Goal: Task Accomplishment & Management: Manage account settings

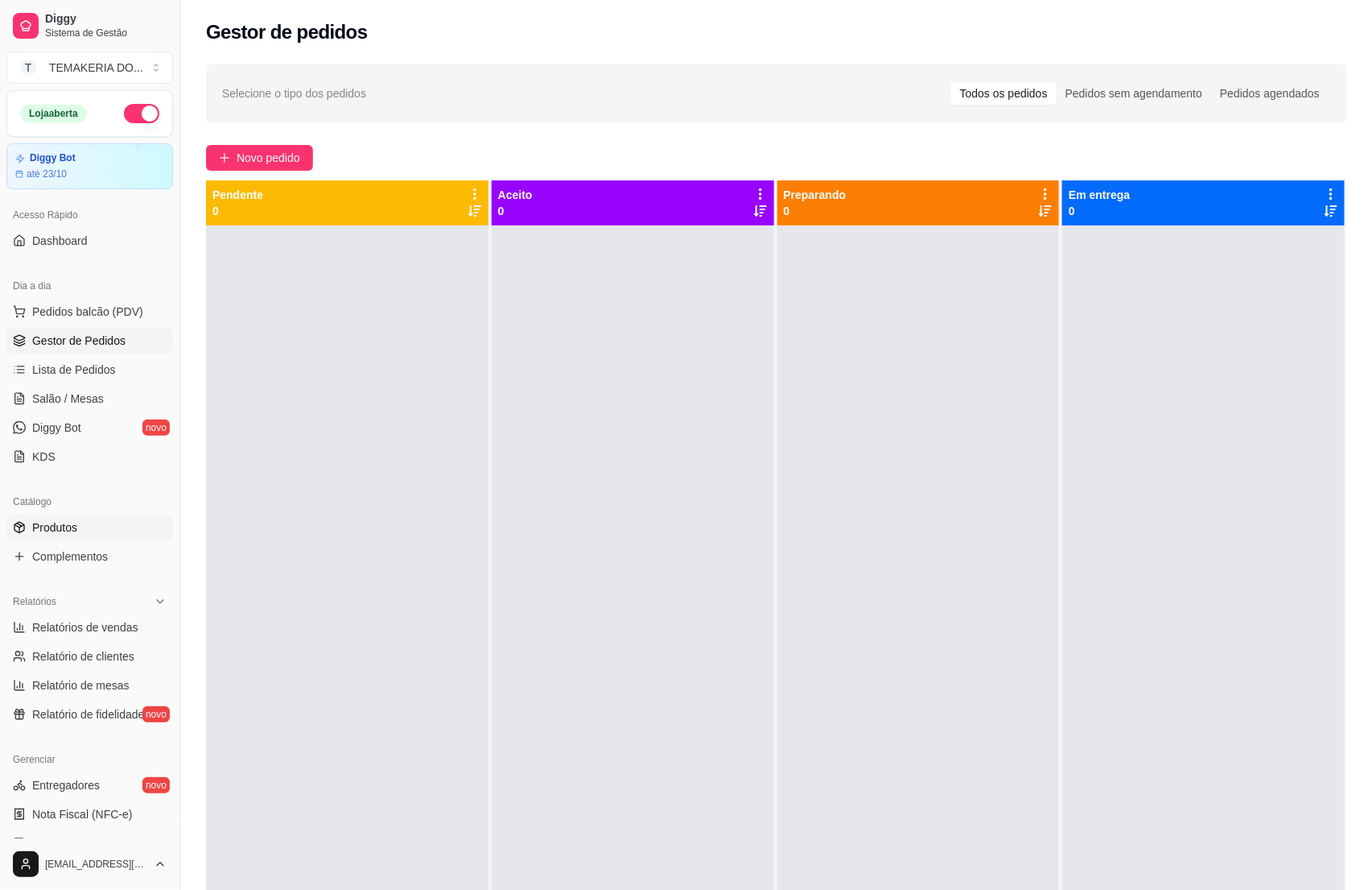
click at [67, 529] on span "Produtos" at bounding box center [55, 528] width 45 height 16
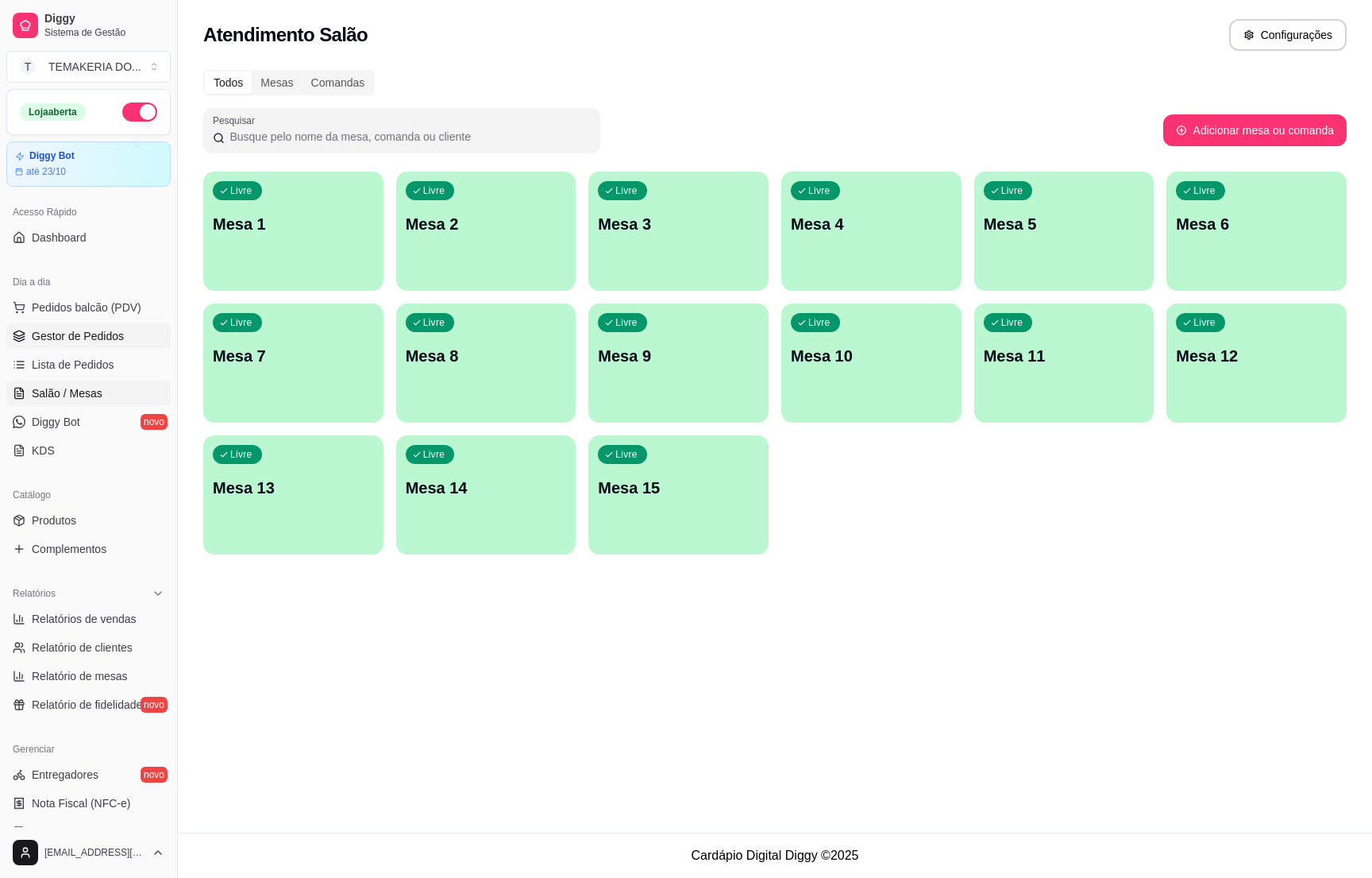
click at [71, 332] on span "Gestor de Pedidos" at bounding box center [78, 335] width 92 height 15
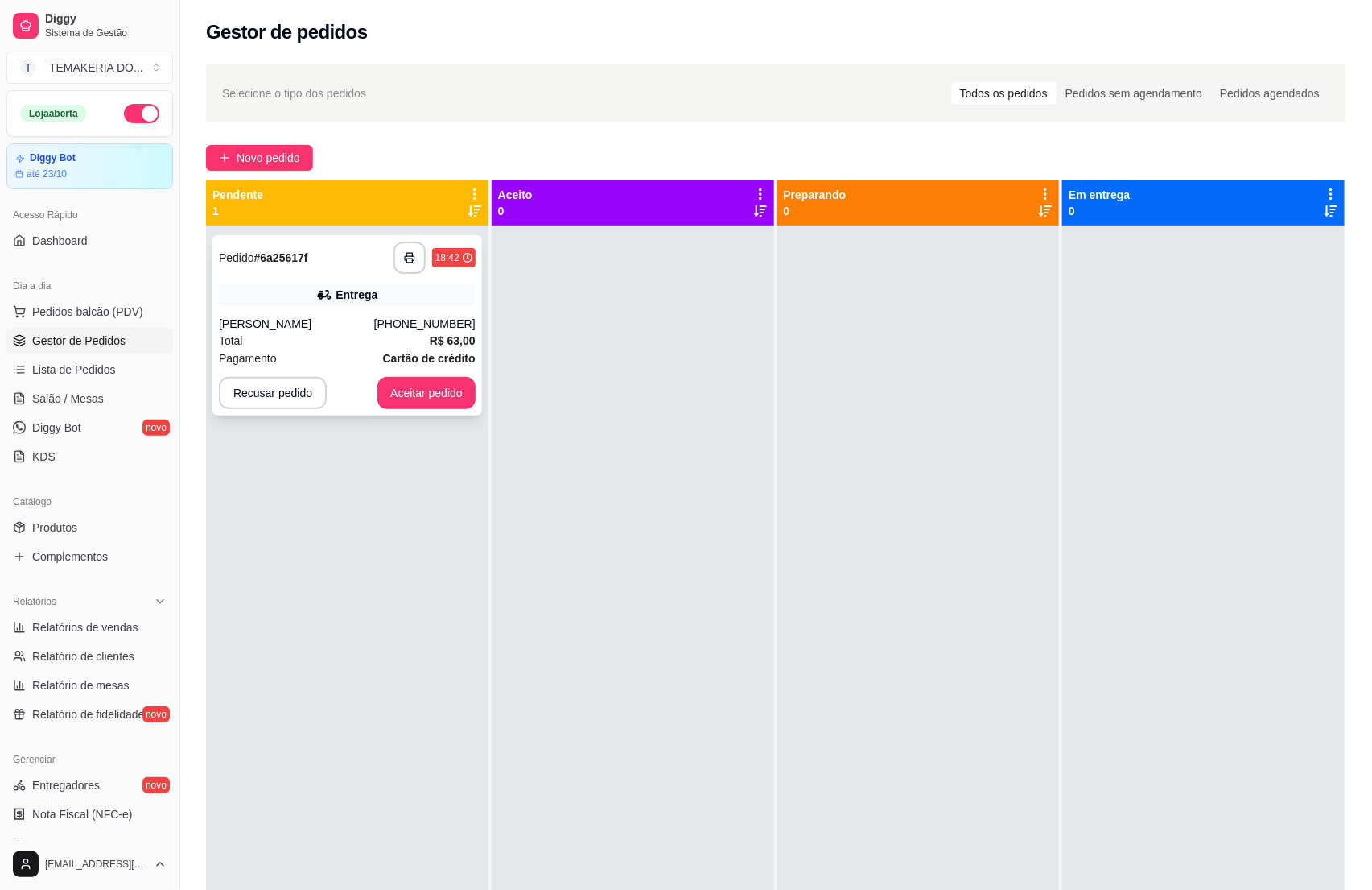
click at [338, 331] on div "[PERSON_NAME]" at bounding box center [296, 323] width 155 height 16
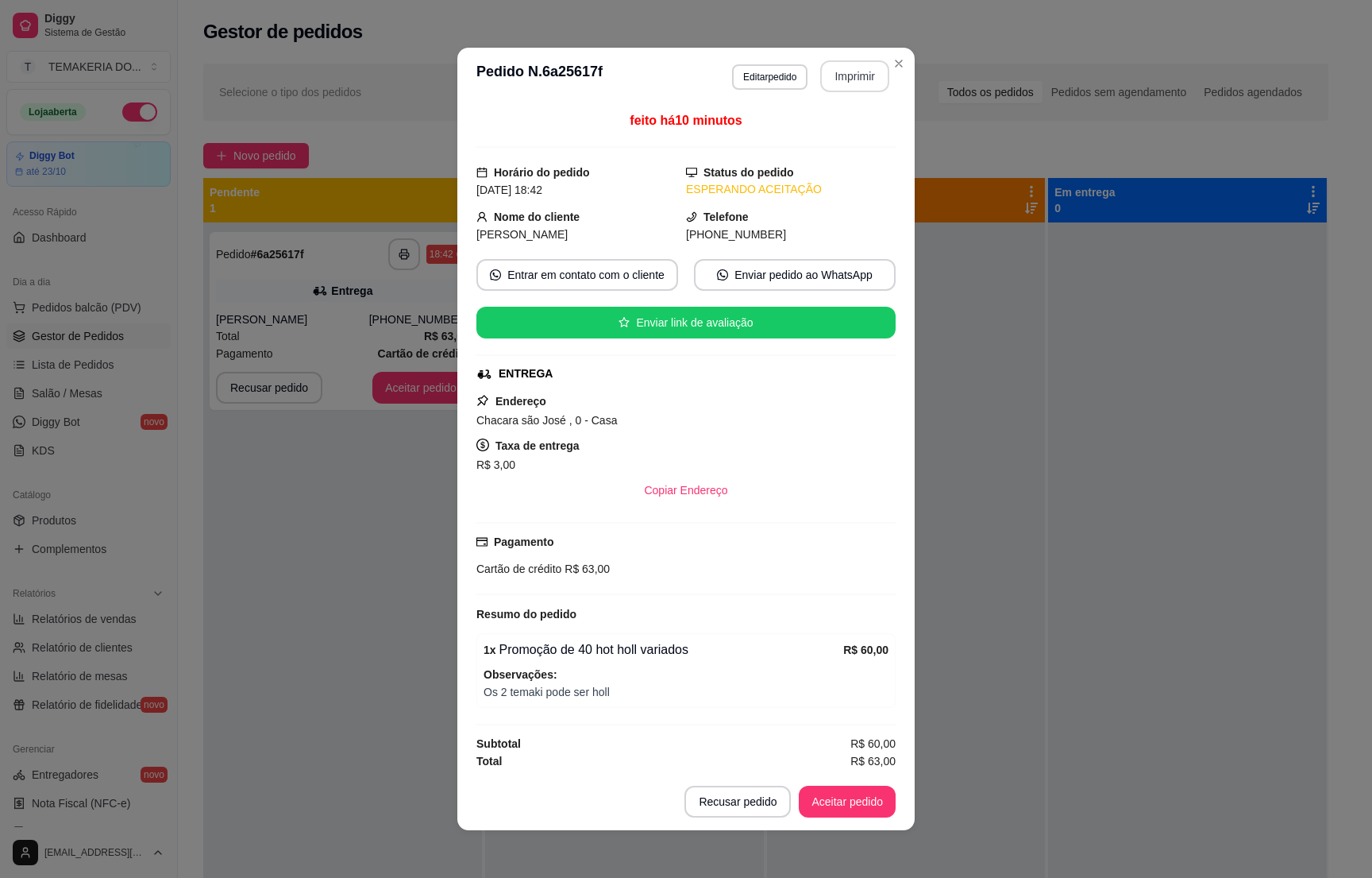
click at [837, 76] on button "Imprimir" at bounding box center [855, 76] width 69 height 32
click at [828, 792] on button "Aceitar pedido" at bounding box center [847, 801] width 97 height 32
drag, startPoint x: 1064, startPoint y: 763, endPoint x: 827, endPoint y: 793, distance: 238.9
click at [827, 793] on div "Recusar pedido Aceitar pedido" at bounding box center [789, 801] width 211 height 32
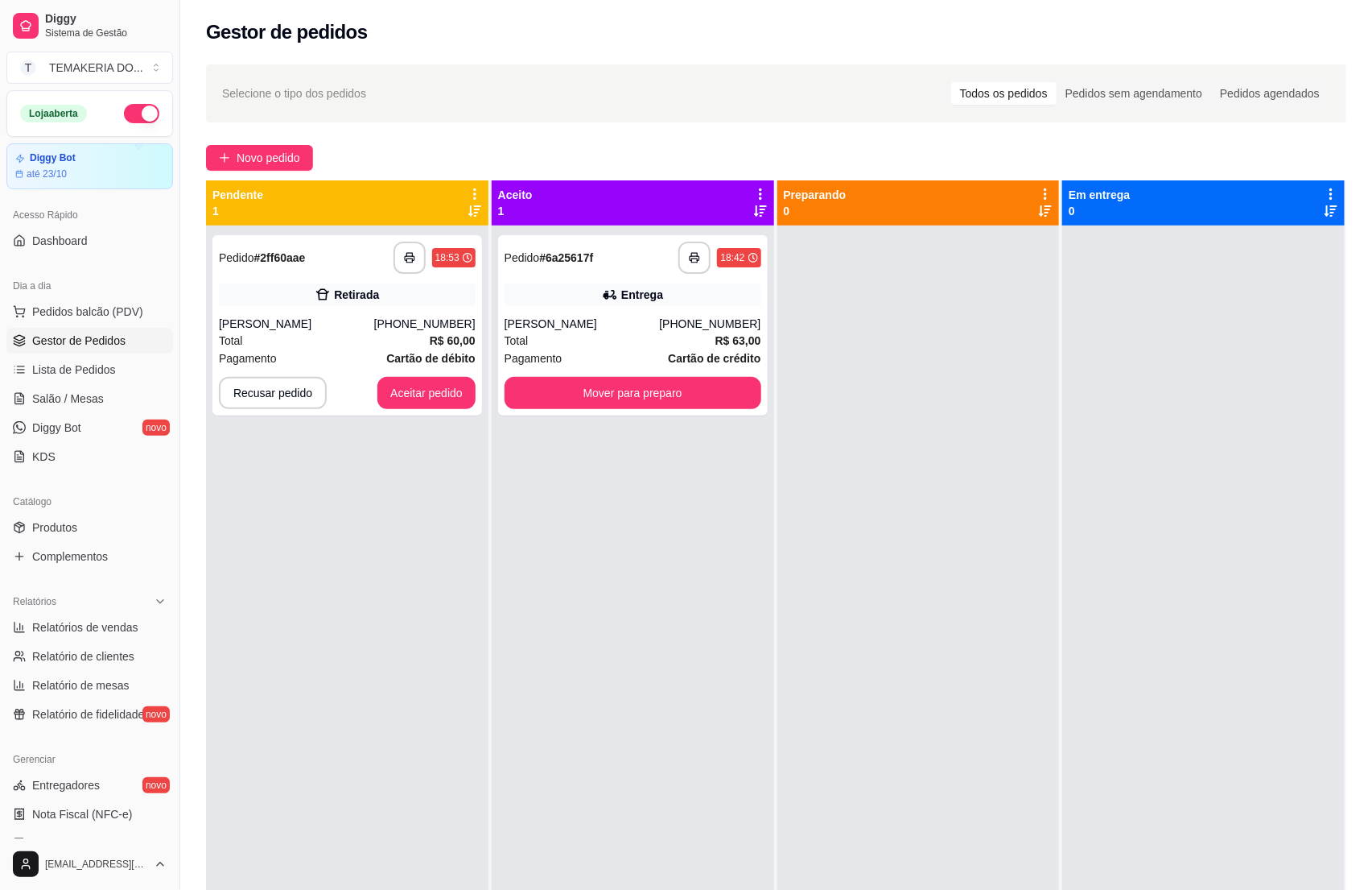
click at [1143, 699] on div at bounding box center [1203, 670] width 282 height 890
click at [245, 392] on button "Recusar pedido" at bounding box center [272, 393] width 107 height 32
click at [317, 343] on button "Sim" at bounding box center [315, 353] width 62 height 31
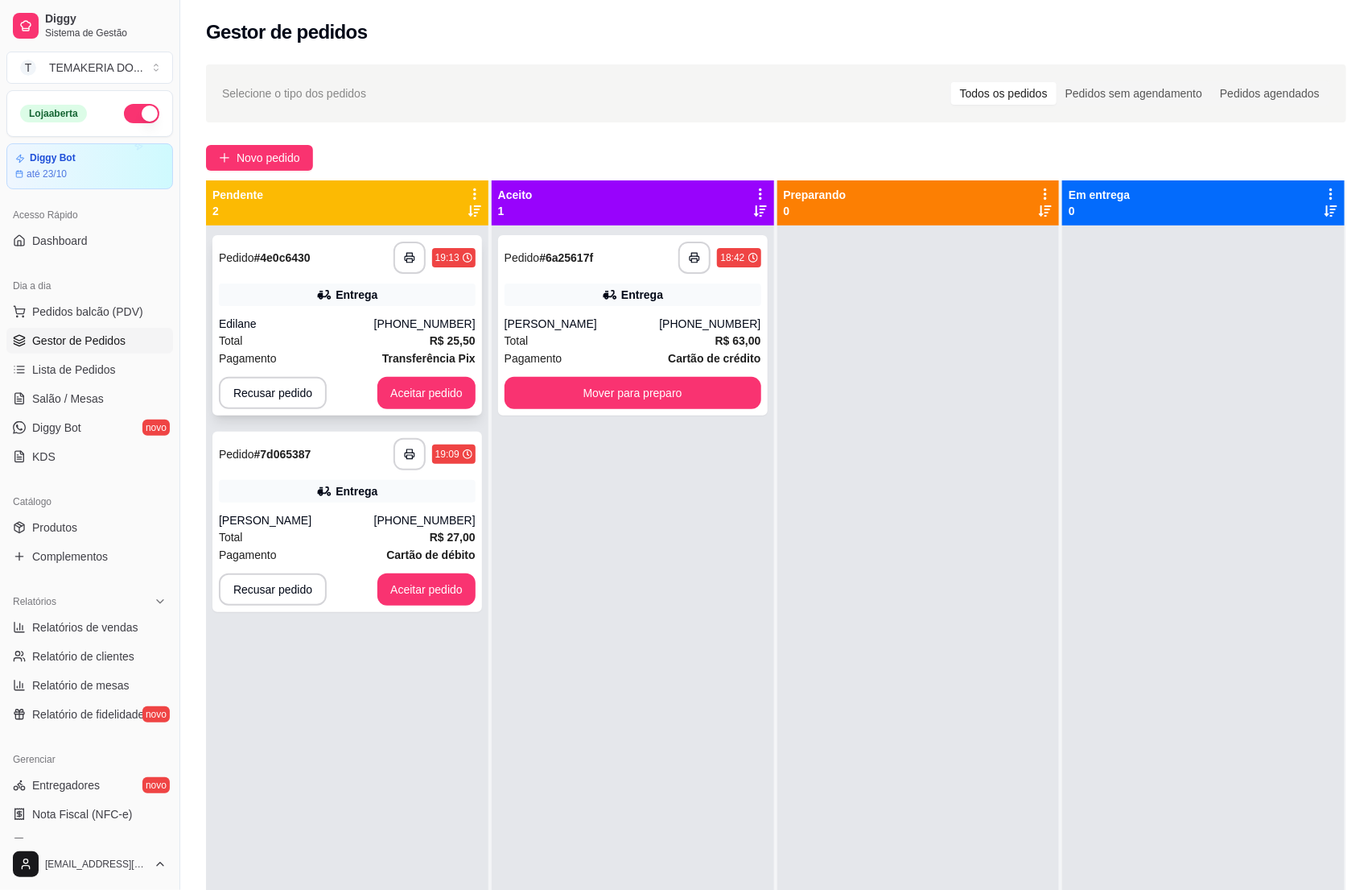
click at [351, 326] on div "Edilane" at bounding box center [296, 323] width 155 height 16
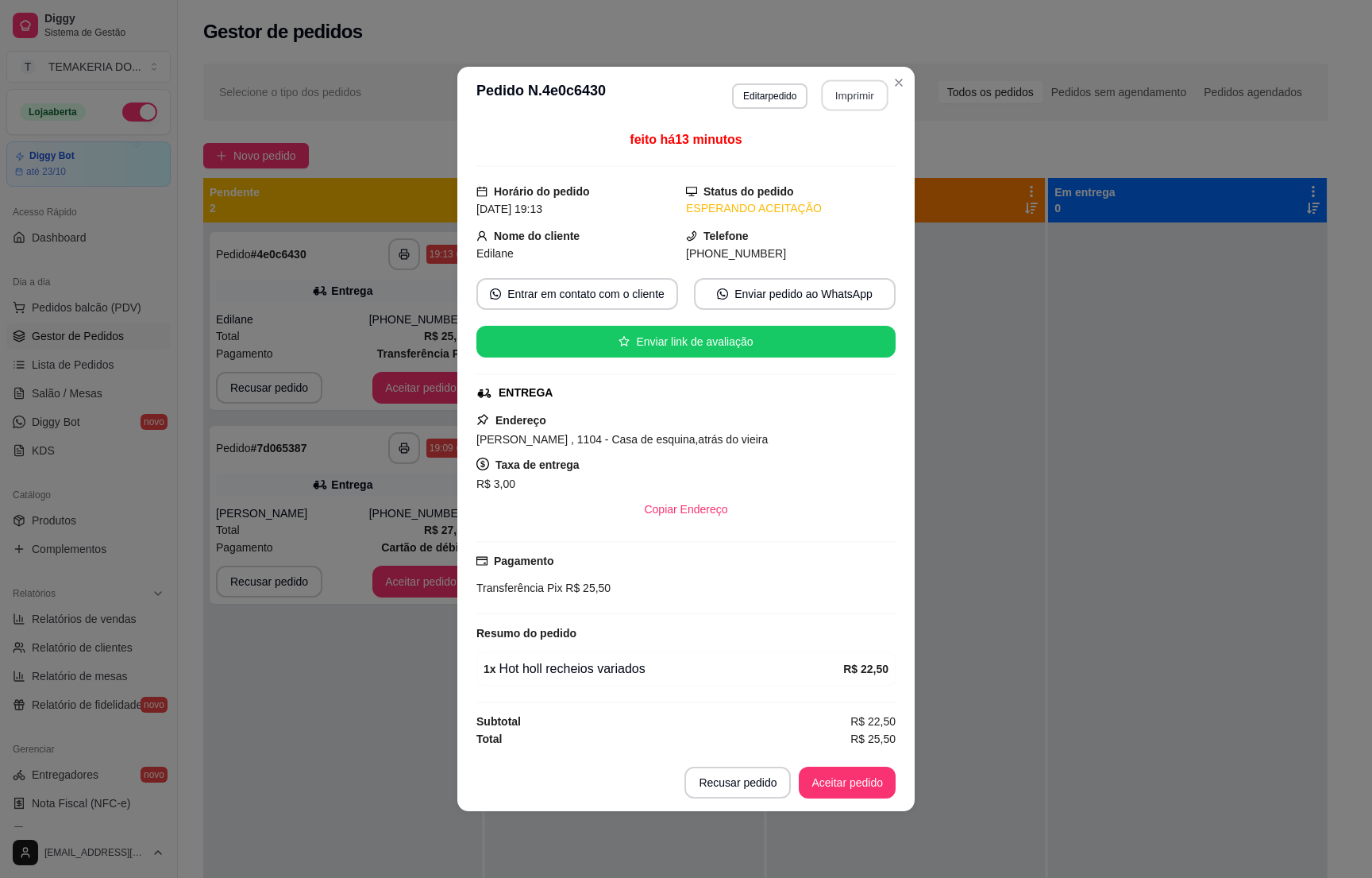
click at [851, 80] on button "Imprimir" at bounding box center [855, 95] width 66 height 31
click at [841, 788] on button "Aceitar pedido" at bounding box center [847, 782] width 97 height 32
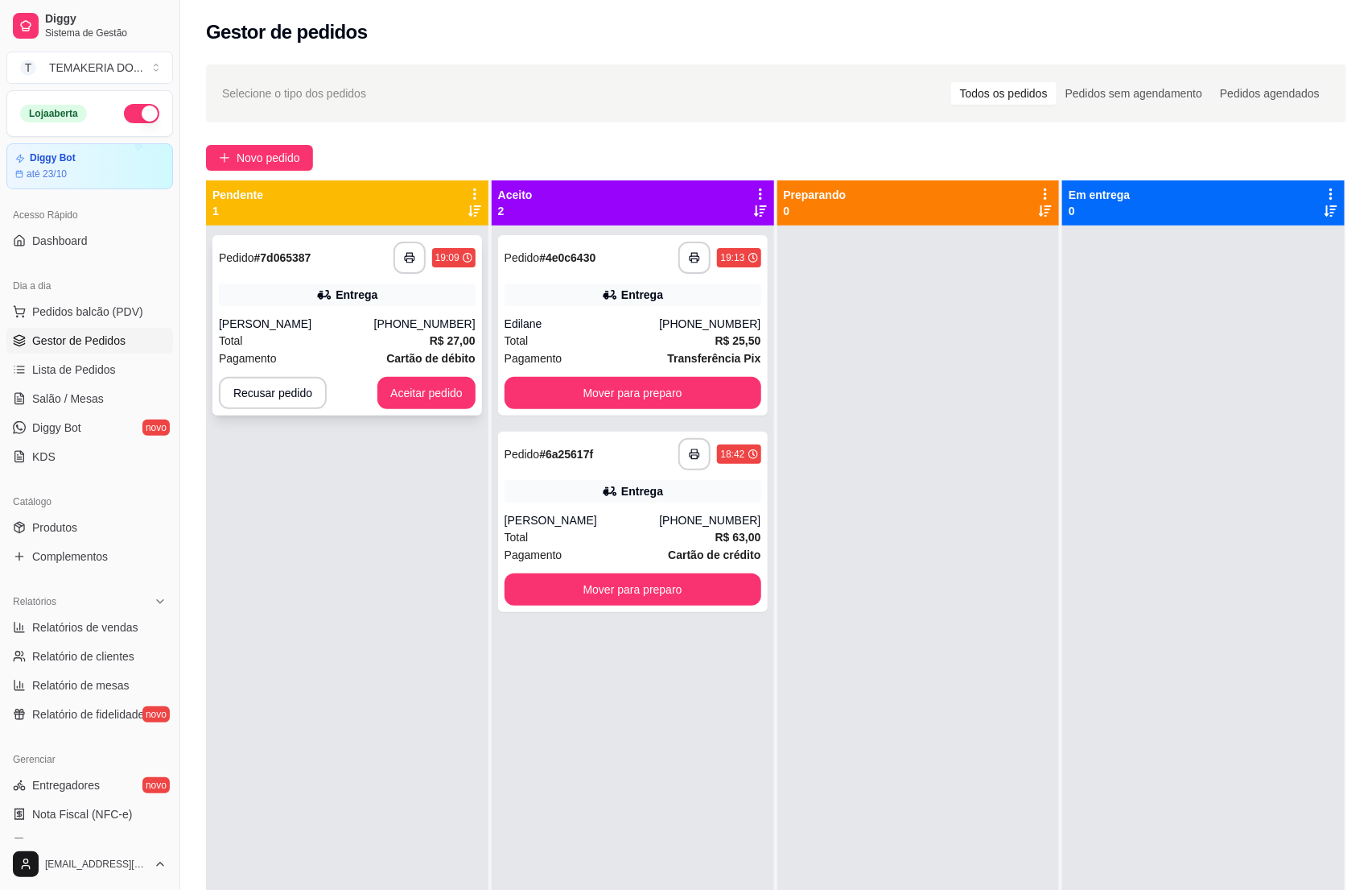
drag, startPoint x: 293, startPoint y: 336, endPoint x: 305, endPoint y: 333, distance: 12.4
click at [305, 333] on div "Total R$ 27,00" at bounding box center [347, 341] width 257 height 18
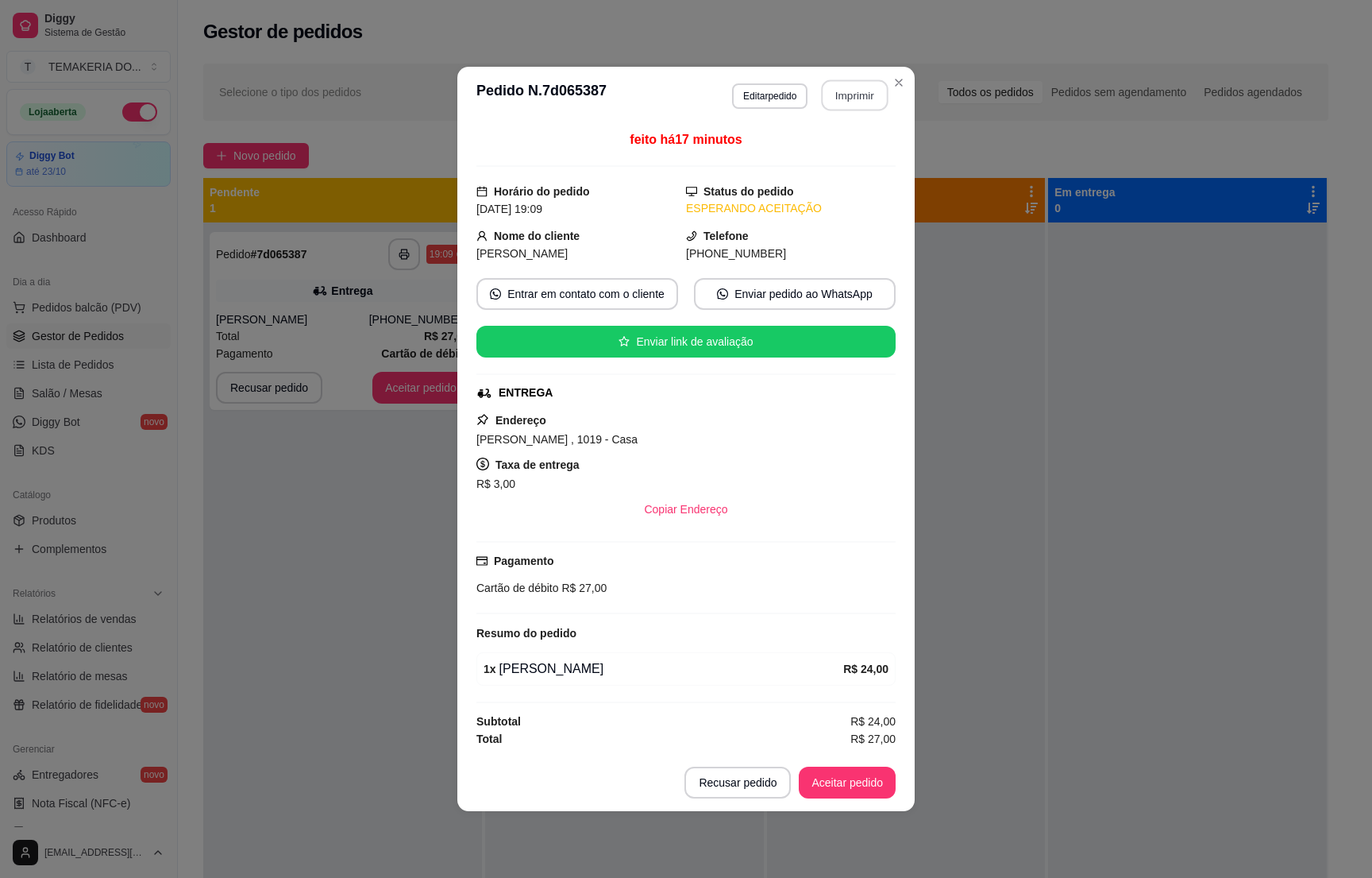
click at [847, 98] on button "Imprimir" at bounding box center [855, 95] width 66 height 31
click at [820, 796] on button "Aceitar pedido" at bounding box center [847, 783] width 93 height 31
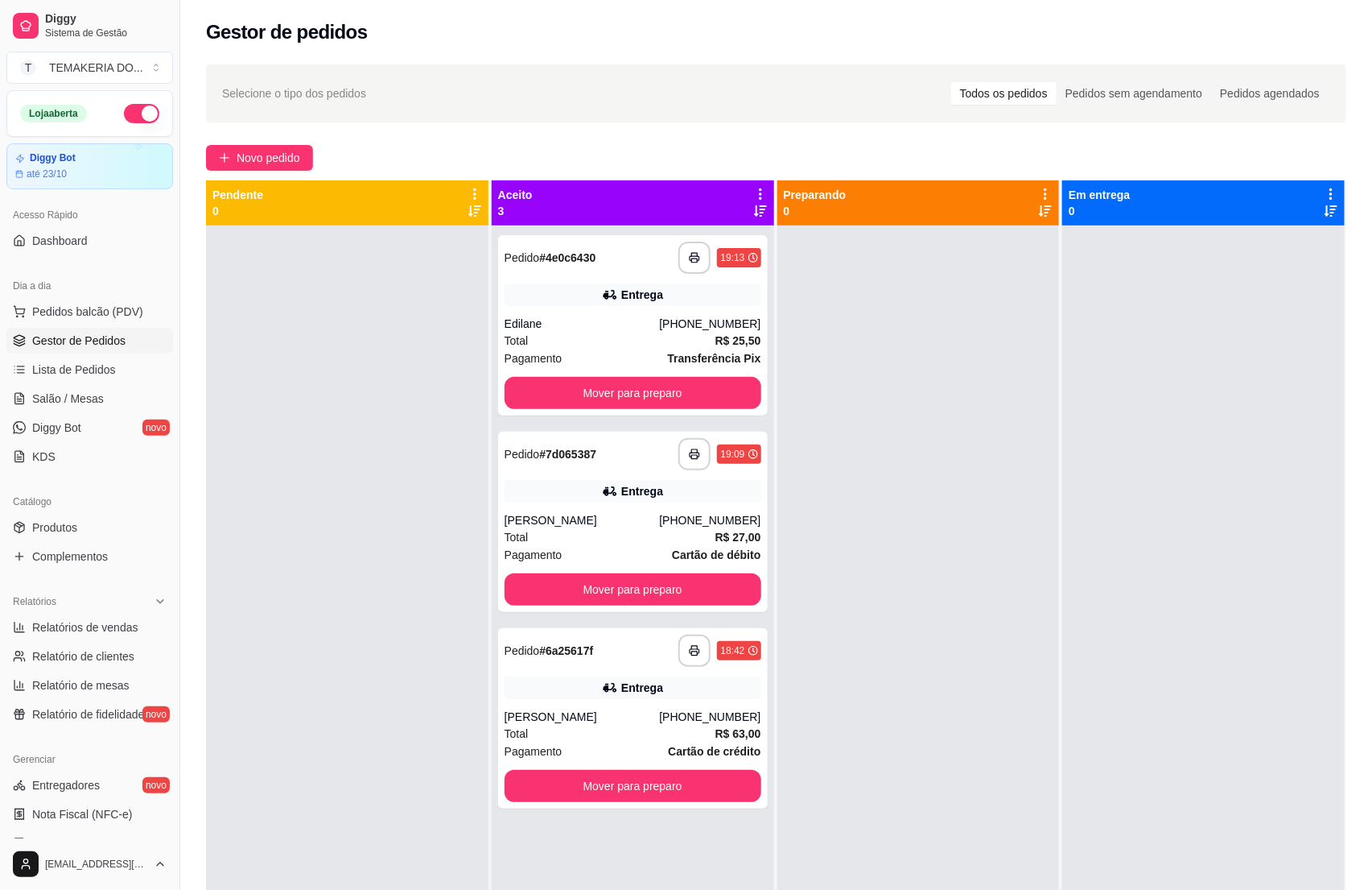
drag, startPoint x: 992, startPoint y: 455, endPoint x: 951, endPoint y: 454, distance: 41.0
click at [991, 455] on div at bounding box center [918, 670] width 282 height 890
click at [83, 341] on span "Gestor de Pedidos" at bounding box center [79, 340] width 94 height 16
drag, startPoint x: 1185, startPoint y: 694, endPoint x: 913, endPoint y: 638, distance: 277.7
click at [1184, 694] on div at bounding box center [1203, 670] width 282 height 890
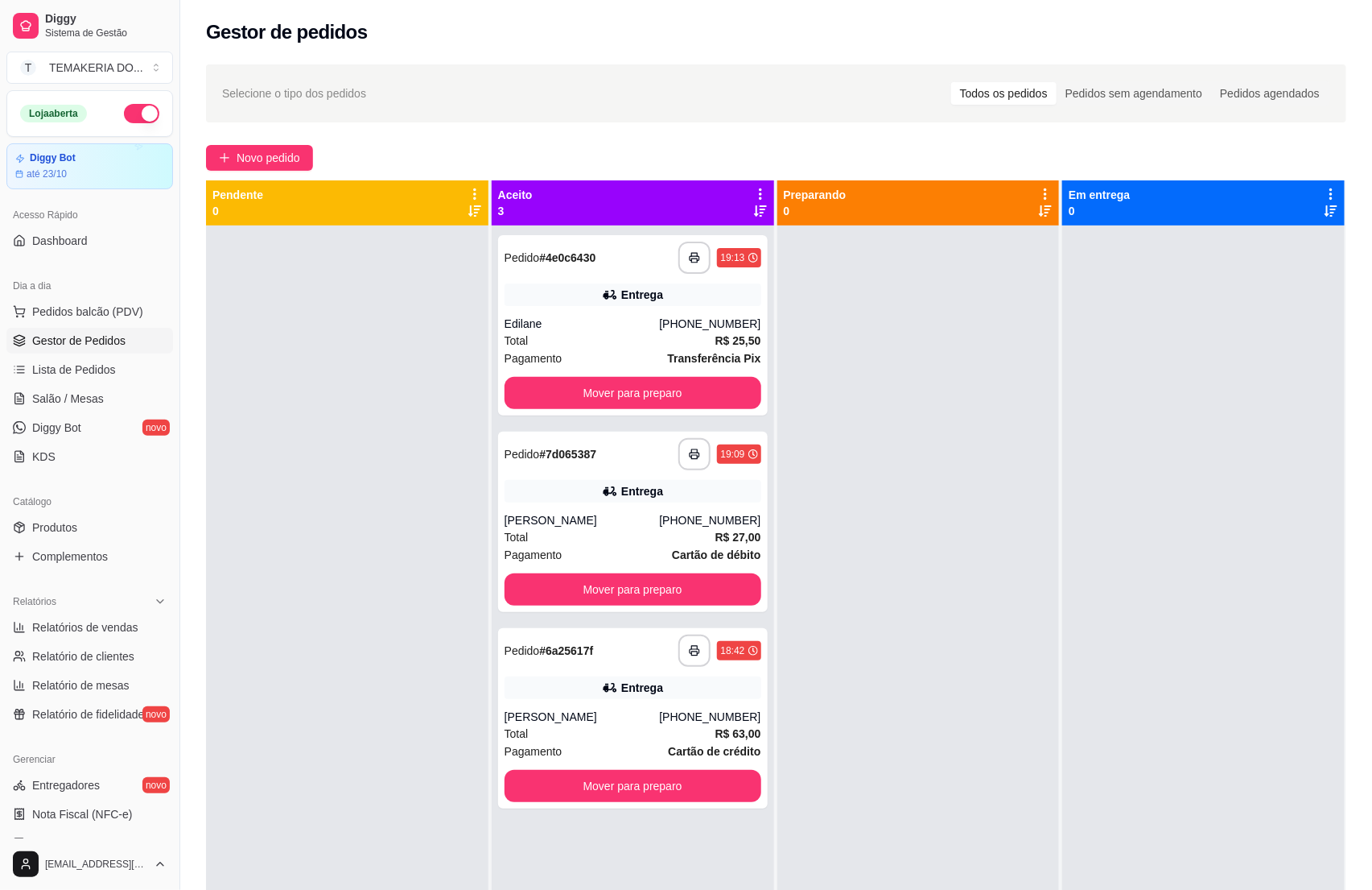
click at [1159, 664] on div at bounding box center [1203, 670] width 282 height 890
click at [891, 633] on div at bounding box center [918, 670] width 282 height 890
click at [103, 401] on link "Salão / Mesas" at bounding box center [90, 399] width 167 height 25
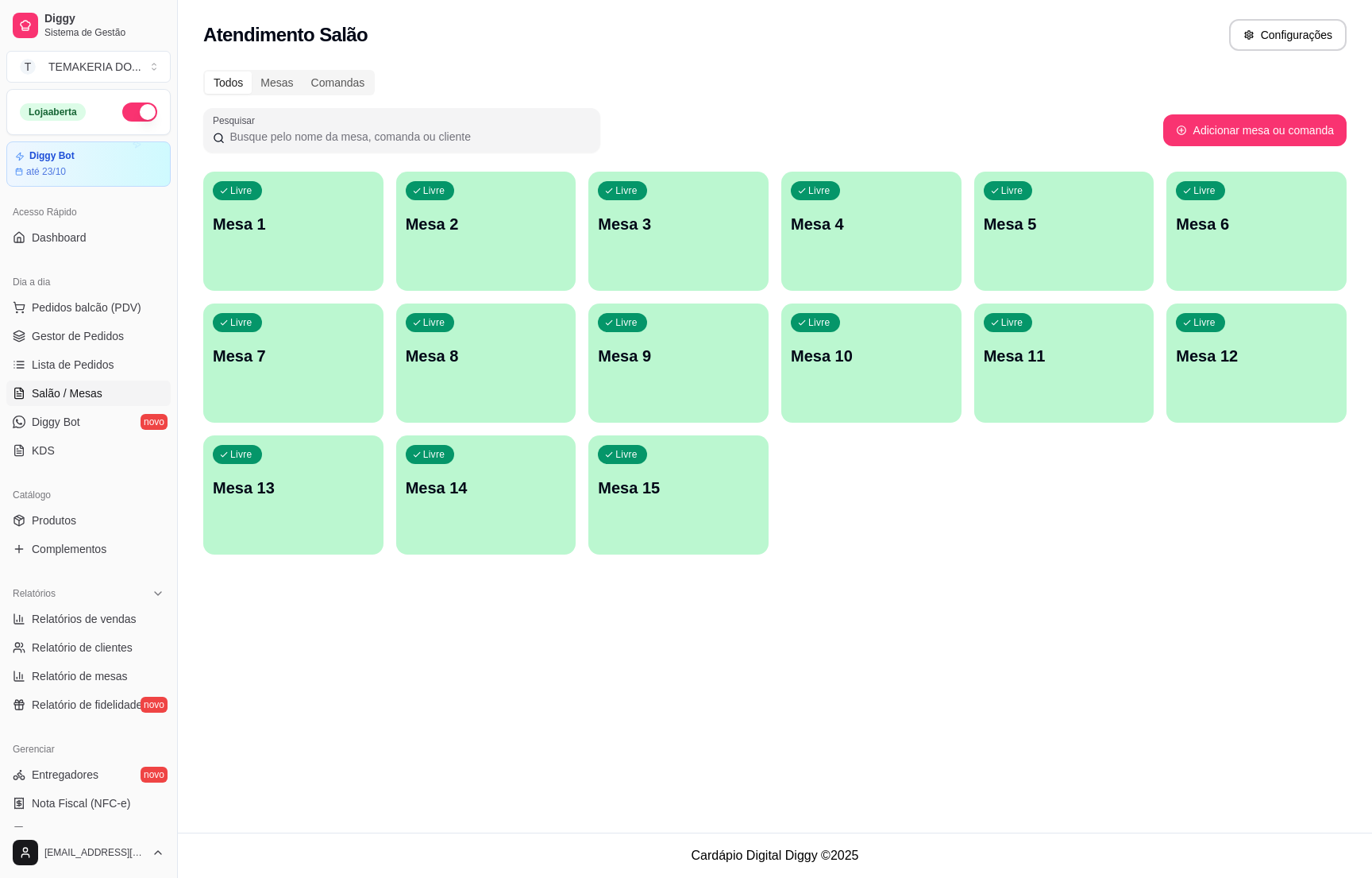
click at [279, 229] on p "Mesa 1" at bounding box center [293, 224] width 161 height 22
click at [265, 210] on div "Livre Mesa 1" at bounding box center [292, 222] width 174 height 97
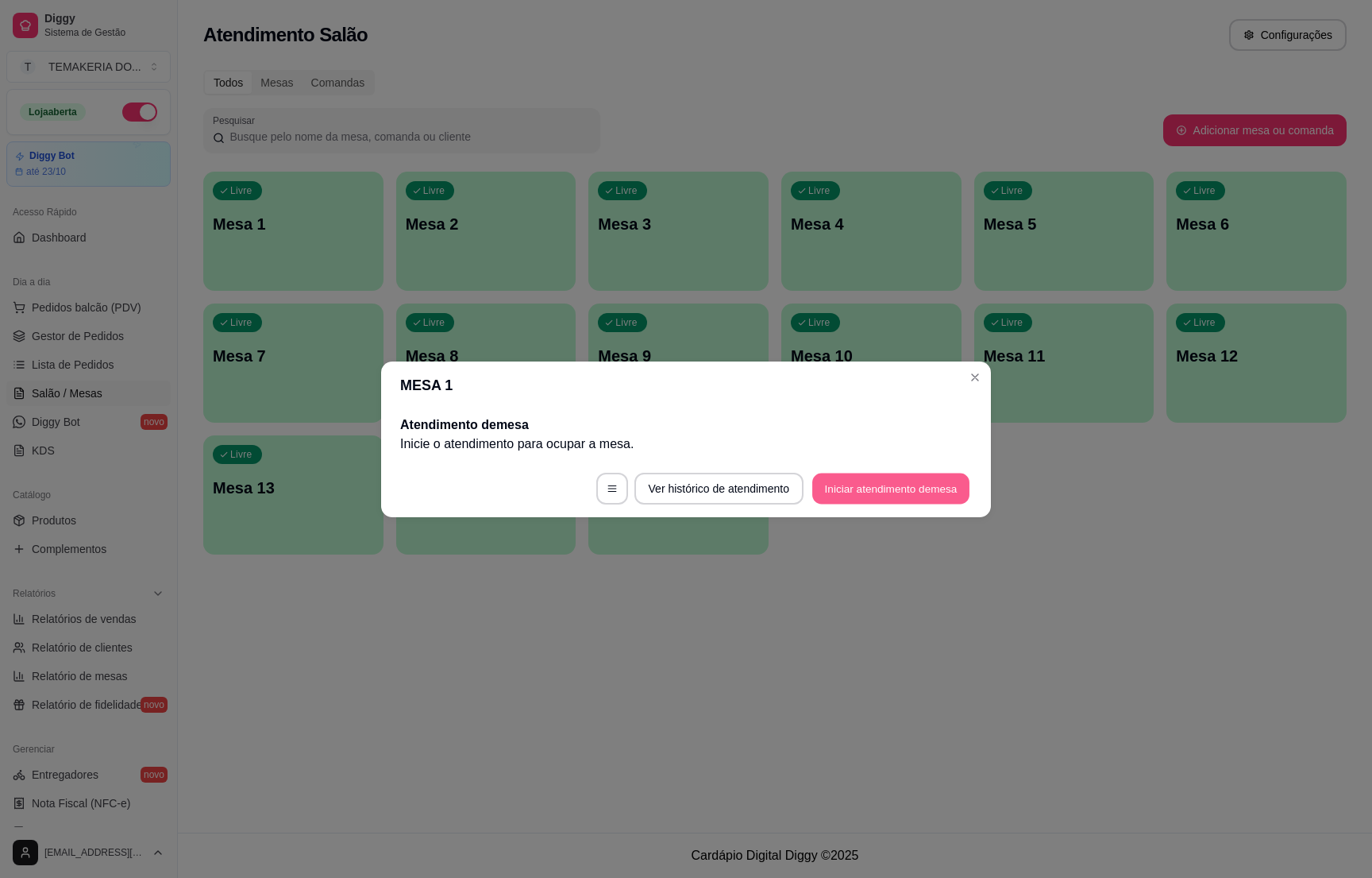
click at [824, 479] on button "Iniciar atendimento de mesa" at bounding box center [890, 488] width 157 height 31
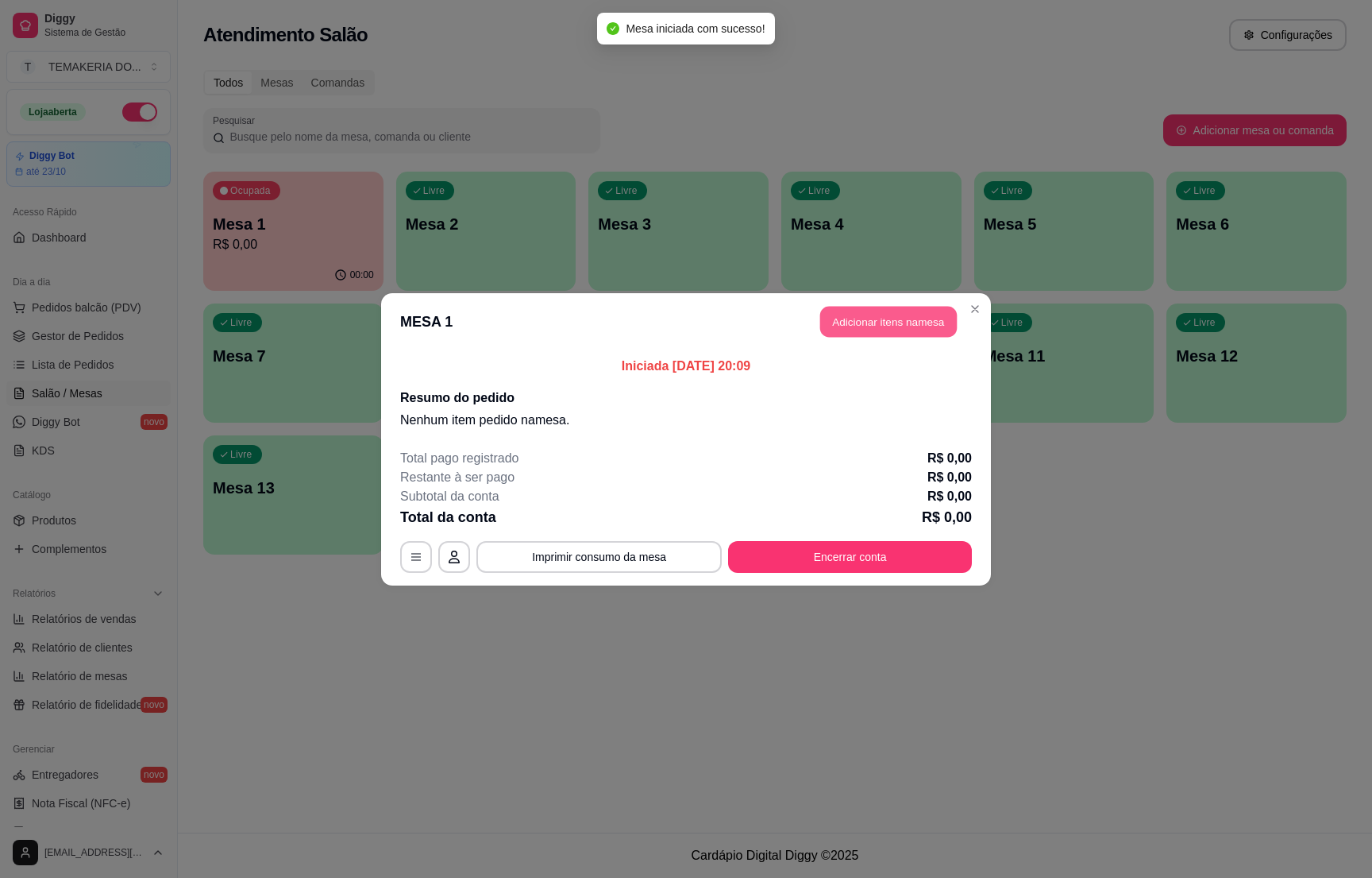
click at [851, 336] on button "Adicionar itens na mesa" at bounding box center [888, 321] width 137 height 31
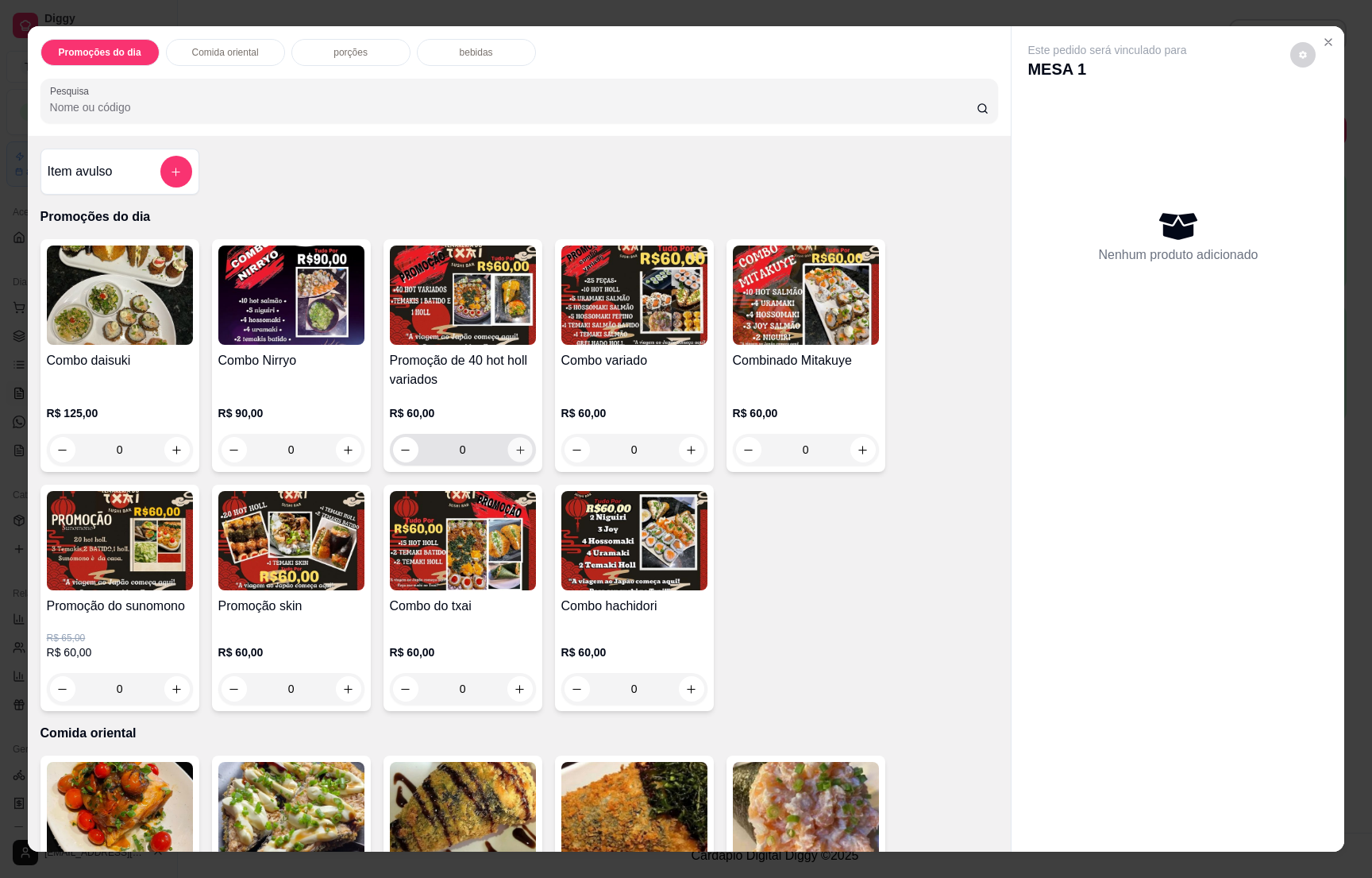
click at [514, 444] on icon "increase-product-quantity" at bounding box center [519, 450] width 12 height 12
type input "1"
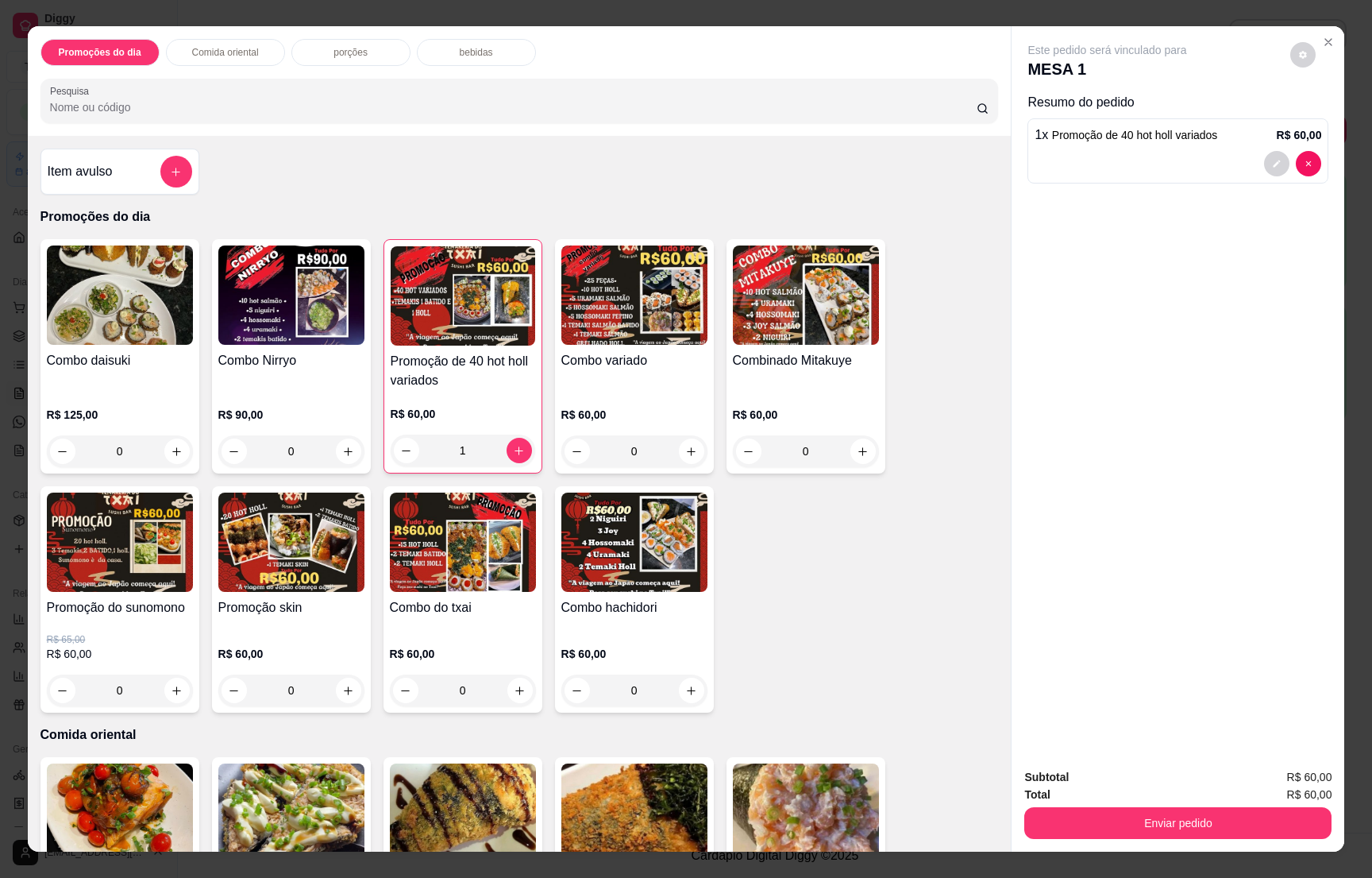
click at [472, 61] on div "bebidas" at bounding box center [477, 52] width 119 height 27
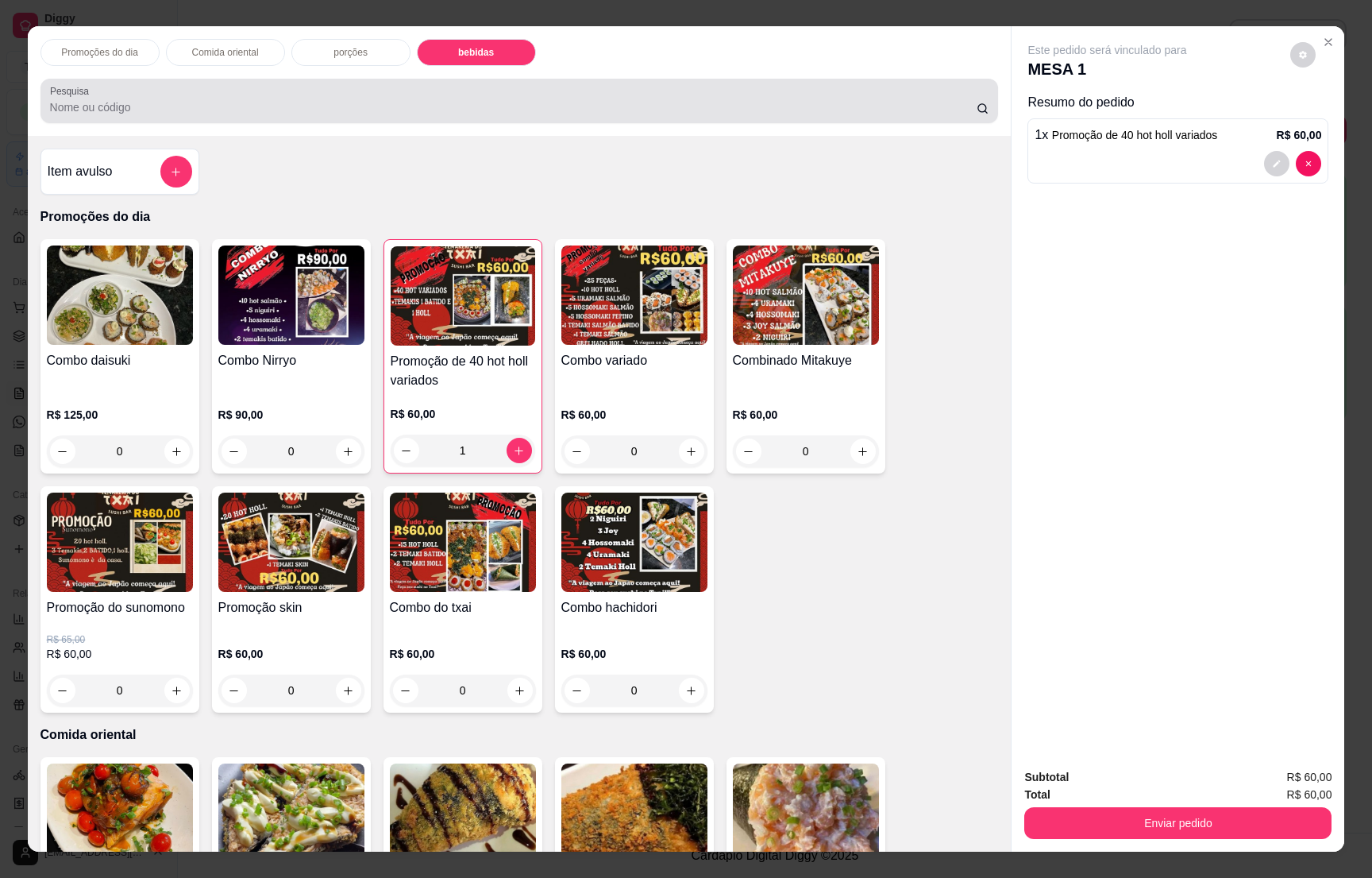
scroll to position [25, 0]
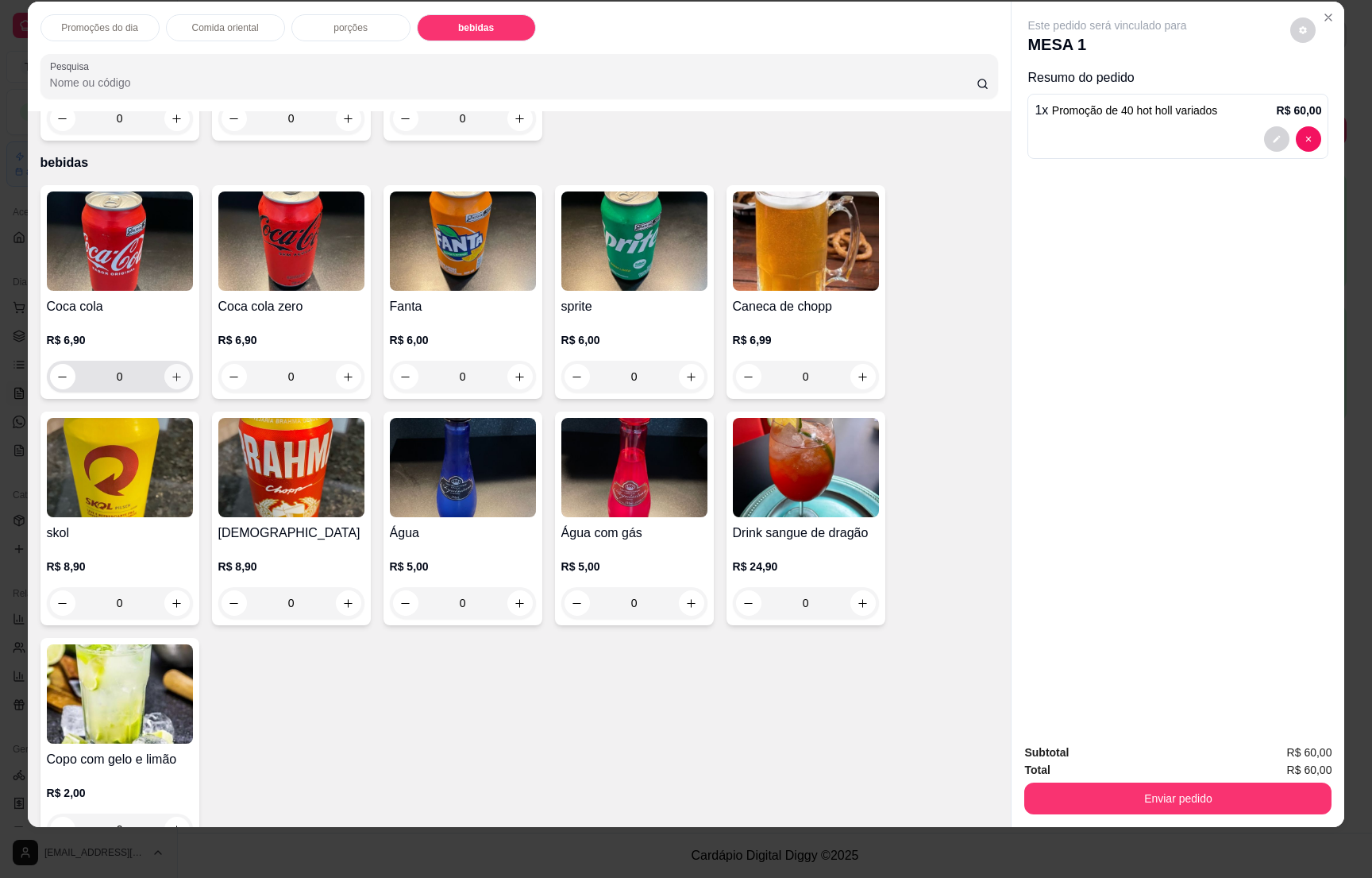
click at [171, 371] on icon "increase-product-quantity" at bounding box center [176, 377] width 12 height 12
type input "1"
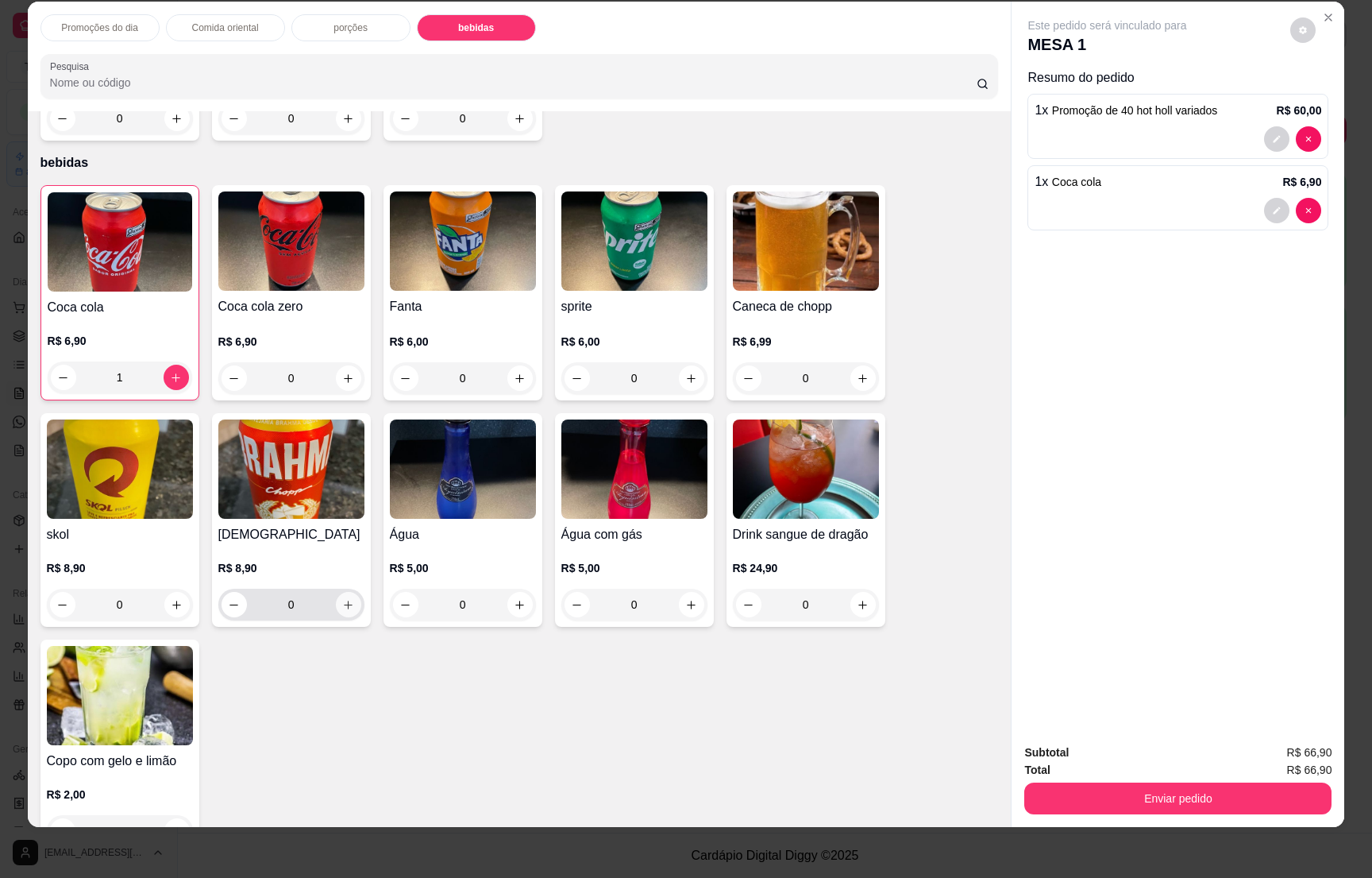
click at [342, 599] on icon "increase-product-quantity" at bounding box center [348, 604] width 12 height 12
click at [341, 599] on icon "increase-product-quantity" at bounding box center [347, 605] width 12 height 12
type input "3"
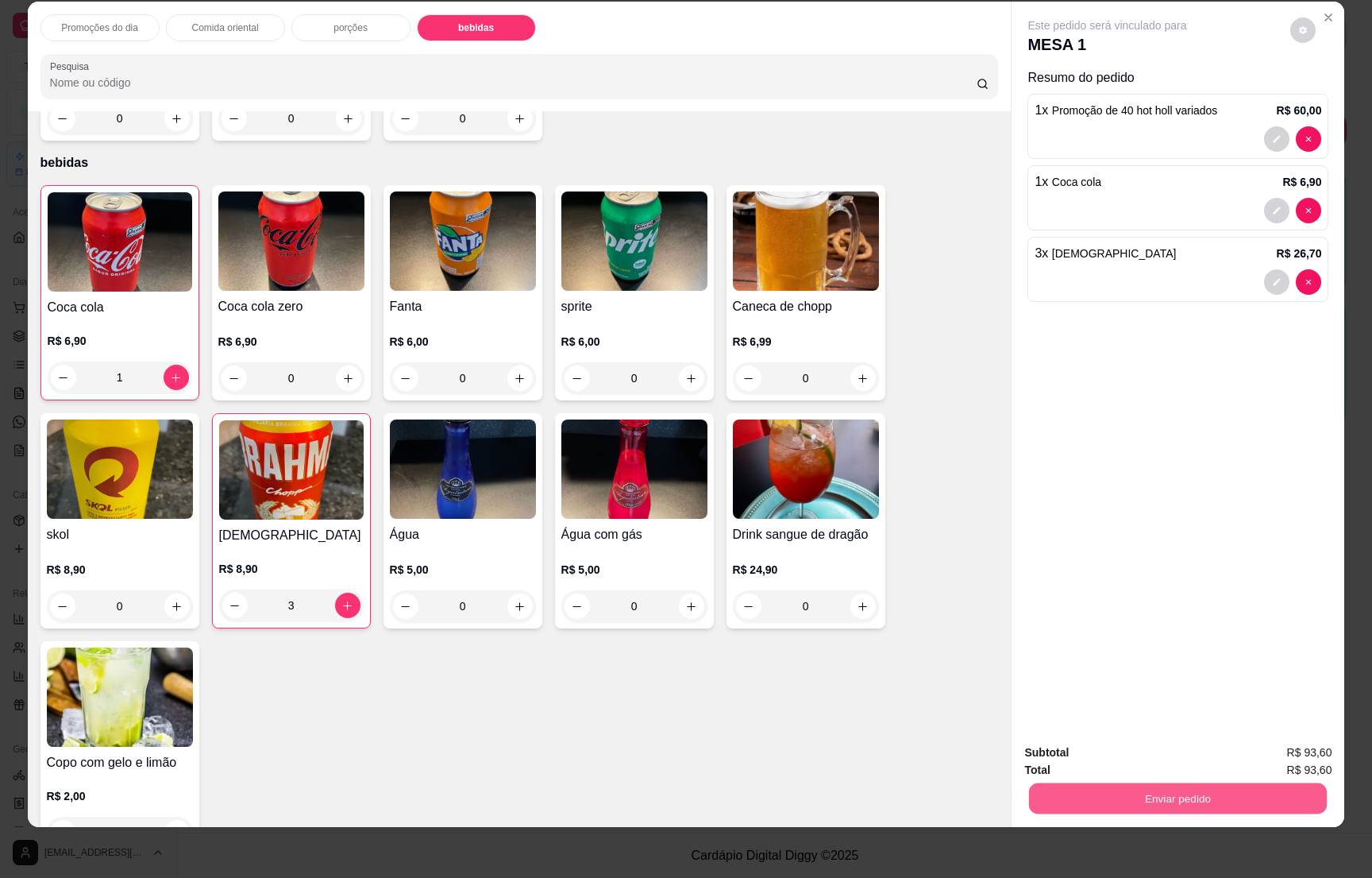
click at [1171, 802] on button "Enviar pedido" at bounding box center [1177, 798] width 298 height 31
click at [1302, 752] on button "Enviar pedido" at bounding box center [1287, 758] width 90 height 30
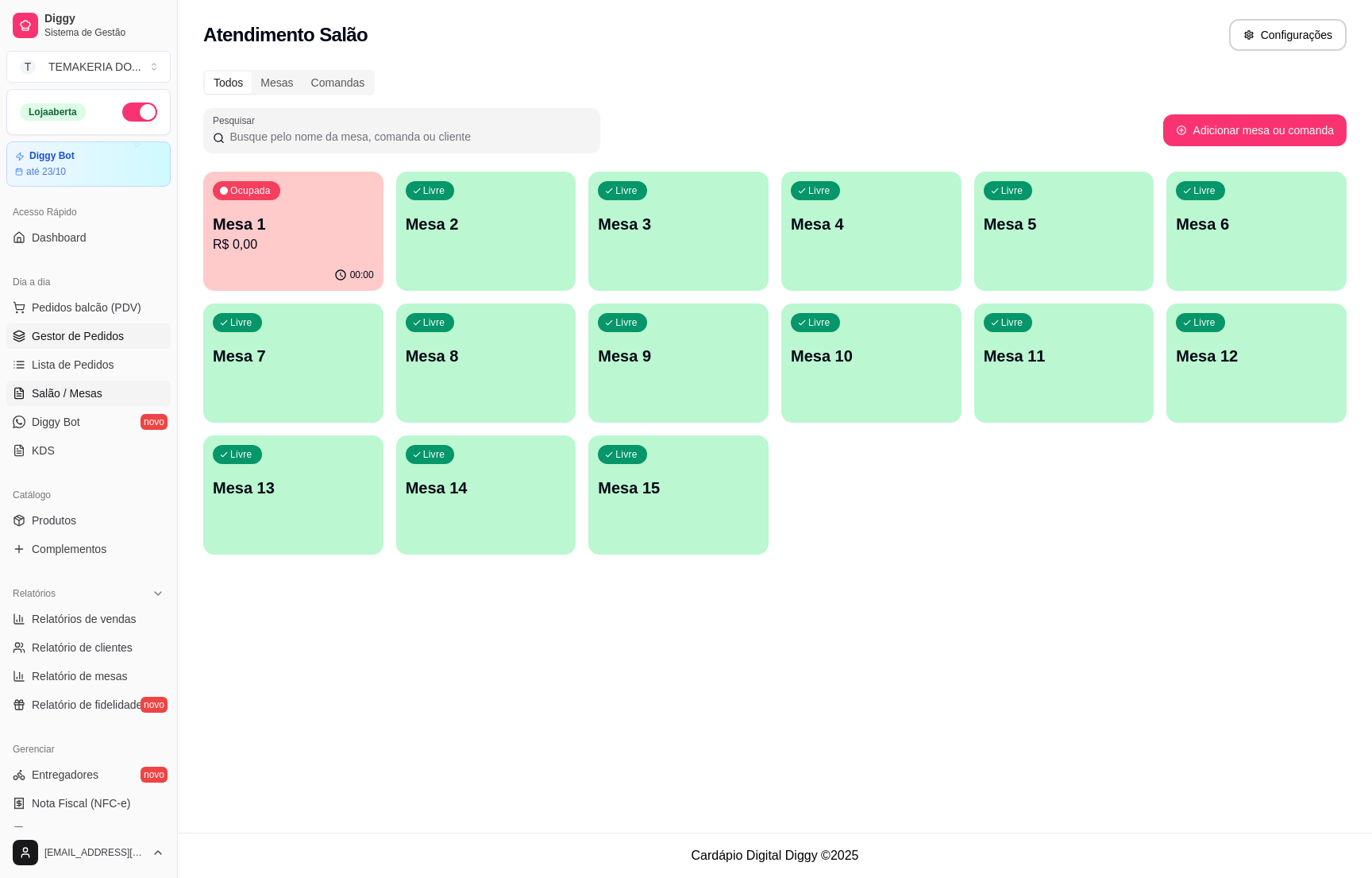
click at [47, 336] on span "Gestor de Pedidos" at bounding box center [78, 335] width 92 height 15
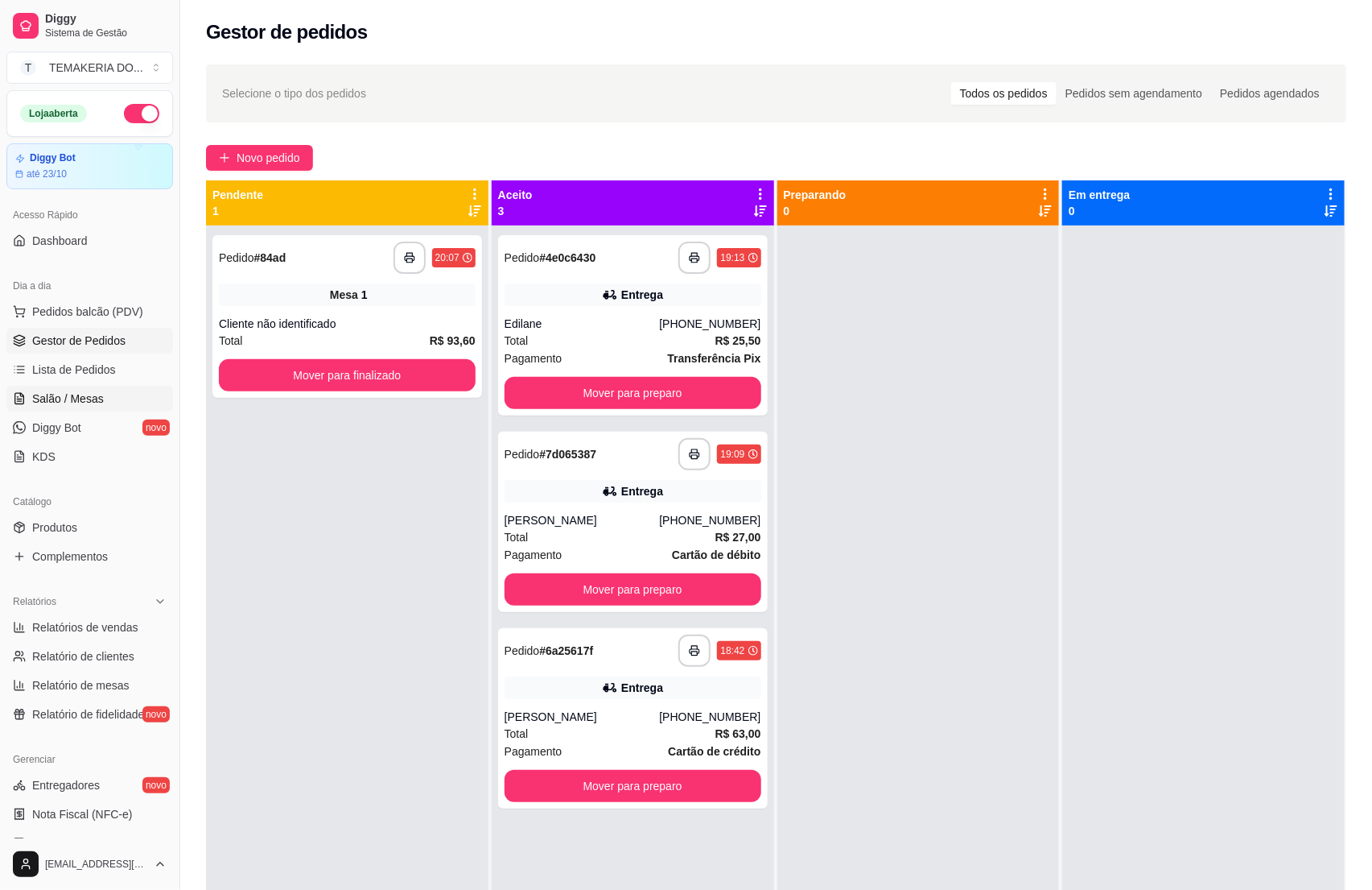
click at [89, 396] on span "Salão / Mesas" at bounding box center [67, 399] width 71 height 16
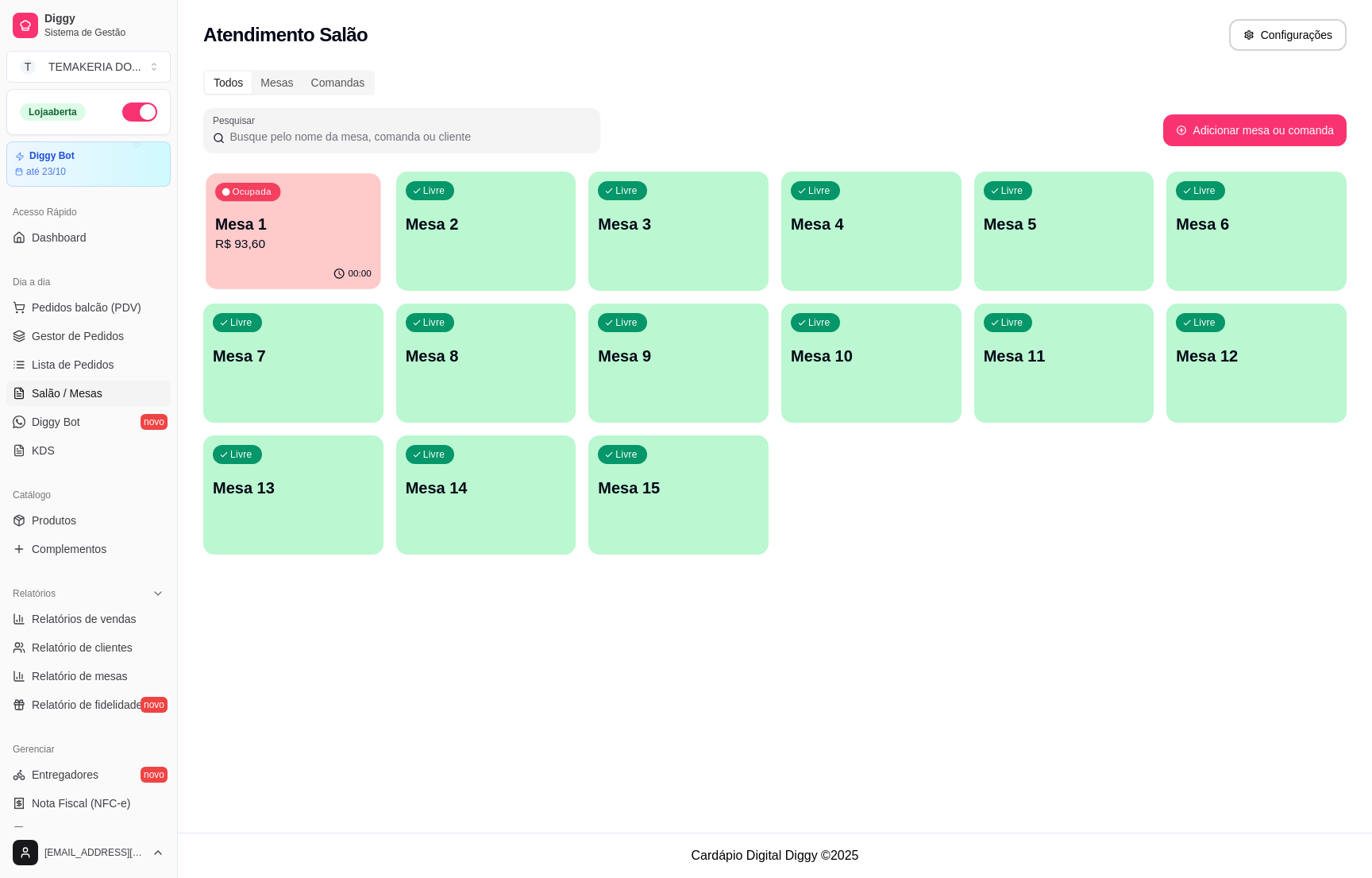
click at [229, 215] on p "Mesa 1" at bounding box center [293, 225] width 156 height 21
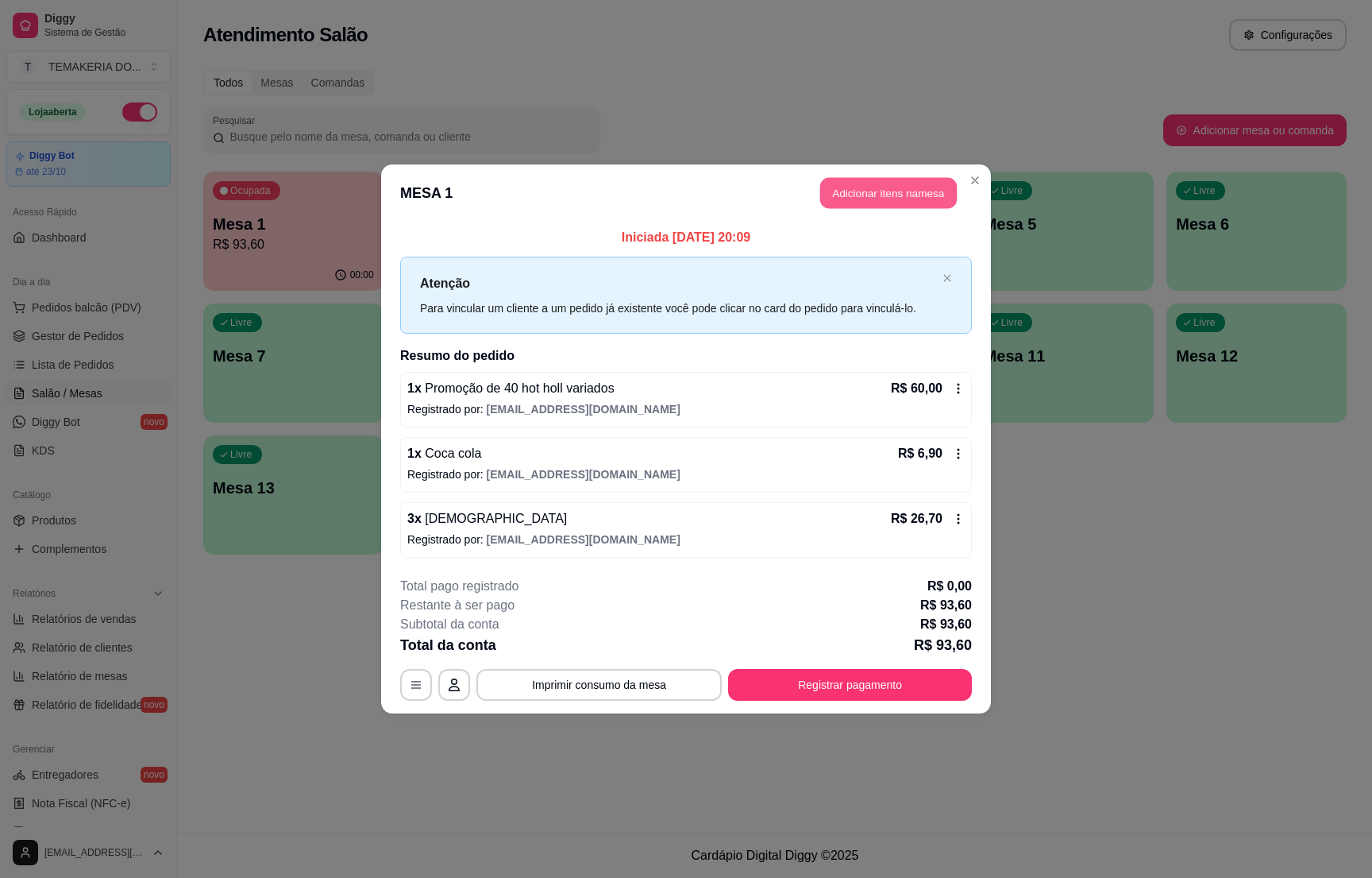
click at [858, 184] on button "Adicionar itens na mesa" at bounding box center [888, 194] width 137 height 31
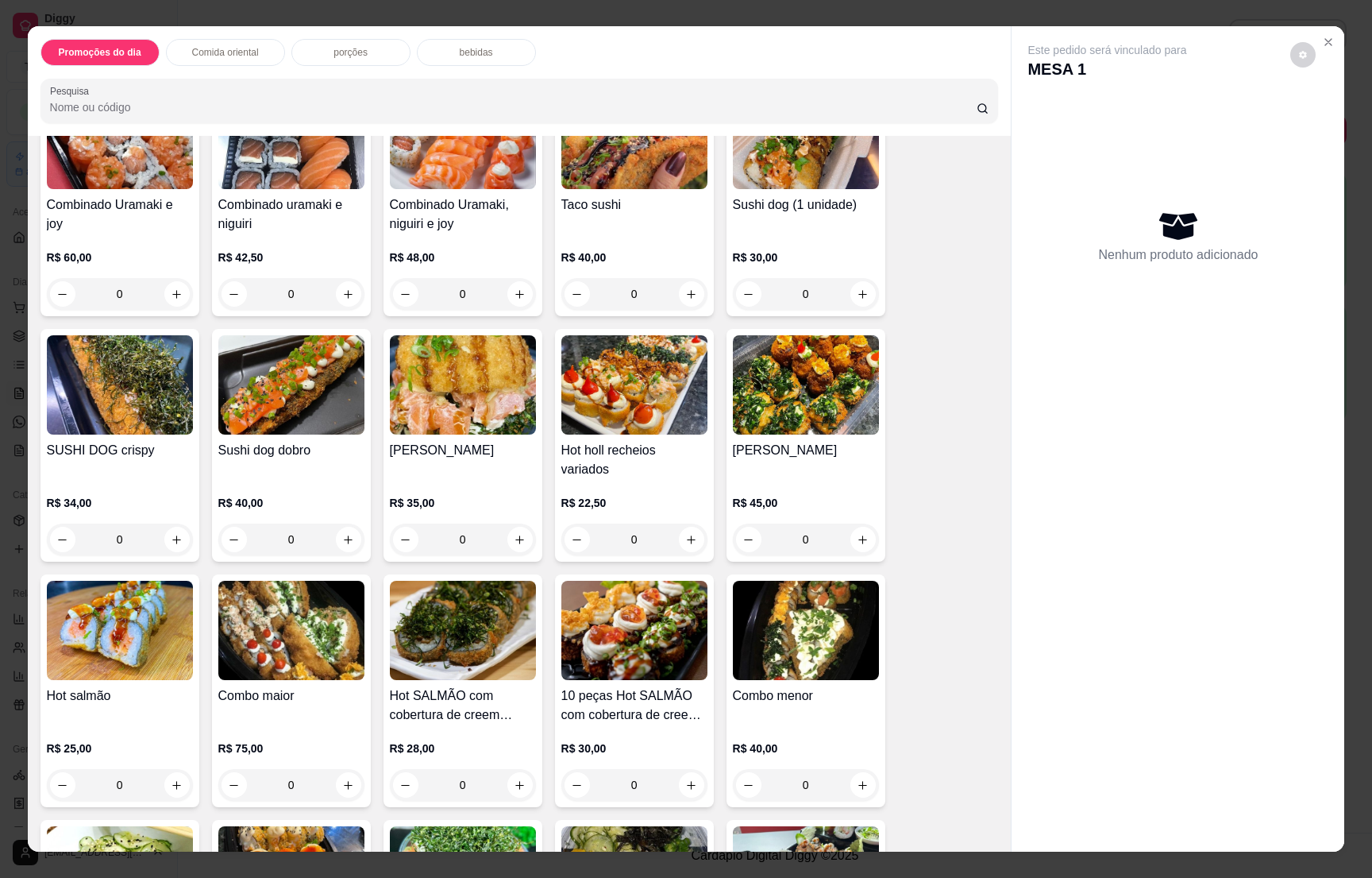
scroll to position [2382, 0]
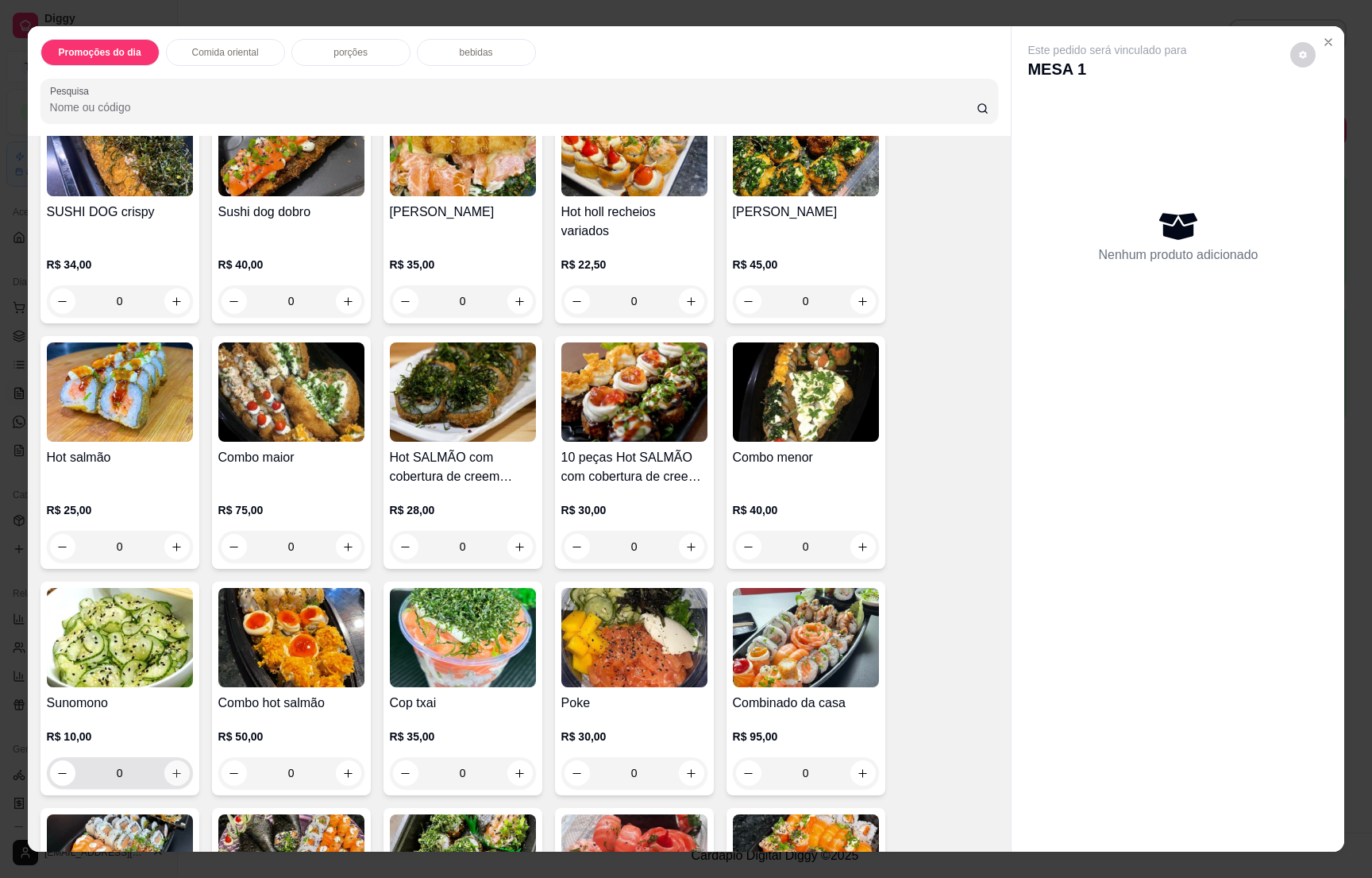
click at [171, 767] on icon "increase-product-quantity" at bounding box center [176, 773] width 12 height 12
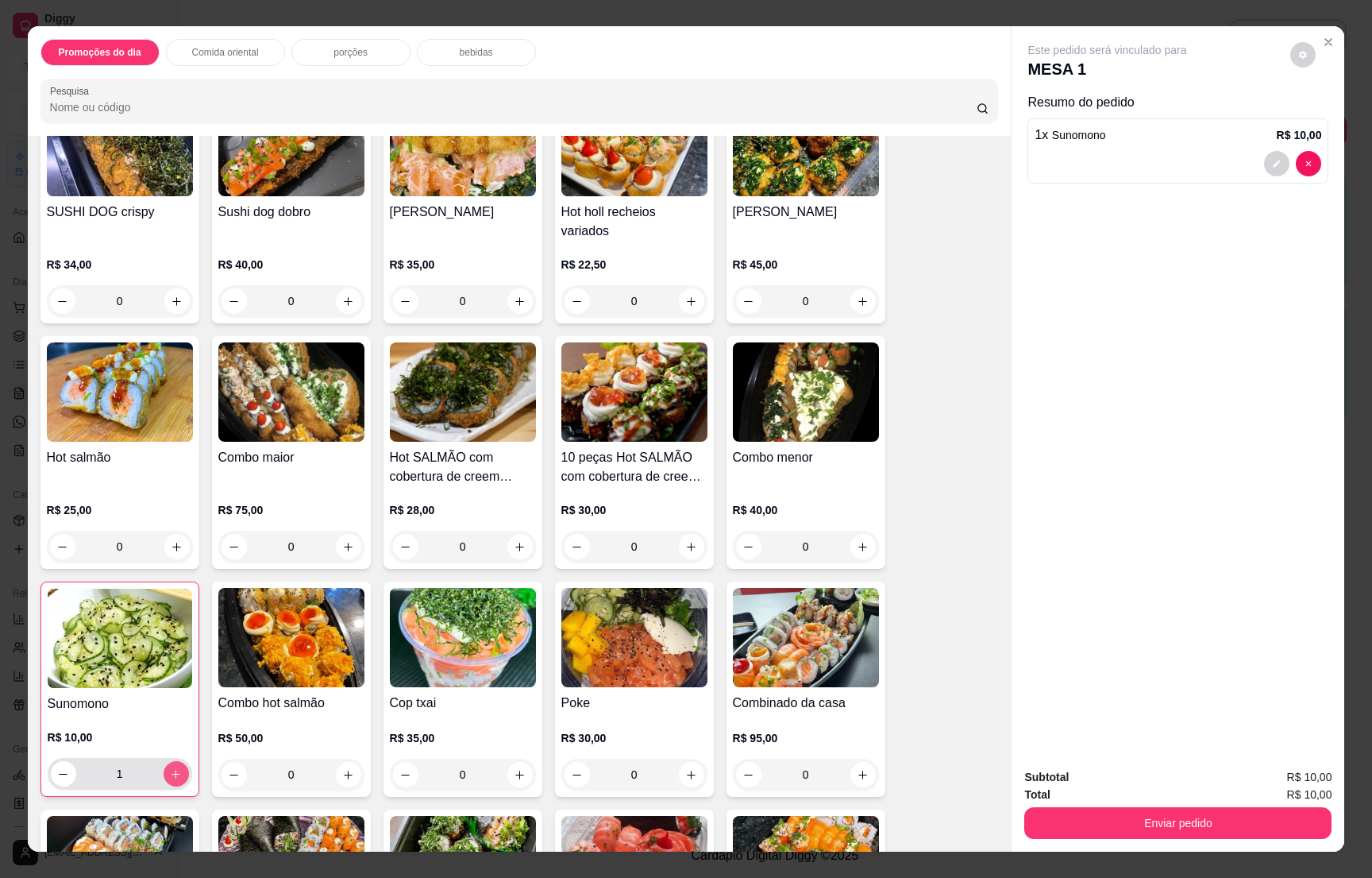
type input "1"
click at [1098, 818] on button "Enviar pedido" at bounding box center [1177, 822] width 307 height 32
click at [1287, 775] on button "Enviar pedido" at bounding box center [1287, 784] width 88 height 29
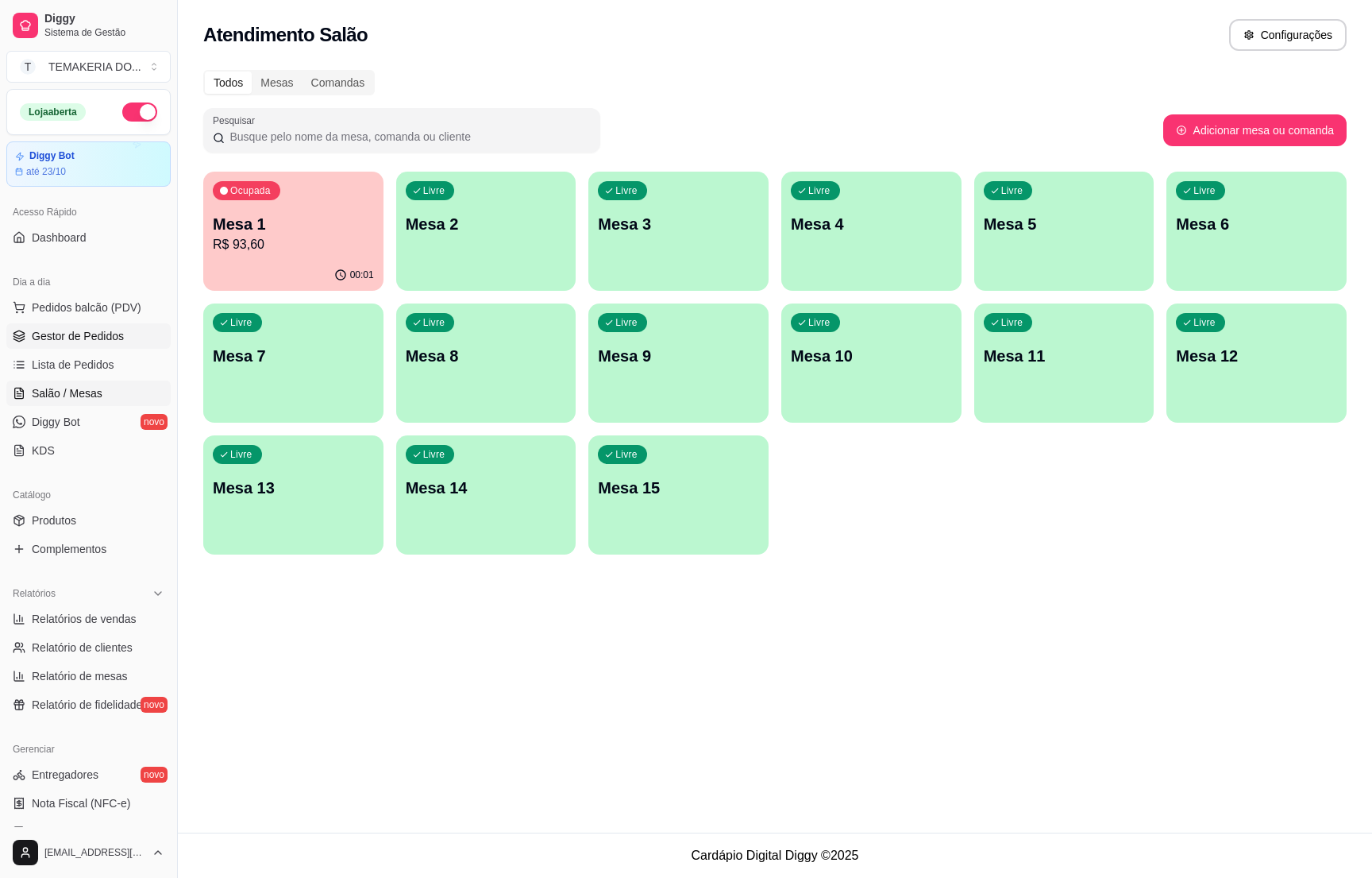
click at [77, 336] on span "Gestor de Pedidos" at bounding box center [78, 335] width 92 height 15
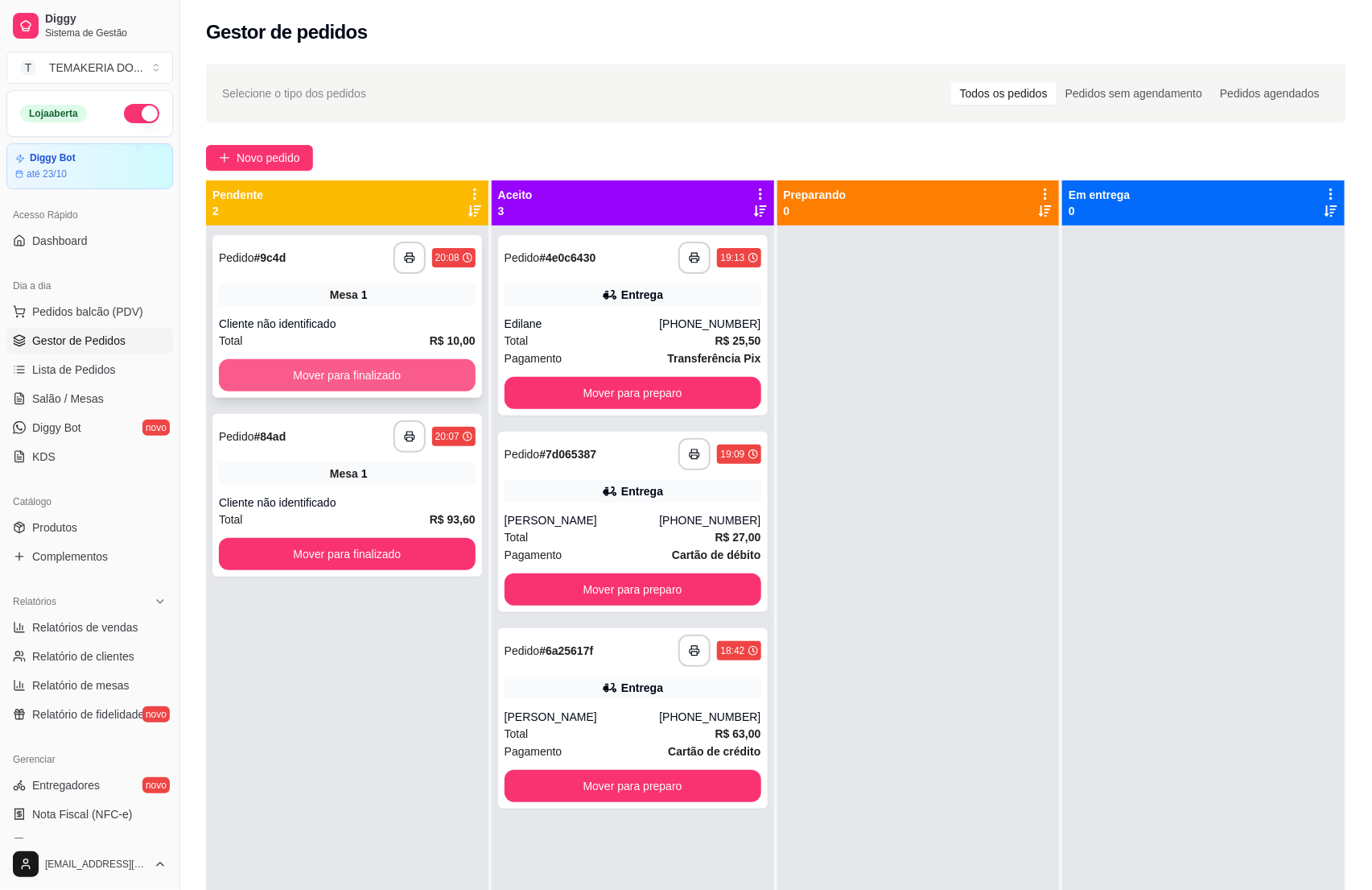
click at [437, 370] on button "Mover para finalizado" at bounding box center [347, 375] width 257 height 32
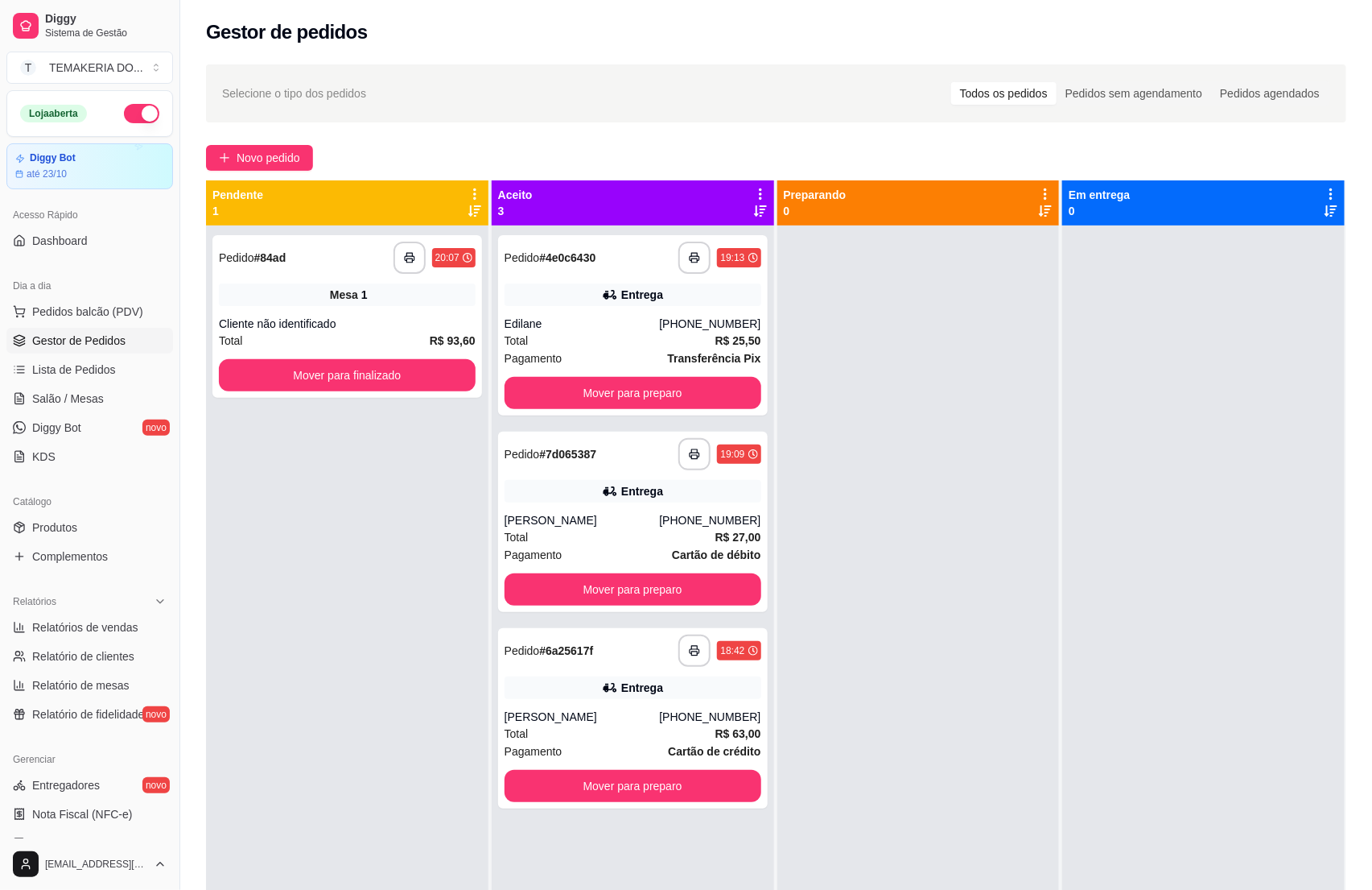
click at [423, 563] on div "**********" at bounding box center [347, 670] width 282 height 890
click at [405, 365] on button "Mover para finalizado" at bounding box center [347, 375] width 257 height 32
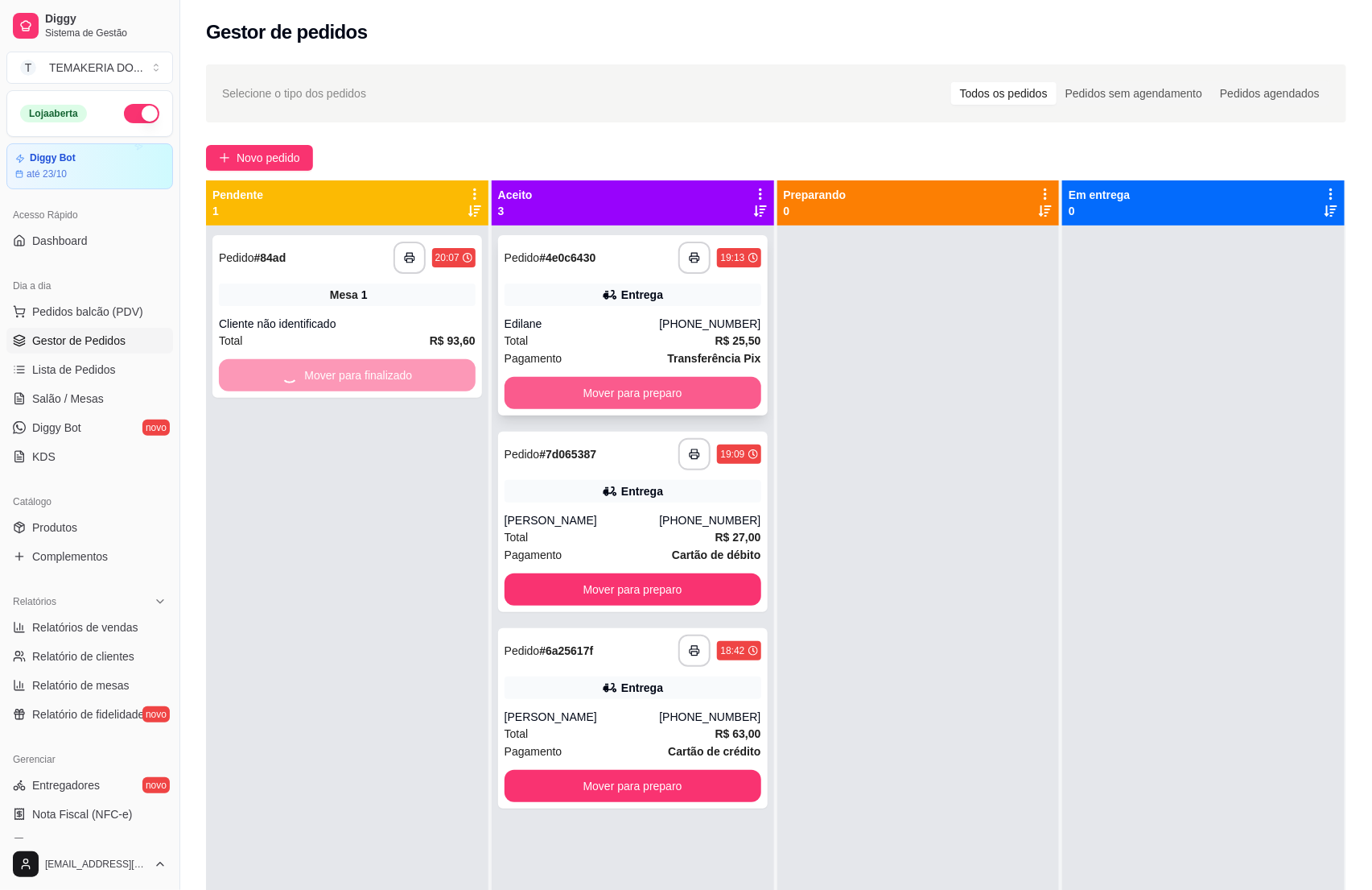
click at [554, 399] on button "Mover para preparo" at bounding box center [633, 393] width 257 height 32
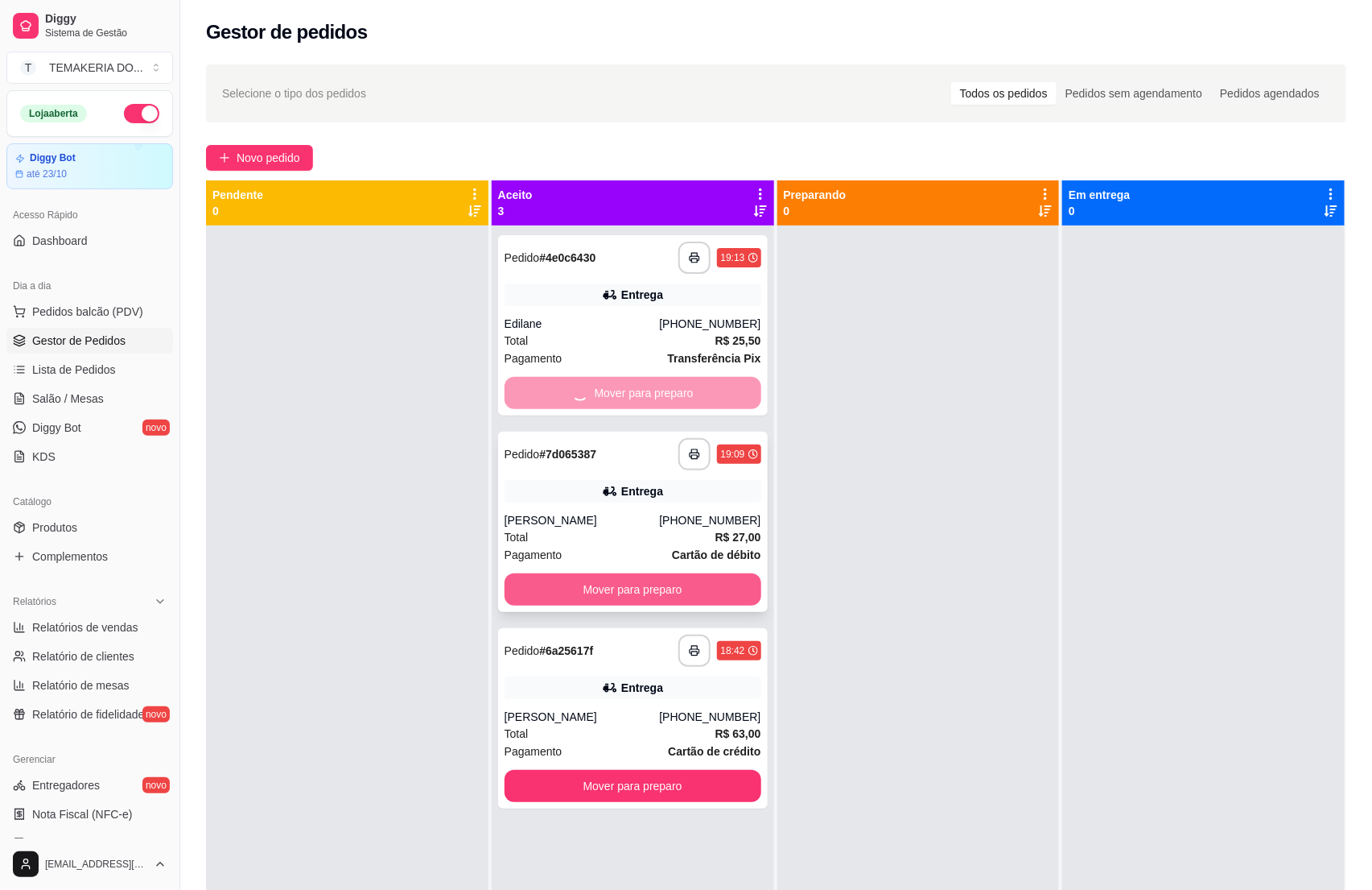
click at [635, 595] on button "Mover para preparo" at bounding box center [633, 589] width 257 height 32
click at [603, 397] on div "Mover para preparo" at bounding box center [633, 393] width 257 height 32
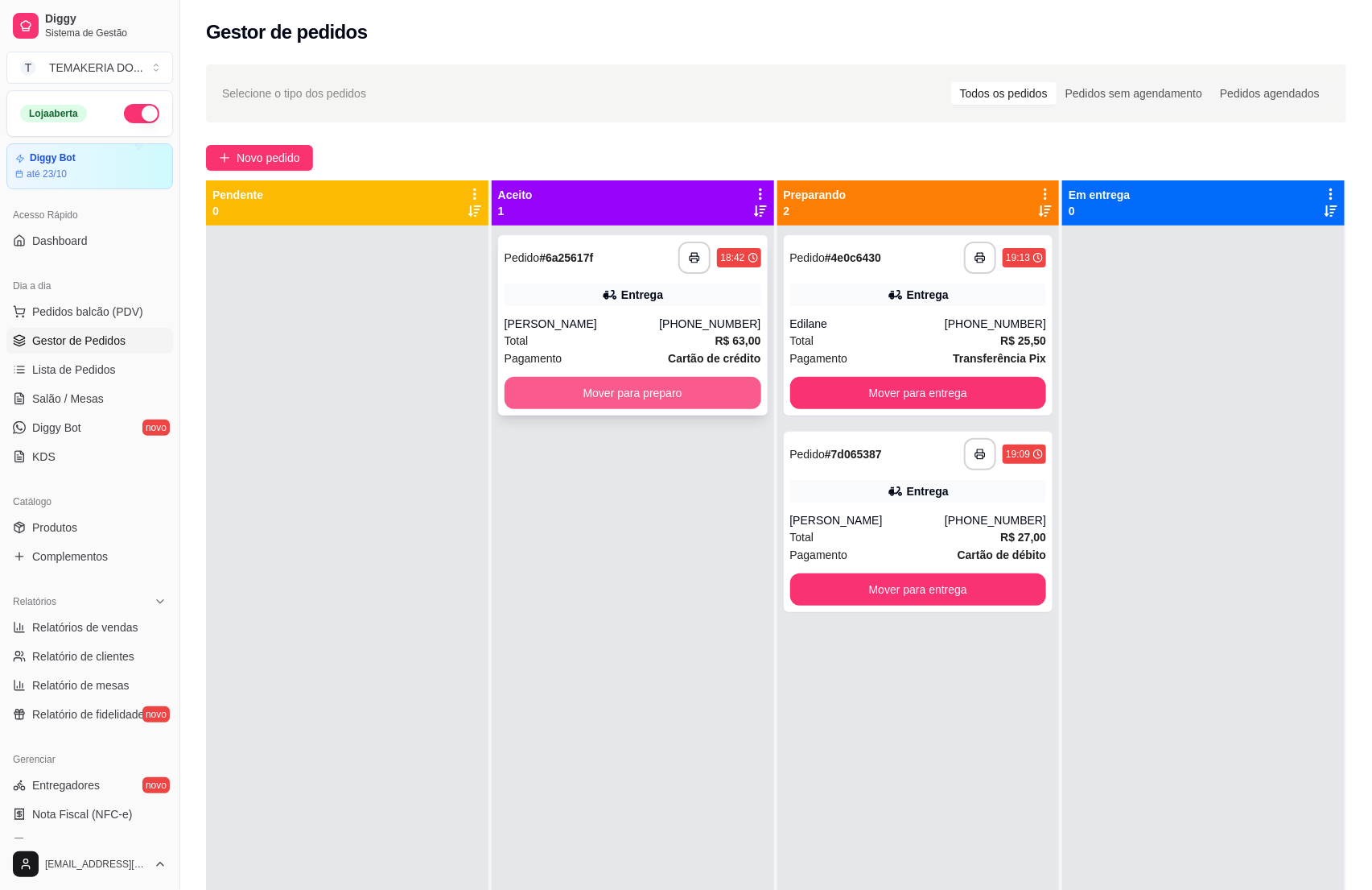
click at [690, 390] on button "Mover para preparo" at bounding box center [633, 393] width 257 height 32
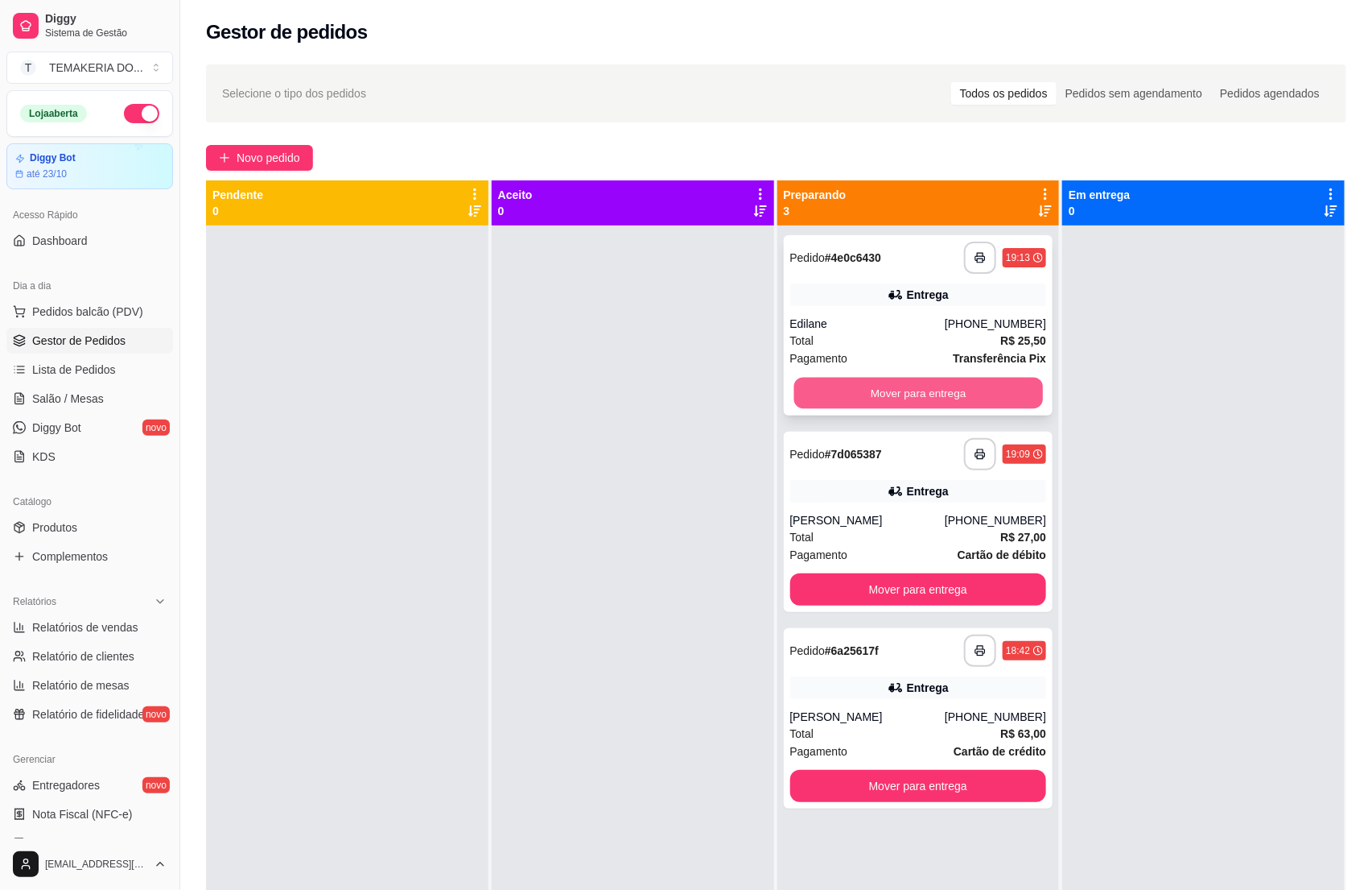
click at [810, 394] on button "Mover para entrega" at bounding box center [918, 394] width 249 height 31
click at [839, 593] on button "Mover para entrega" at bounding box center [918, 589] width 257 height 32
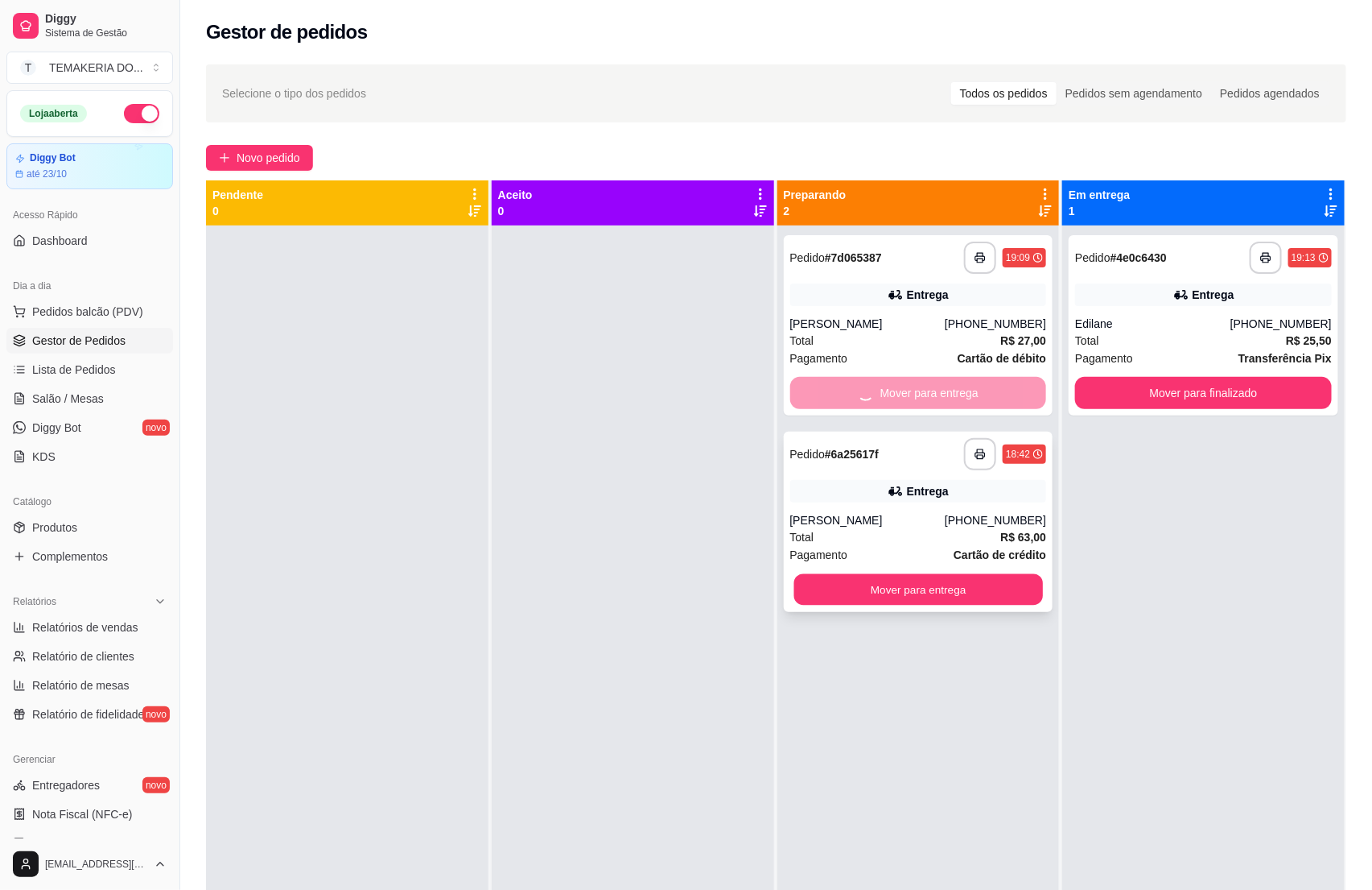
click at [879, 778] on div "**********" at bounding box center [918, 670] width 282 height 890
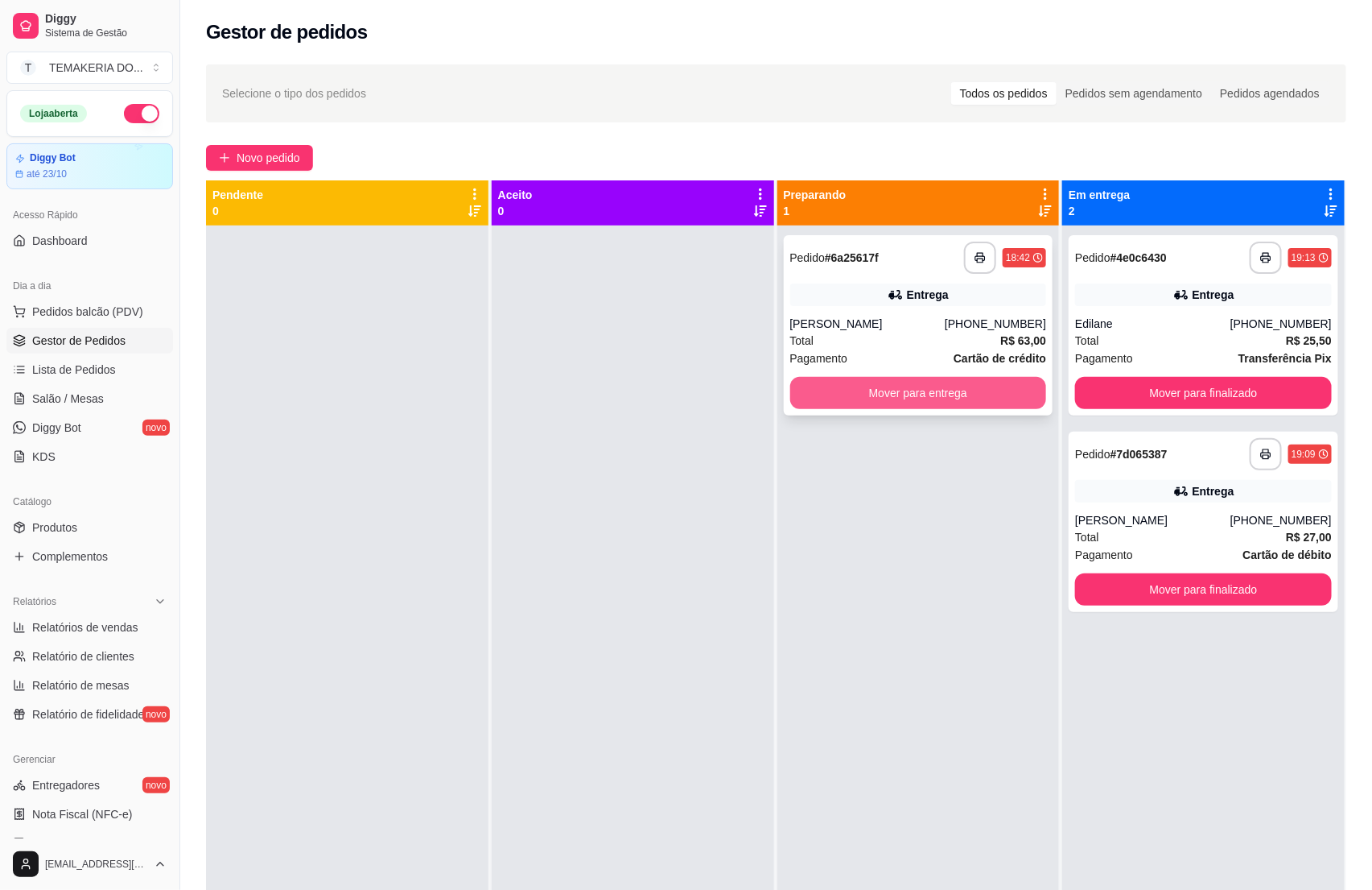
click at [913, 402] on button "Mover para entrega" at bounding box center [918, 393] width 257 height 32
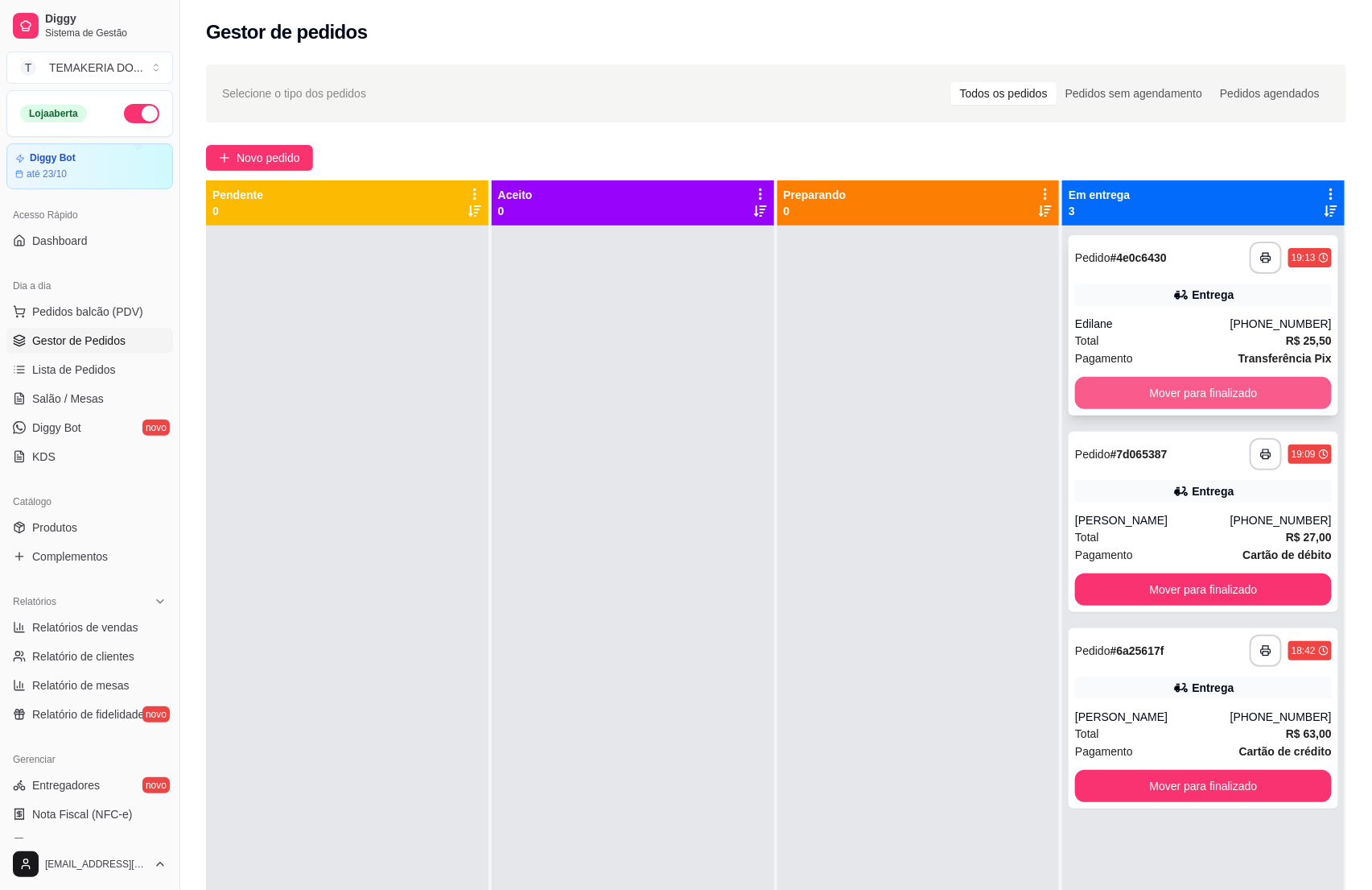
click at [1105, 399] on button "Mover para finalizado" at bounding box center [1203, 393] width 257 height 32
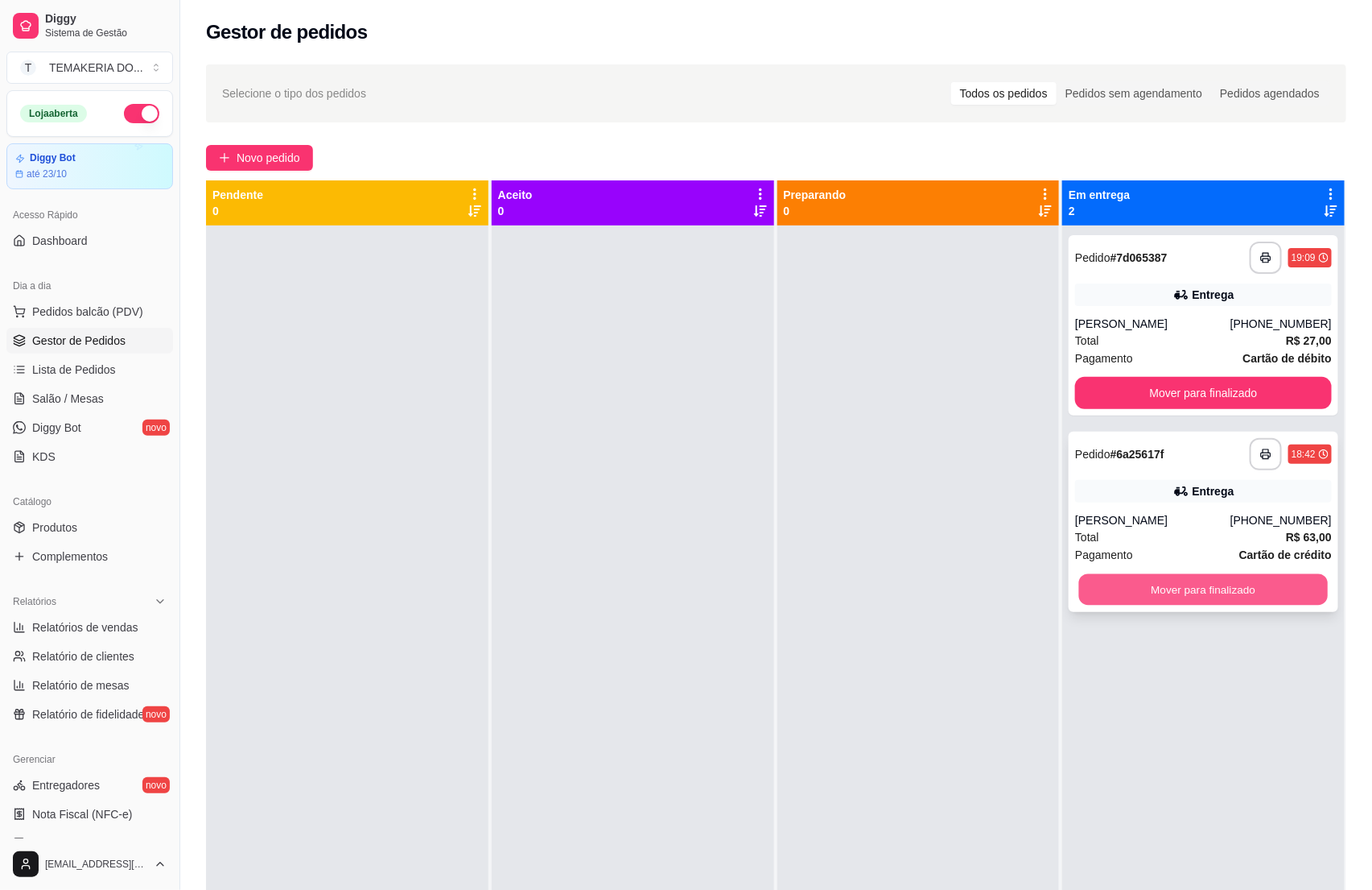
click at [1089, 599] on button "Mover para finalizado" at bounding box center [1203, 590] width 249 height 31
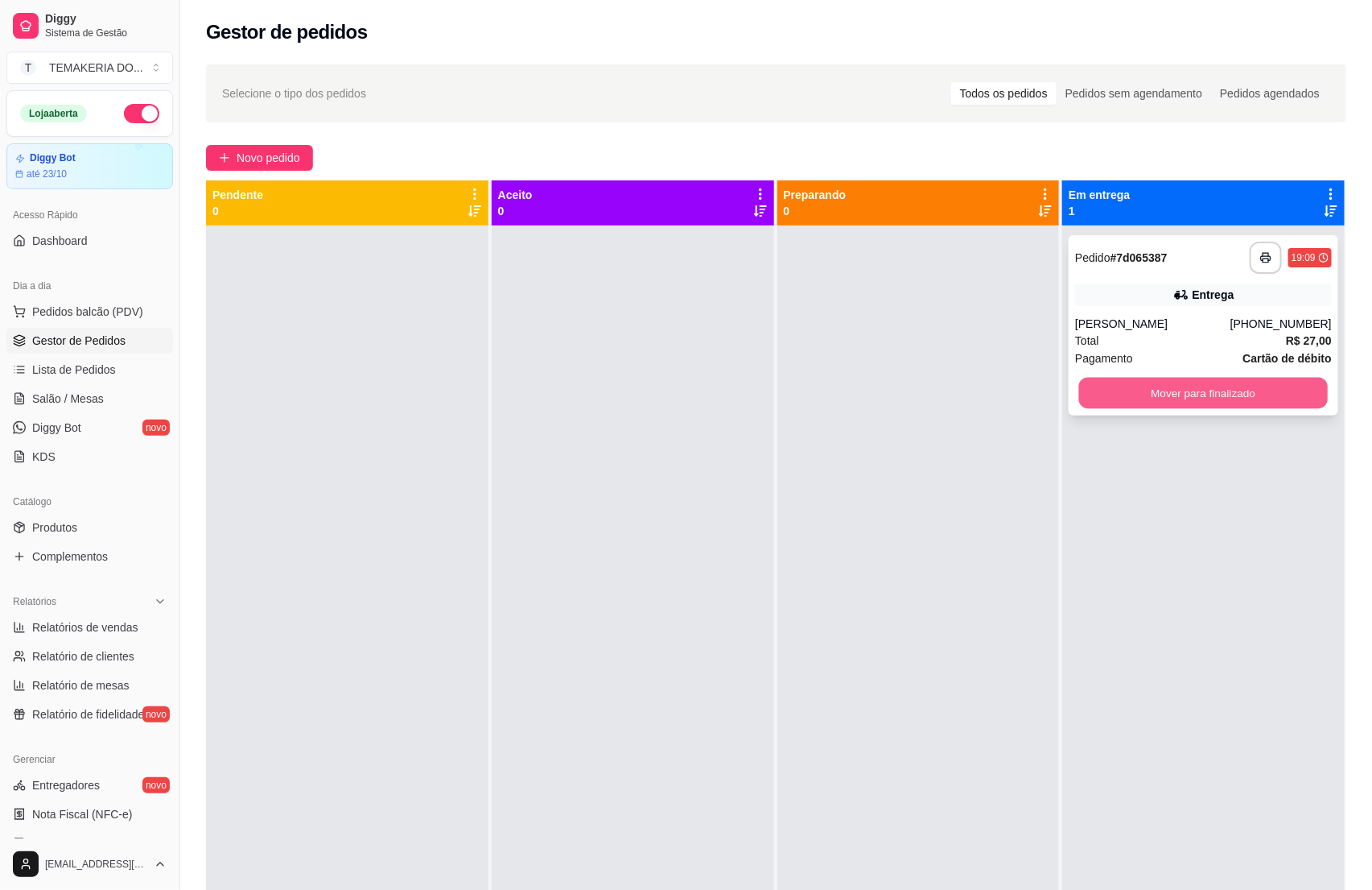
click at [1100, 405] on button "Mover para finalizado" at bounding box center [1203, 394] width 249 height 31
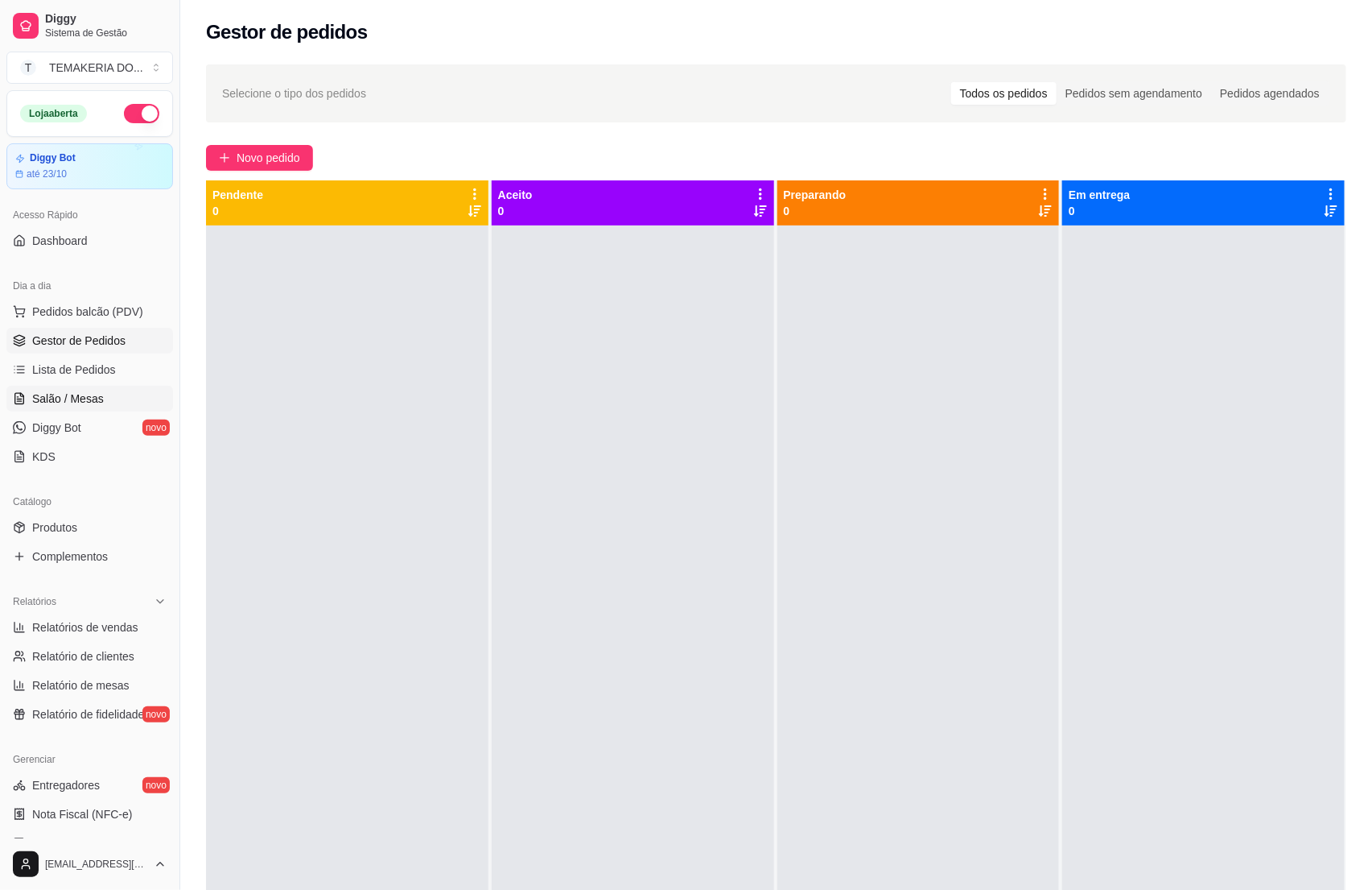
click at [80, 395] on span "Salão / Mesas" at bounding box center [67, 399] width 71 height 16
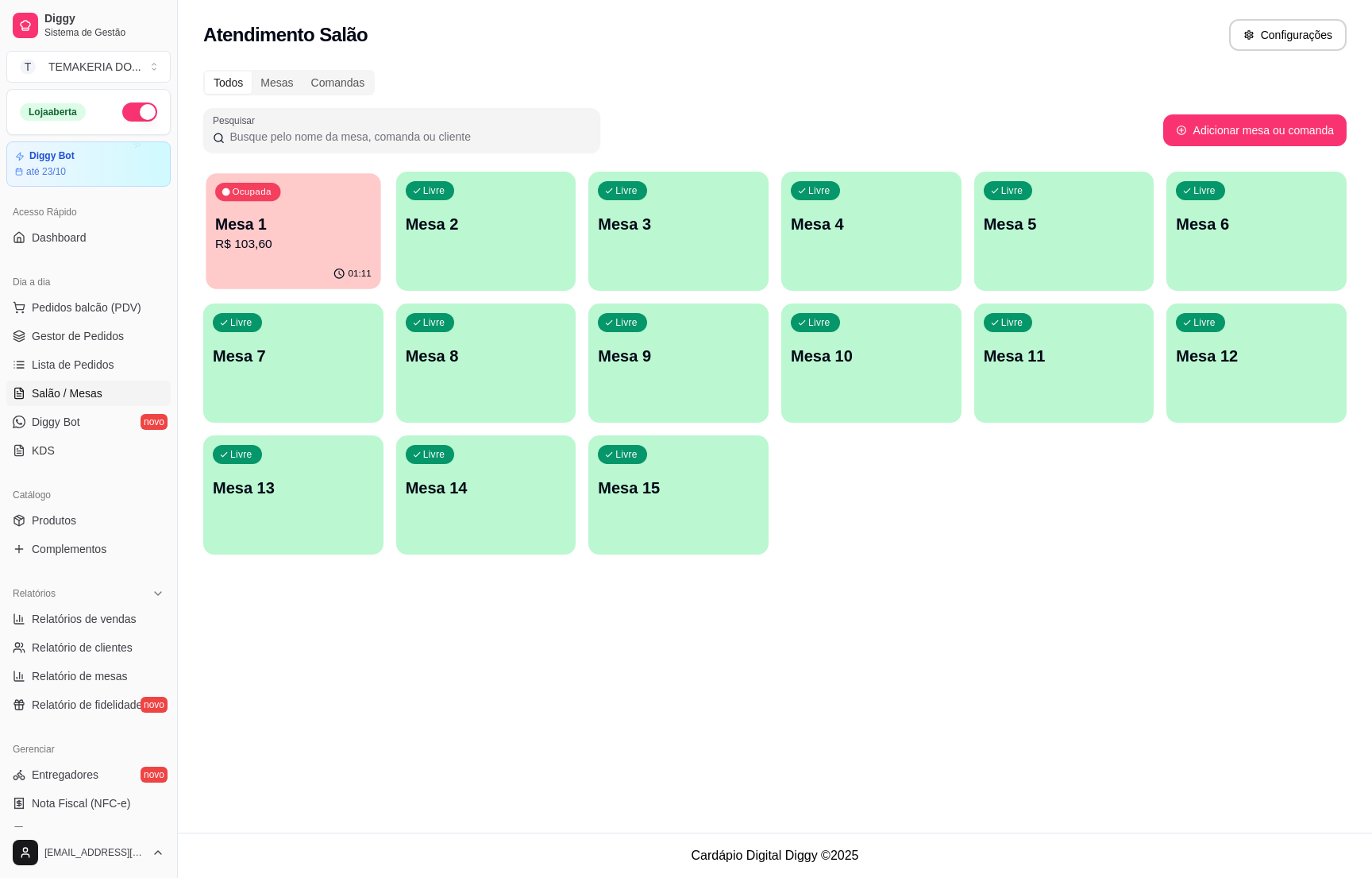
click at [314, 244] on p "R$ 103,60" at bounding box center [293, 244] width 156 height 18
click at [124, 334] on link "Gestor de Pedidos" at bounding box center [89, 335] width 165 height 25
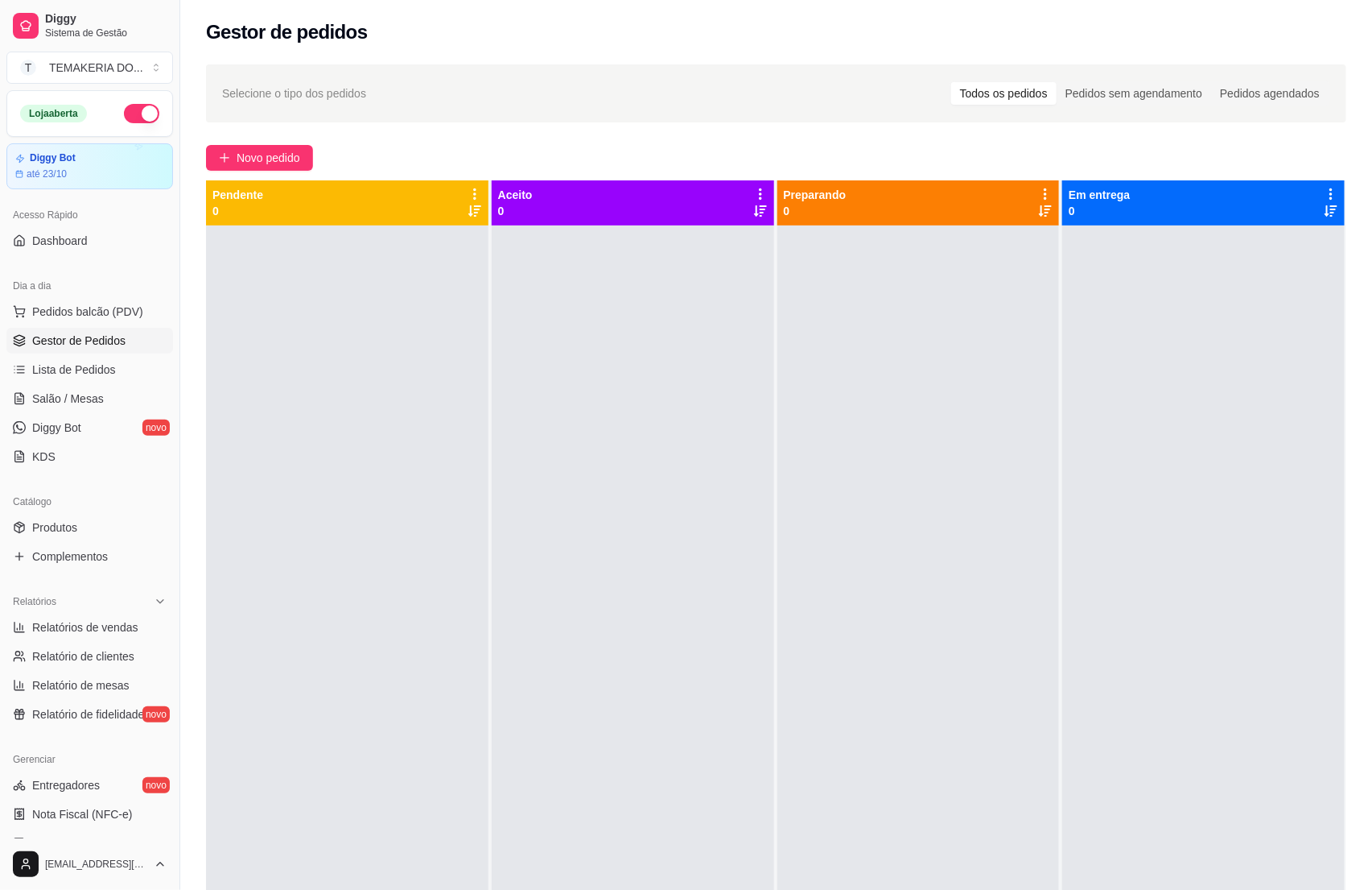
click at [966, 648] on div at bounding box center [918, 670] width 282 height 890
click at [1187, 716] on div at bounding box center [1203, 670] width 282 height 890
drag, startPoint x: 0, startPoint y: 25, endPoint x: 312, endPoint y: 327, distance: 434.2
click at [312, 327] on div at bounding box center [347, 670] width 282 height 890
click at [141, 112] on div "Loja aberta" at bounding box center [89, 113] width 165 height 45
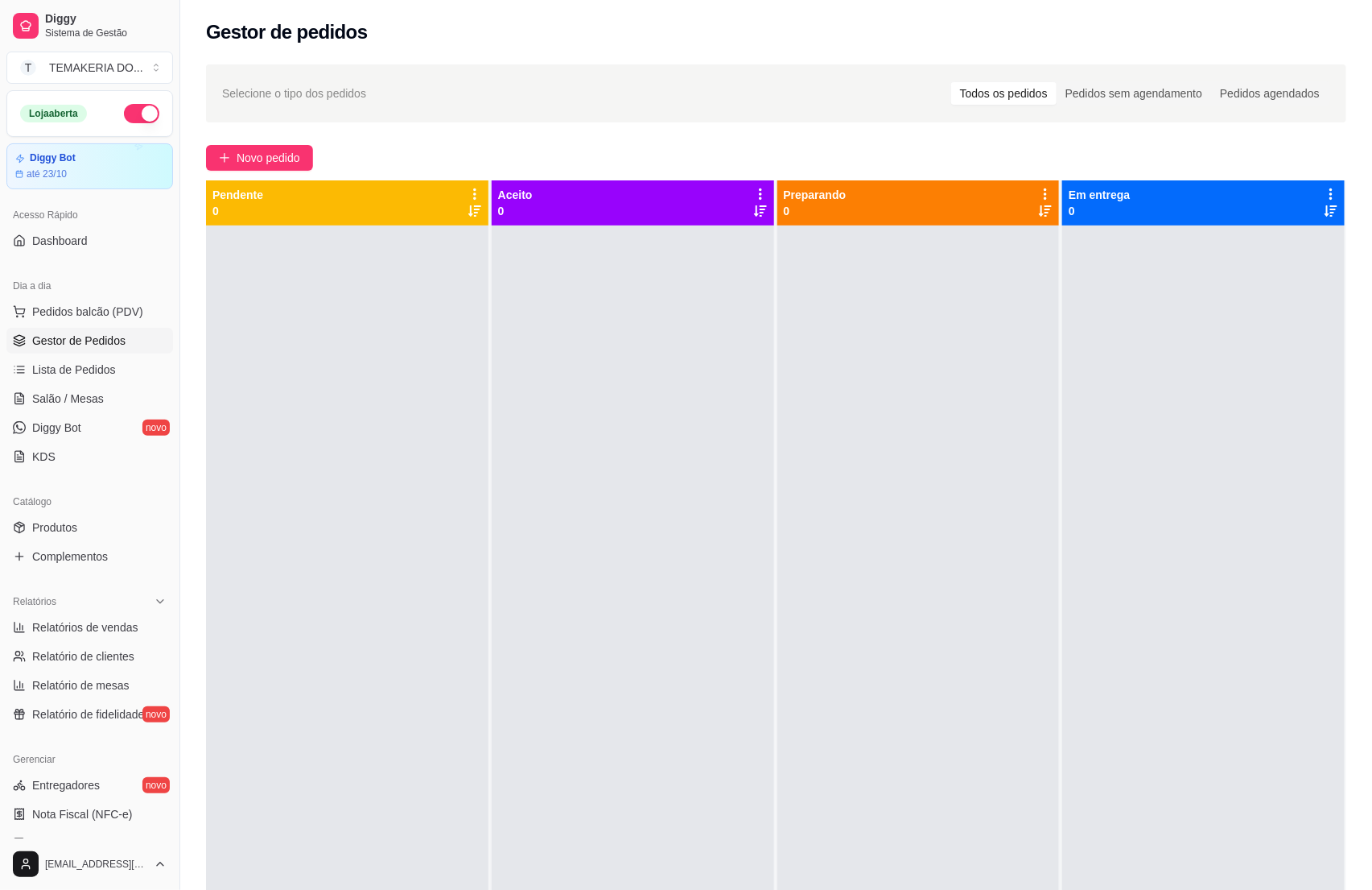
click at [131, 114] on button "button" at bounding box center [142, 113] width 35 height 20
click at [63, 405] on span "Salão / Mesas" at bounding box center [67, 399] width 71 height 16
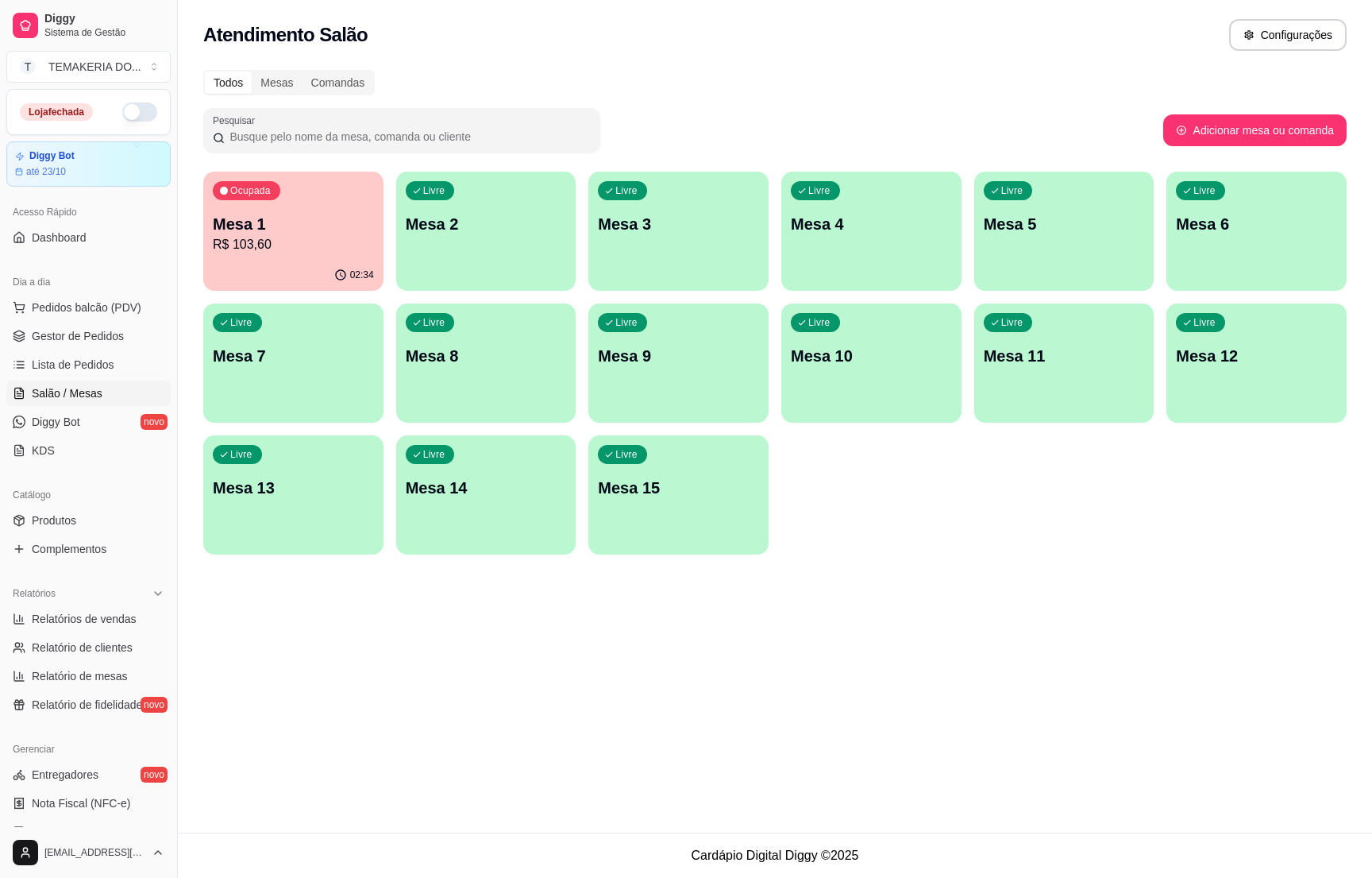
click at [331, 258] on div "Ocupada Mesa 1 R$ 103,60" at bounding box center [293, 215] width 180 height 88
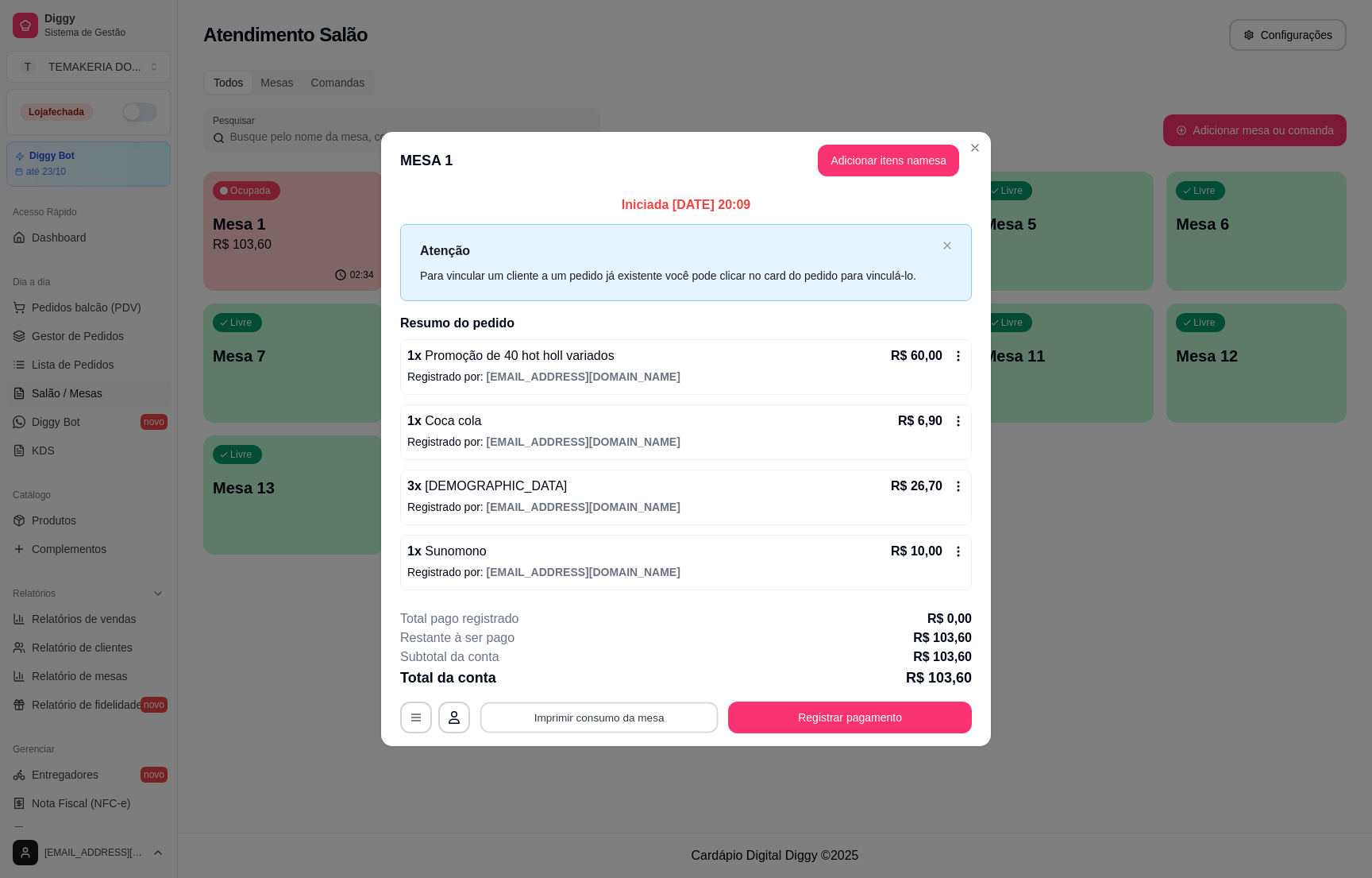
click at [639, 717] on button "Imprimir consumo da mesa" at bounding box center [599, 718] width 238 height 31
click at [862, 720] on button "Registrar pagamento" at bounding box center [851, 718] width 237 height 31
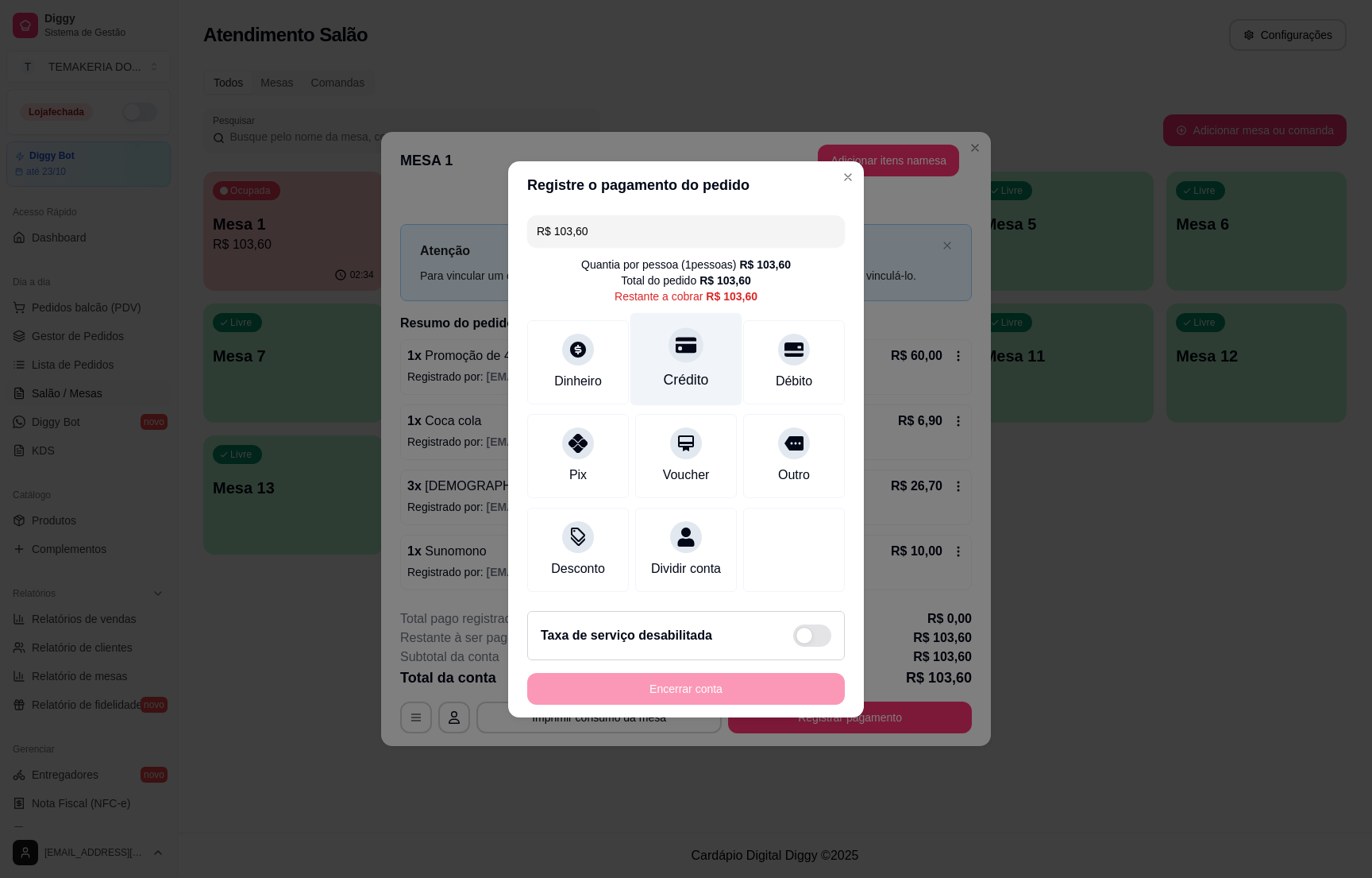
click at [684, 356] on div "Crédito" at bounding box center [686, 359] width 112 height 93
click at [682, 341] on icon at bounding box center [685, 344] width 20 height 20
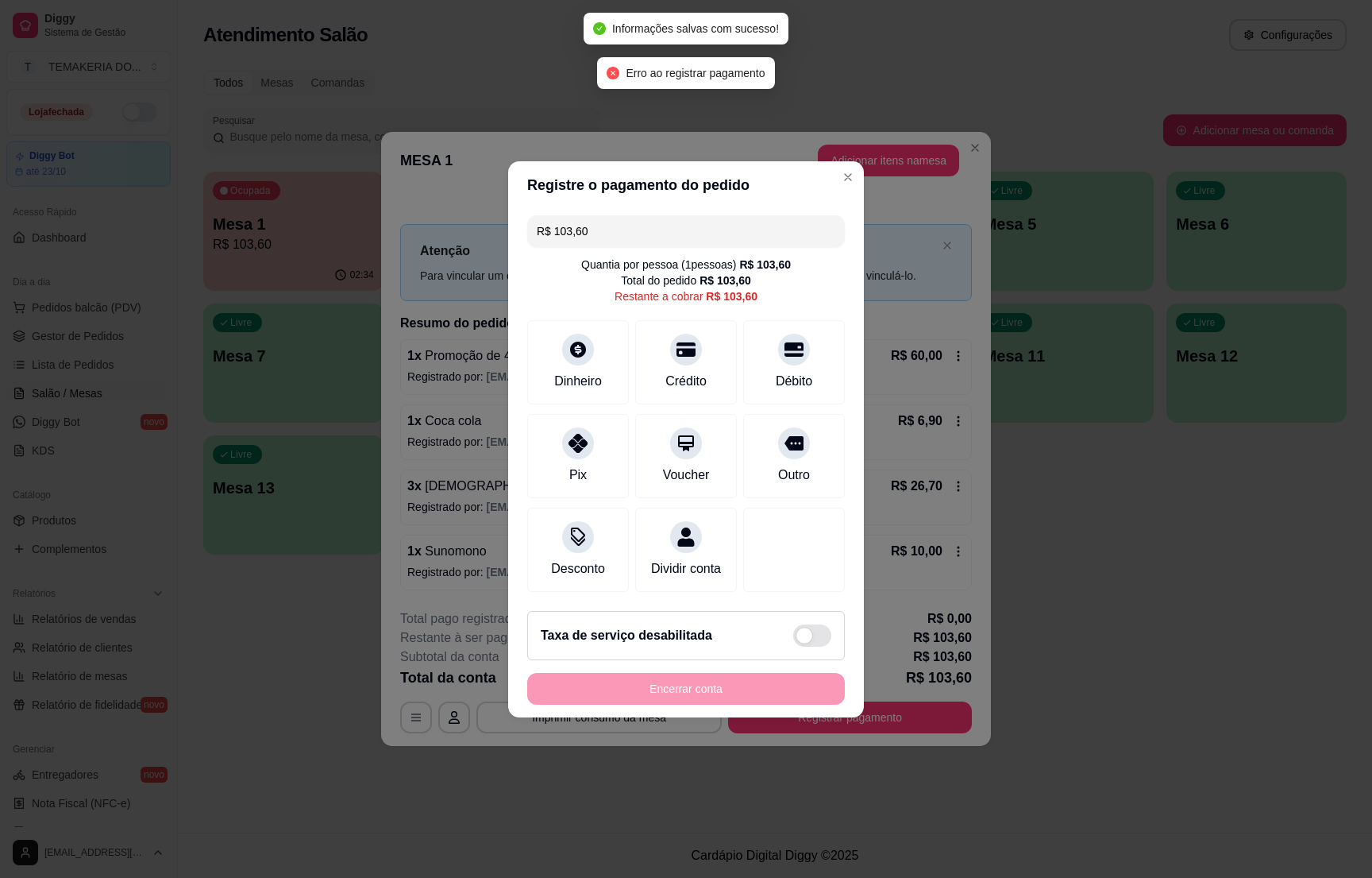
type input "R$ 0,00"
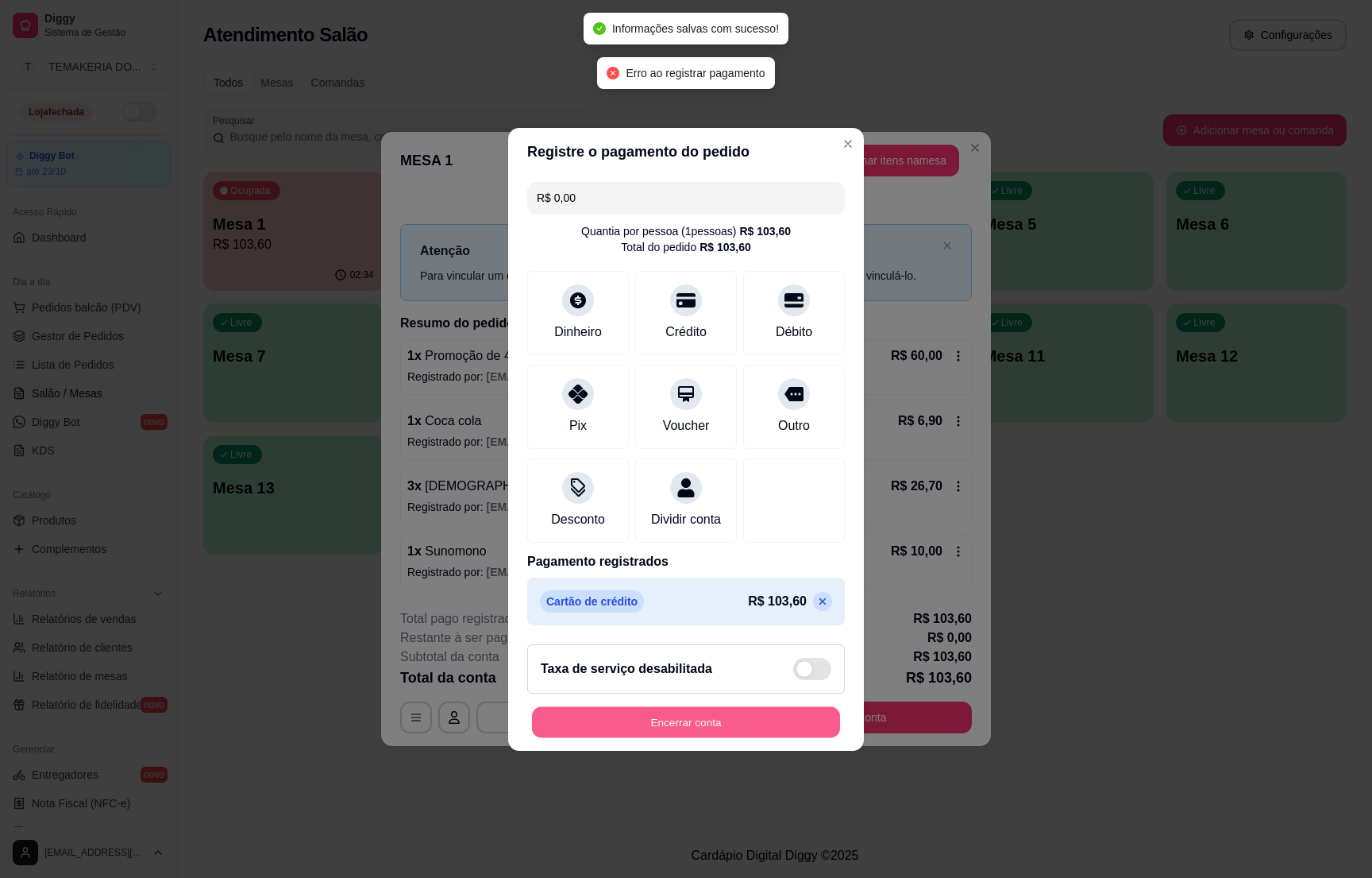
click at [646, 725] on button "Encerrar conta" at bounding box center [686, 722] width 308 height 31
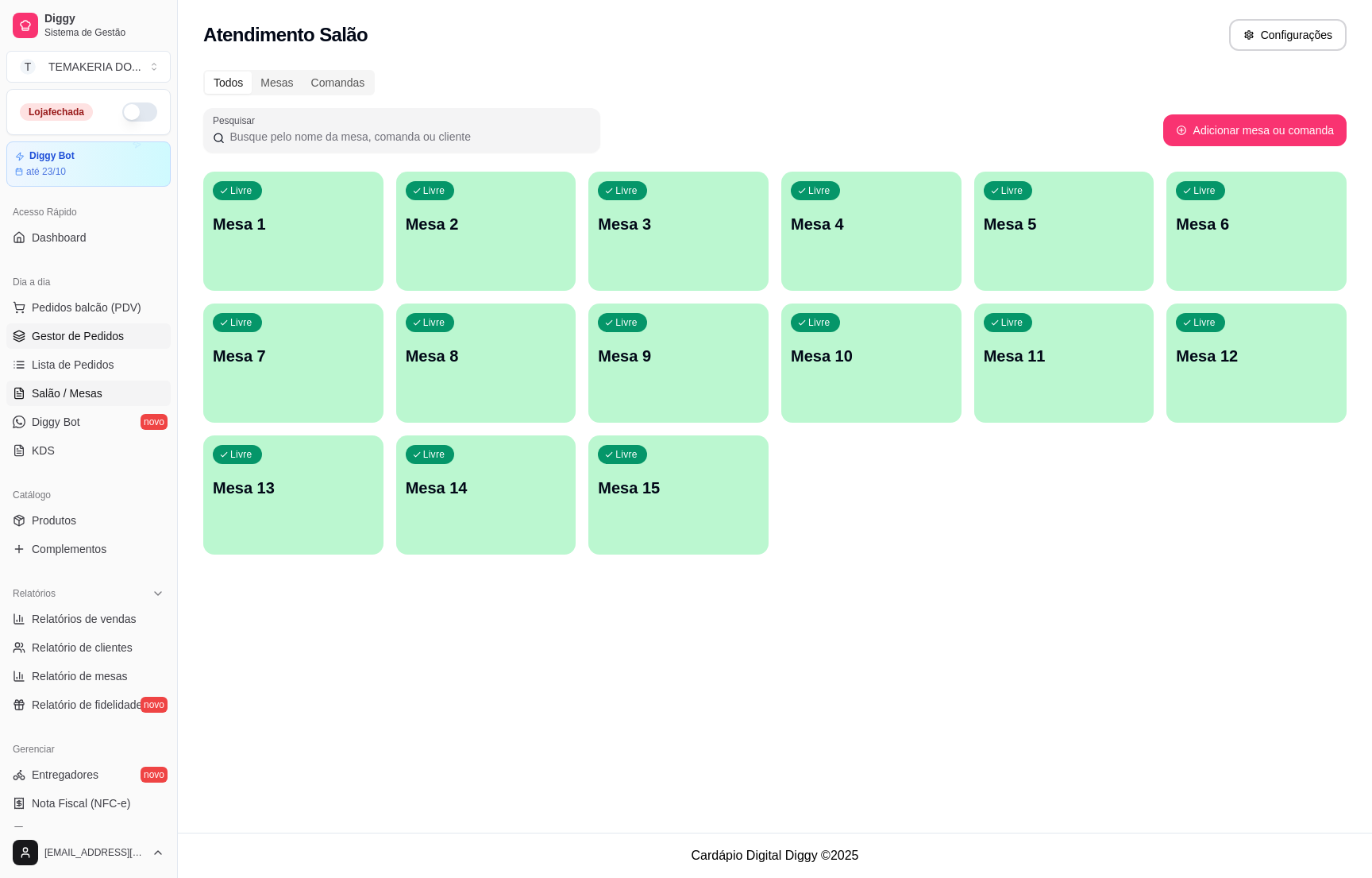
drag, startPoint x: 72, startPoint y: 354, endPoint x: 79, endPoint y: 336, distance: 19.3
click at [72, 351] on ul "Pedidos balcão (PDV) Gestor de Pedidos Lista de Pedidos Salão / Mesas Diggy Bot…" at bounding box center [89, 379] width 165 height 169
click at [79, 332] on span "Gestor de Pedidos" at bounding box center [78, 335] width 92 height 15
click at [70, 440] on link "KDS" at bounding box center [89, 450] width 165 height 25
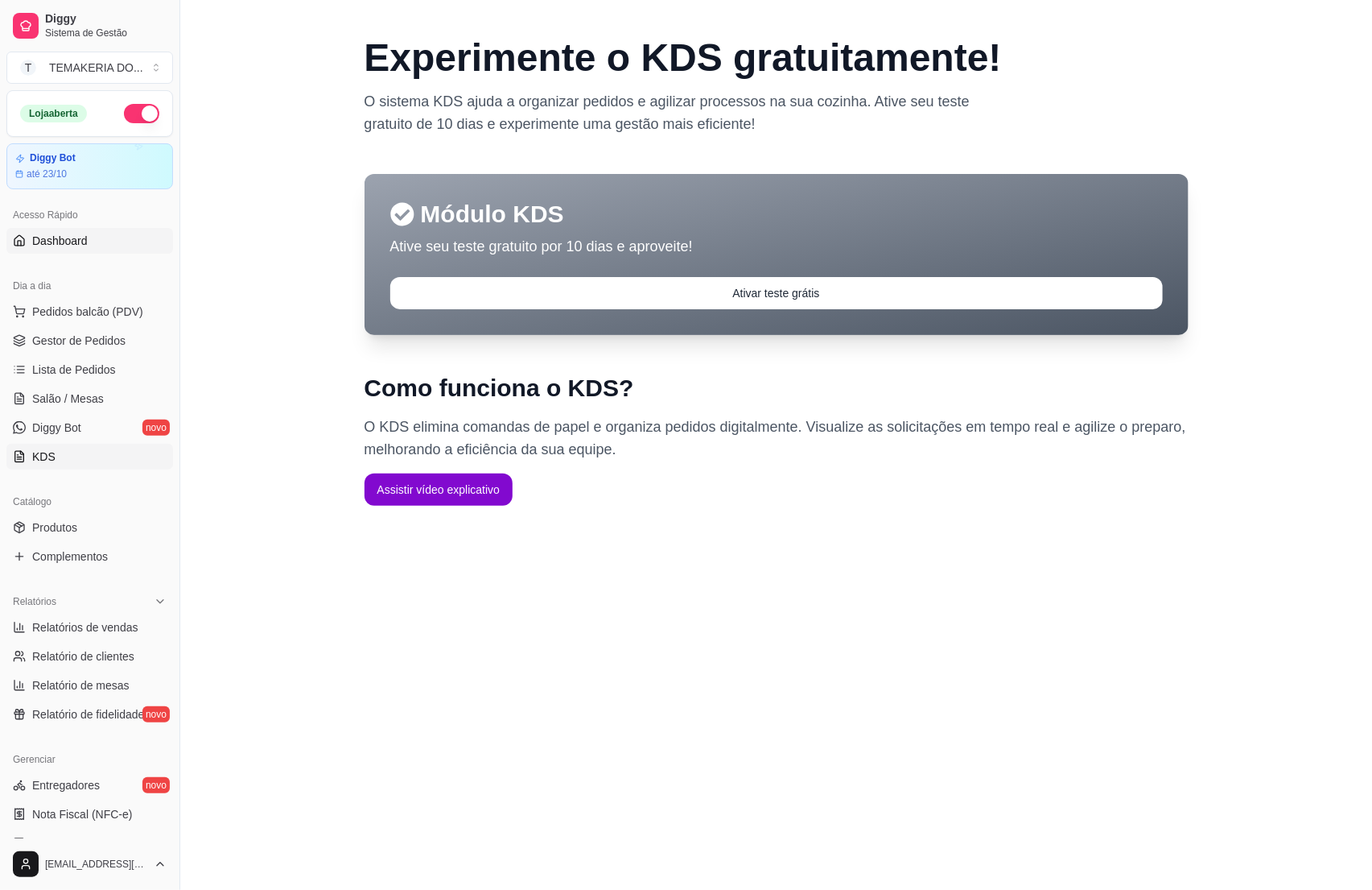
click at [78, 249] on span "Dashboard" at bounding box center [60, 240] width 56 height 16
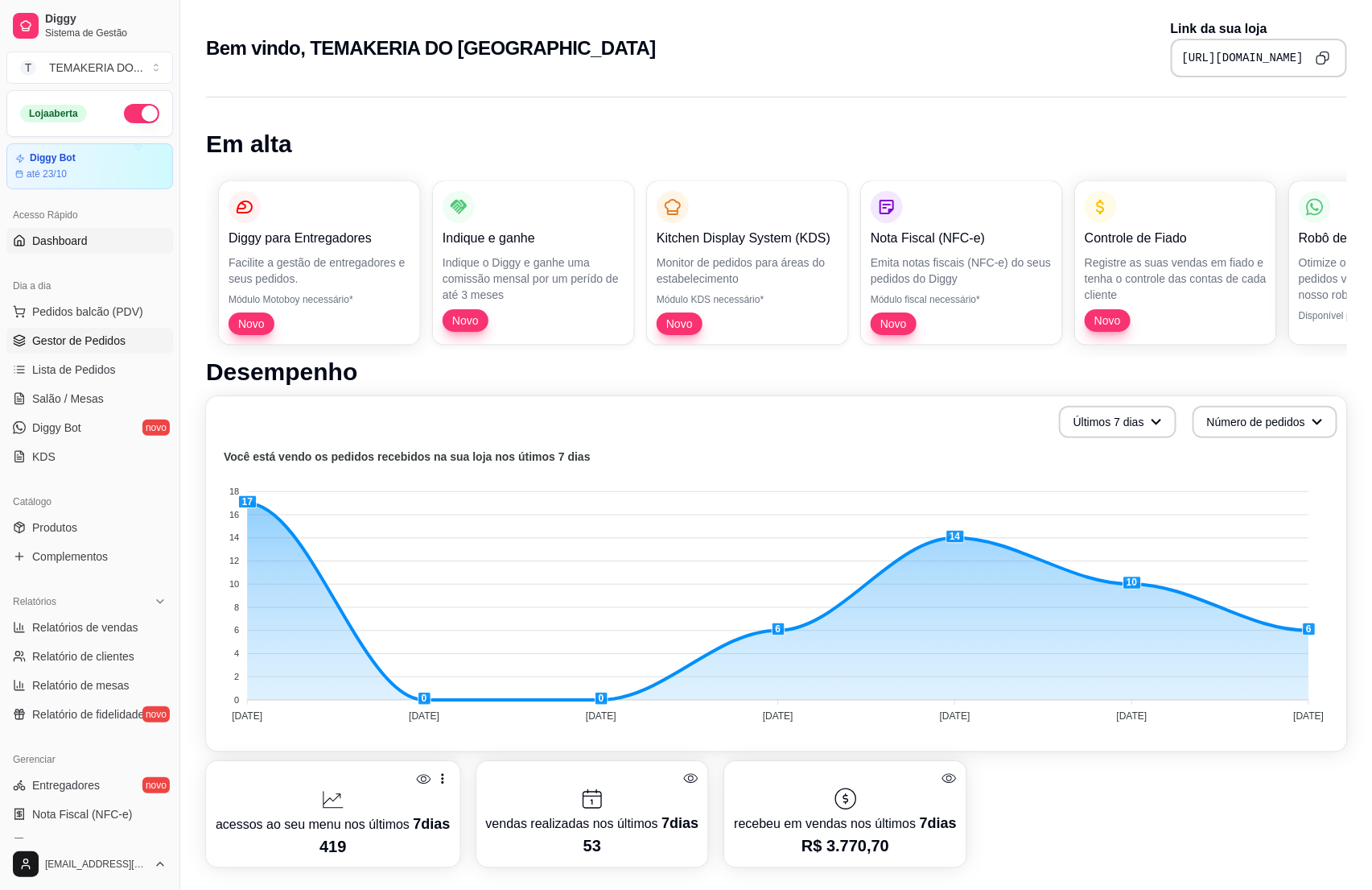
click at [111, 344] on span "Gestor de Pedidos" at bounding box center [79, 340] width 94 height 16
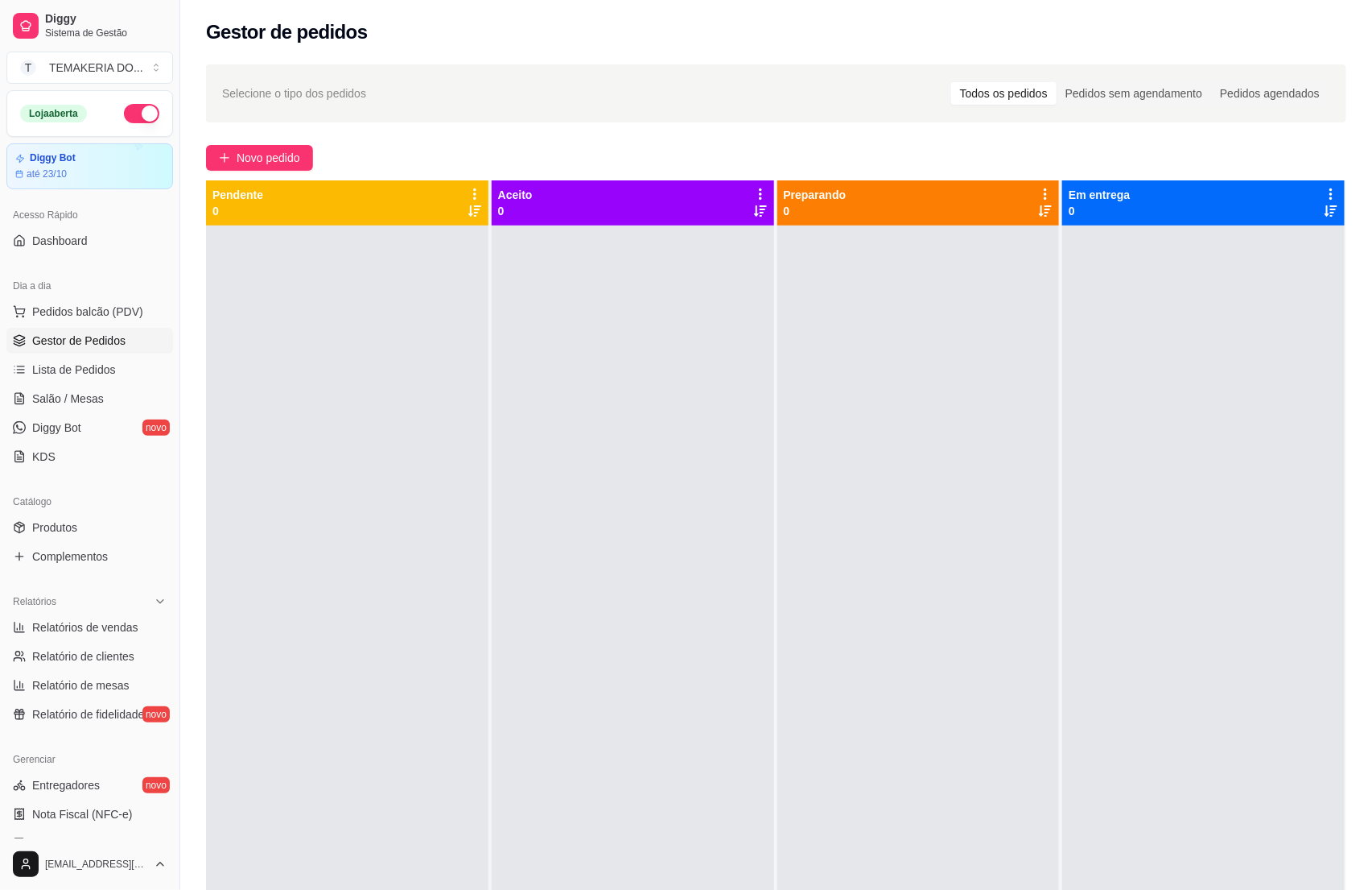
click at [369, 459] on div at bounding box center [347, 670] width 282 height 890
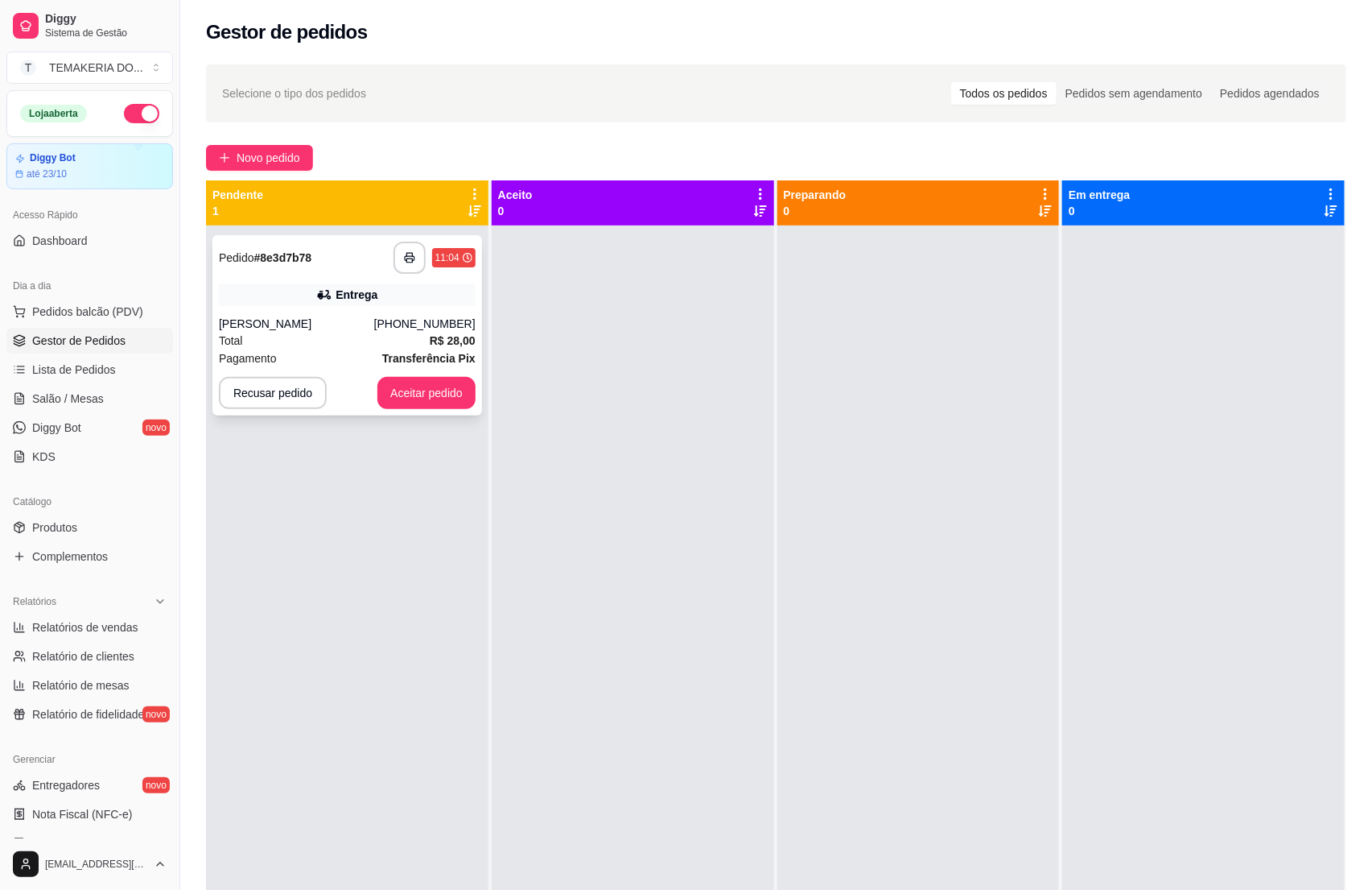
click at [321, 359] on div "Pagamento Transferência Pix" at bounding box center [347, 359] width 257 height 18
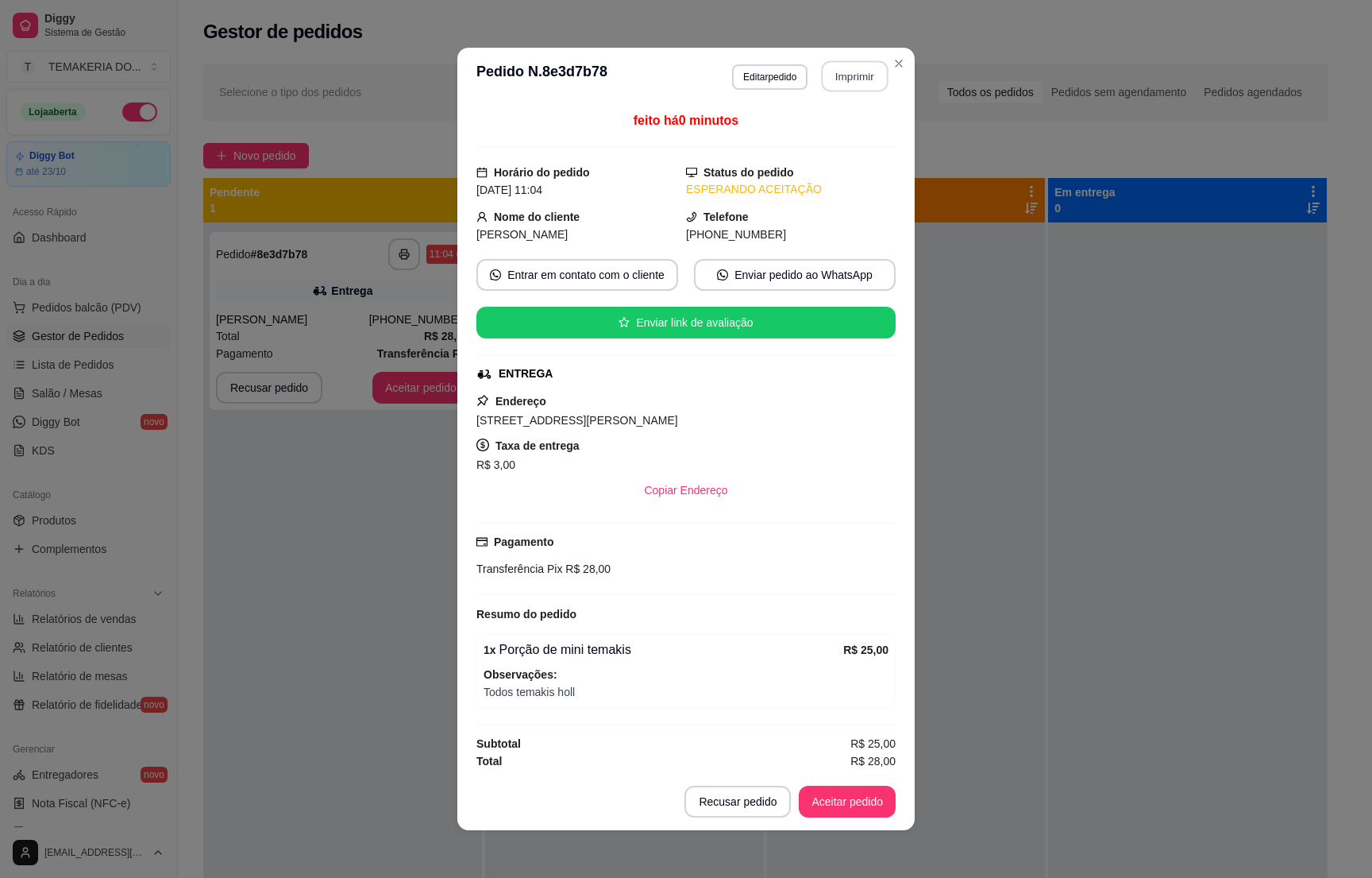
click at [847, 79] on button "Imprimir" at bounding box center [855, 76] width 66 height 31
click at [810, 801] on button "Aceitar pedido" at bounding box center [847, 802] width 93 height 31
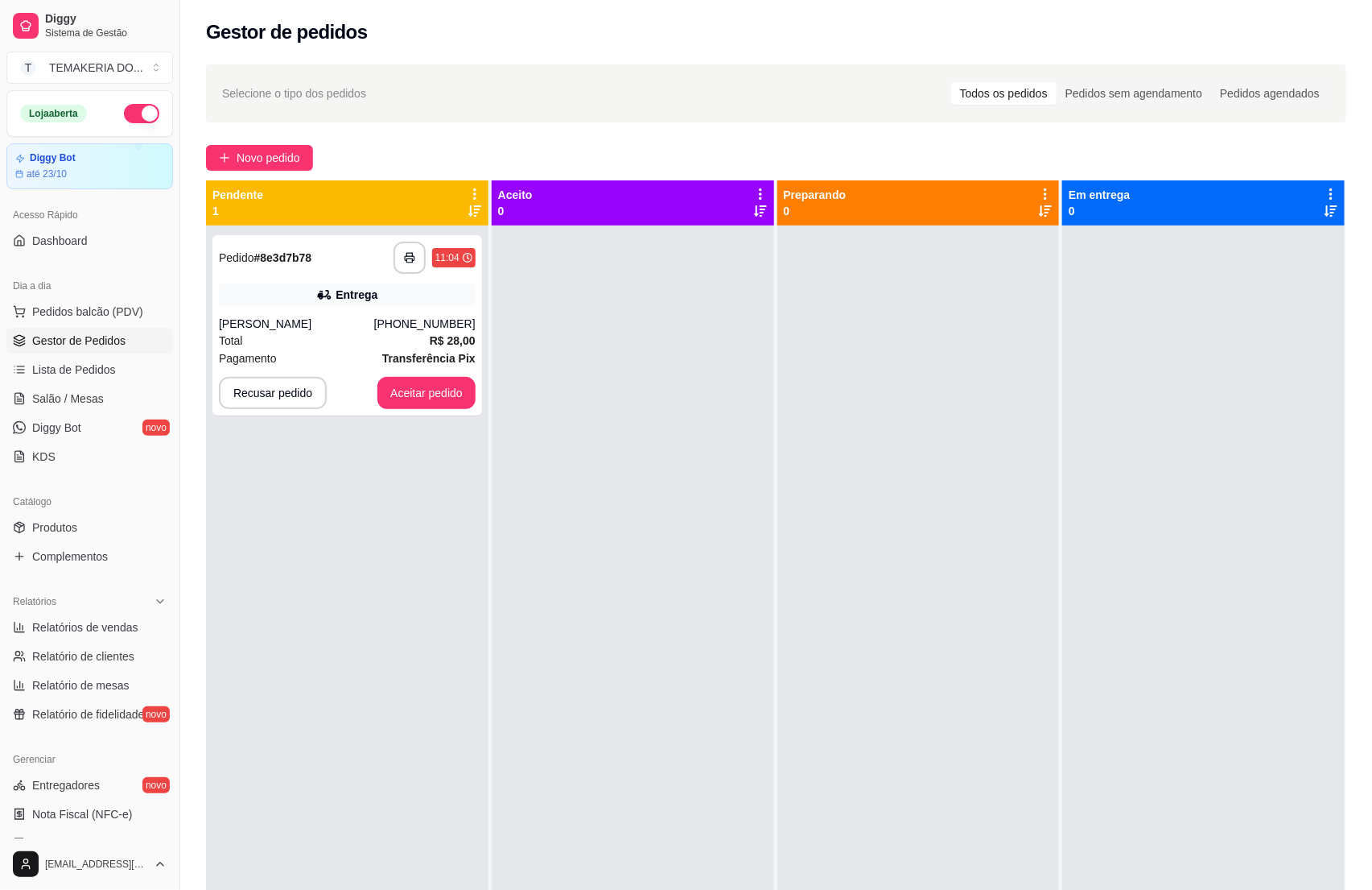
click at [368, 602] on div "**********" at bounding box center [347, 670] width 282 height 890
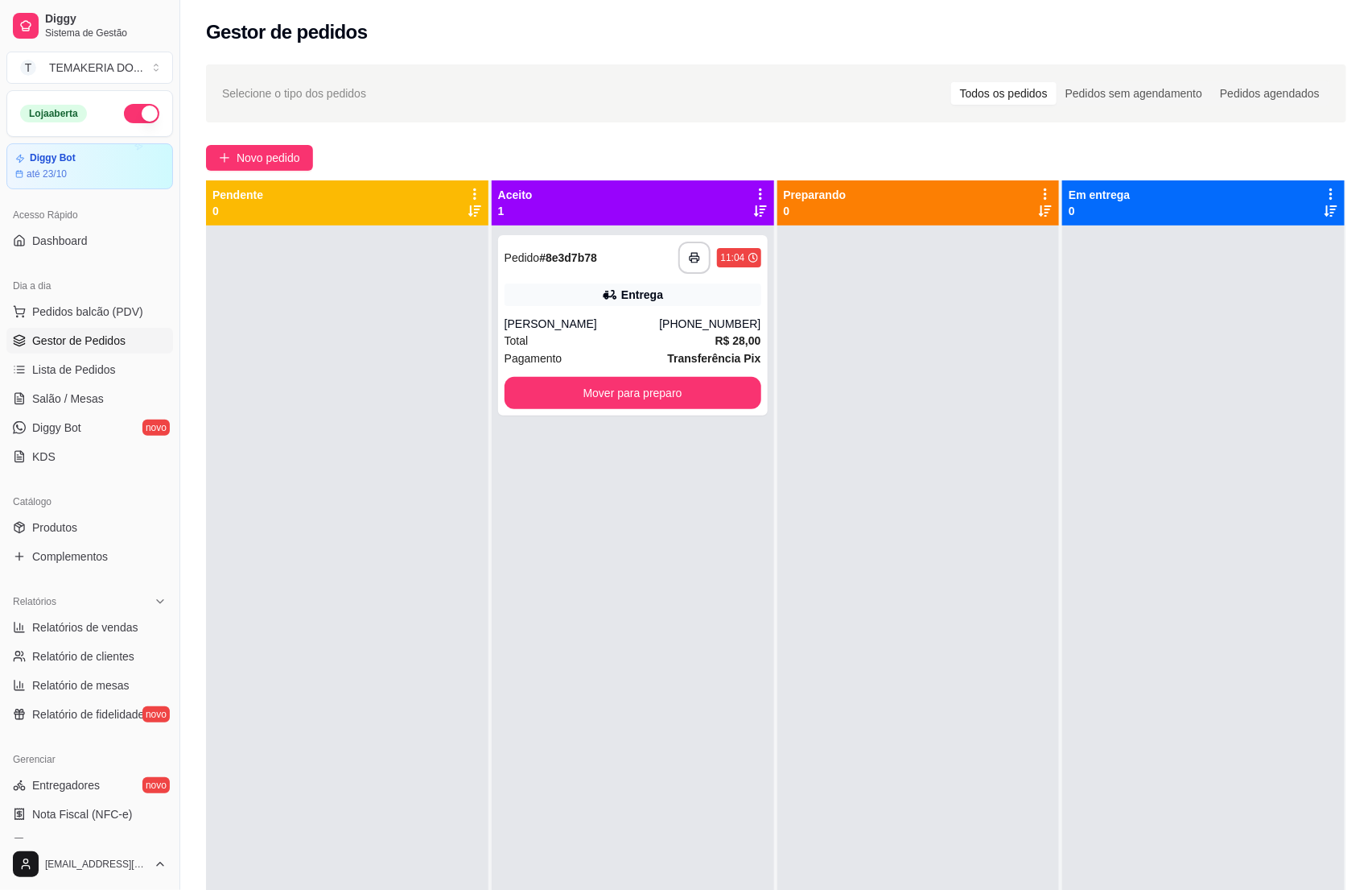
click at [368, 602] on div at bounding box center [347, 670] width 282 height 890
click at [70, 528] on span "Produtos" at bounding box center [55, 528] width 45 height 16
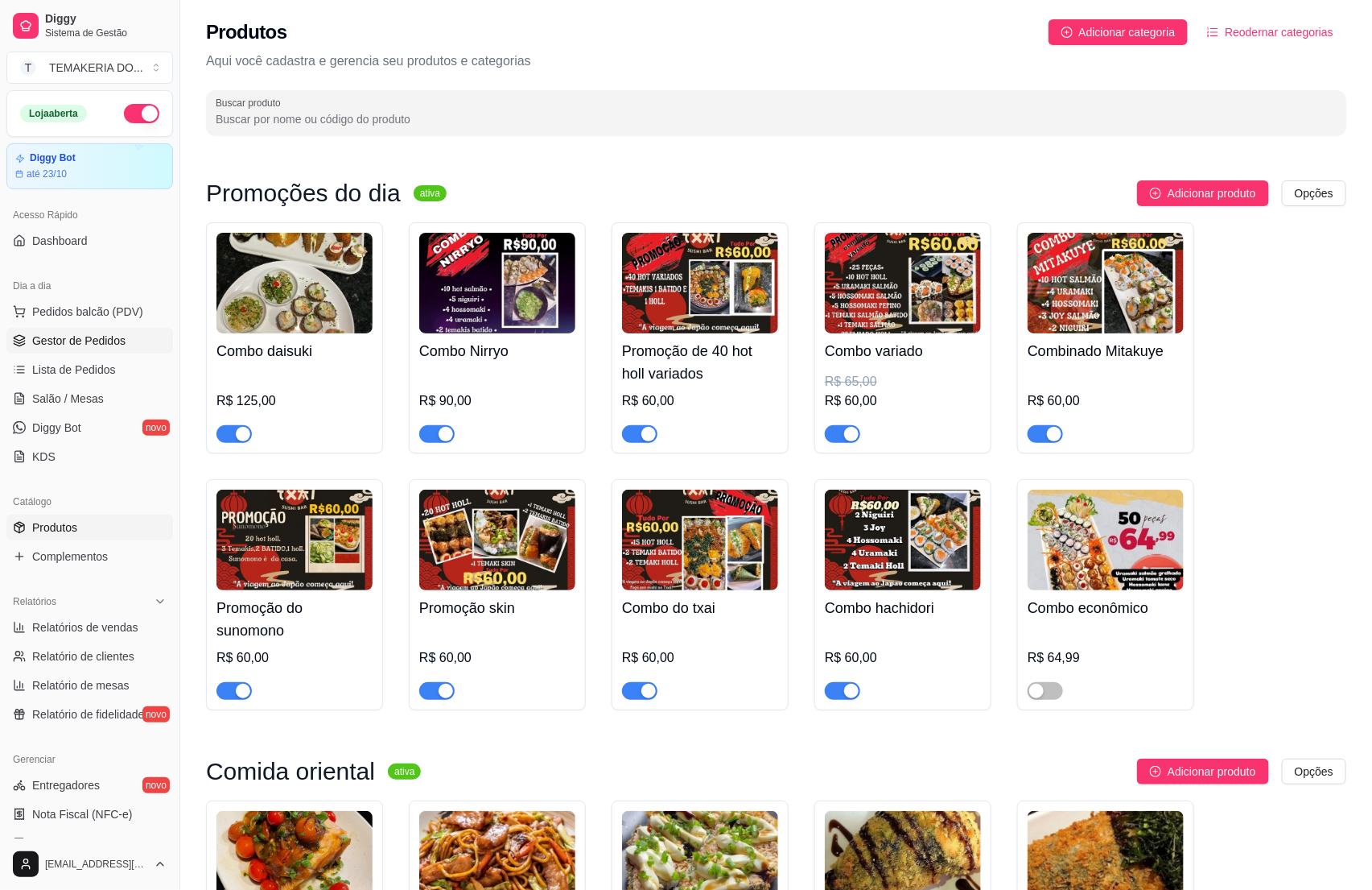
click at [58, 349] on span "Gestor de Pedidos" at bounding box center [79, 340] width 94 height 16
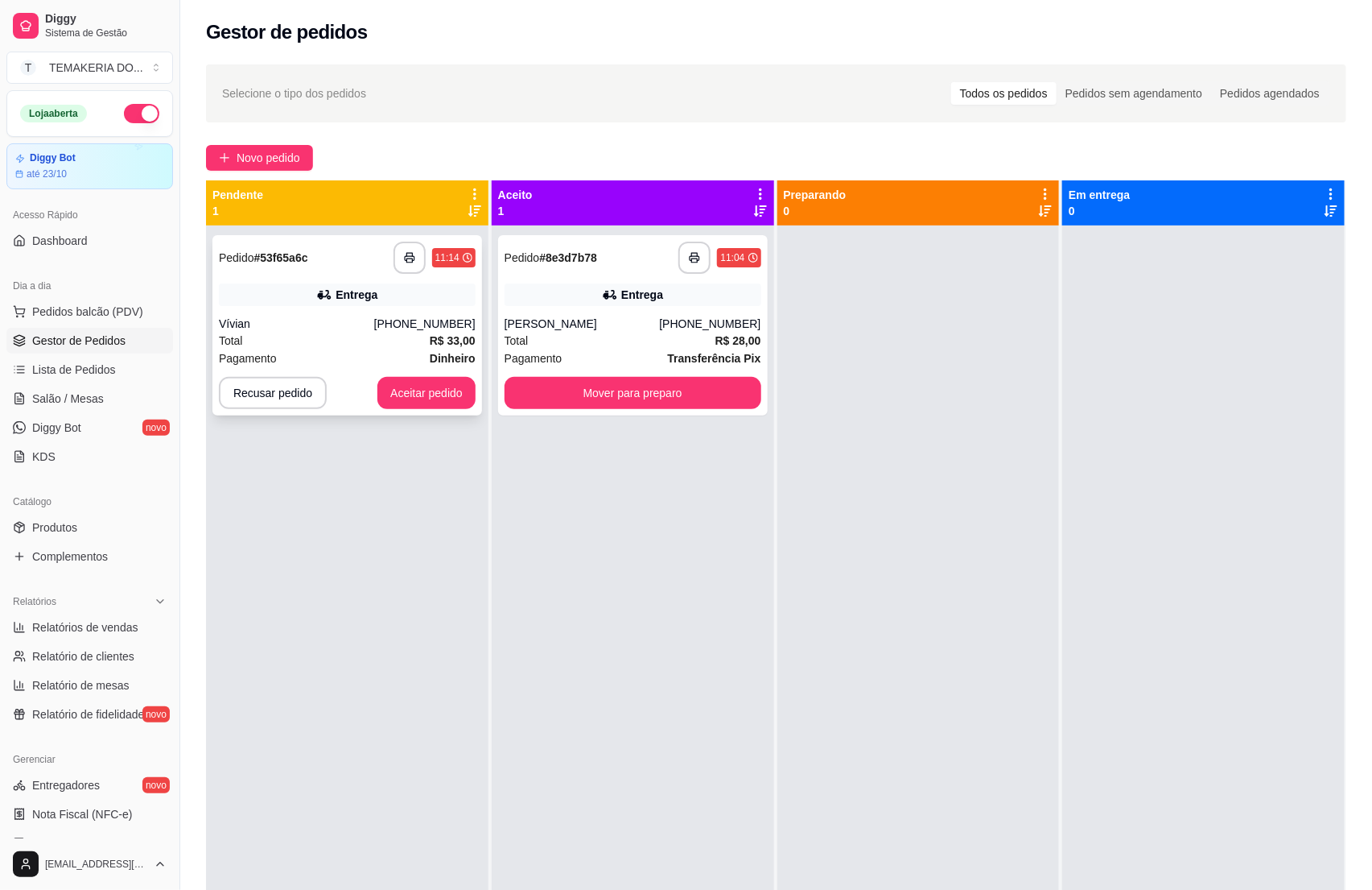
click at [354, 336] on div "Total R$ 33,00" at bounding box center [347, 341] width 257 height 18
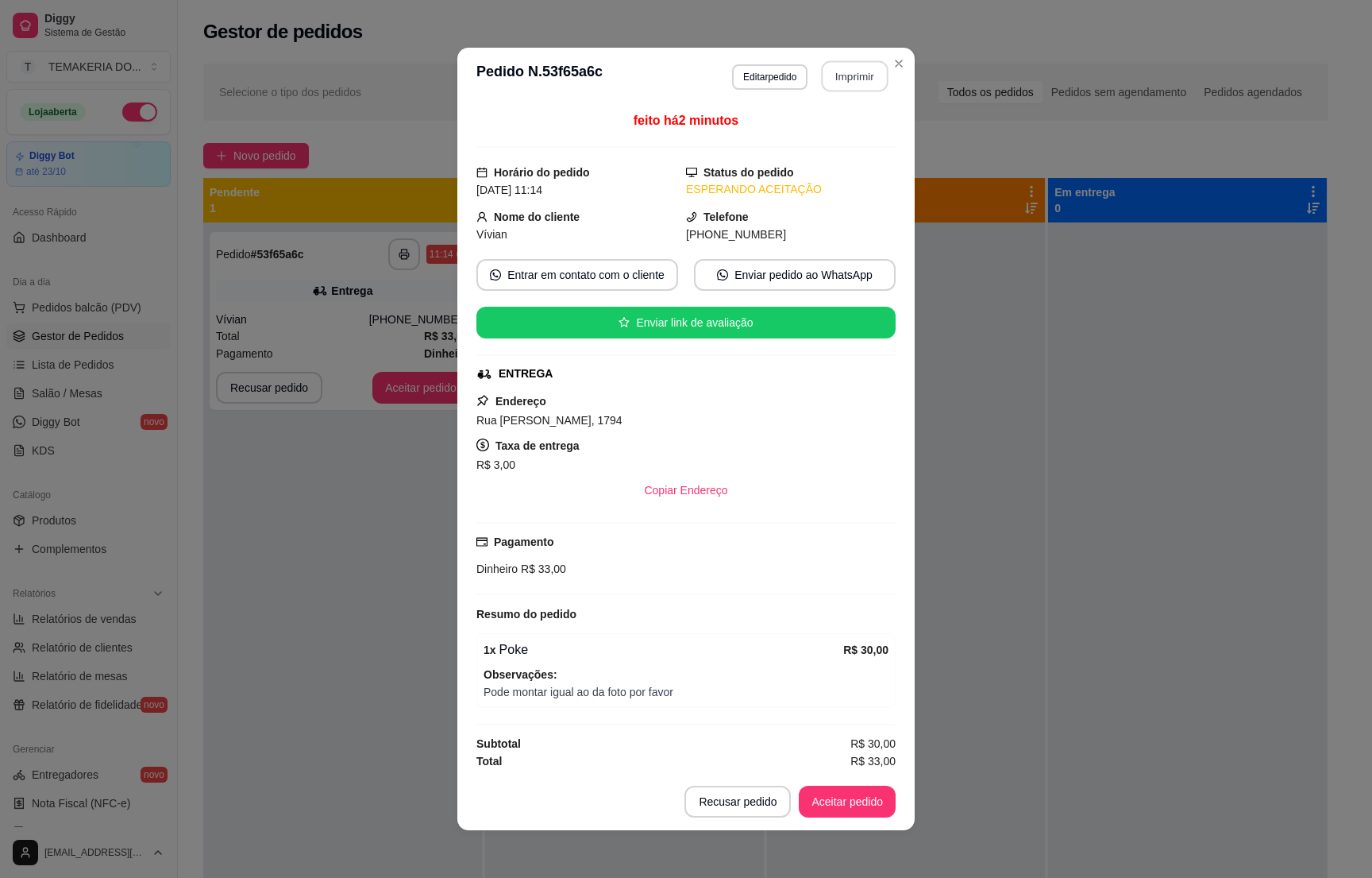
click at [829, 76] on button "Imprimir" at bounding box center [855, 76] width 66 height 31
click at [822, 801] on button "Aceitar pedido" at bounding box center [847, 802] width 93 height 31
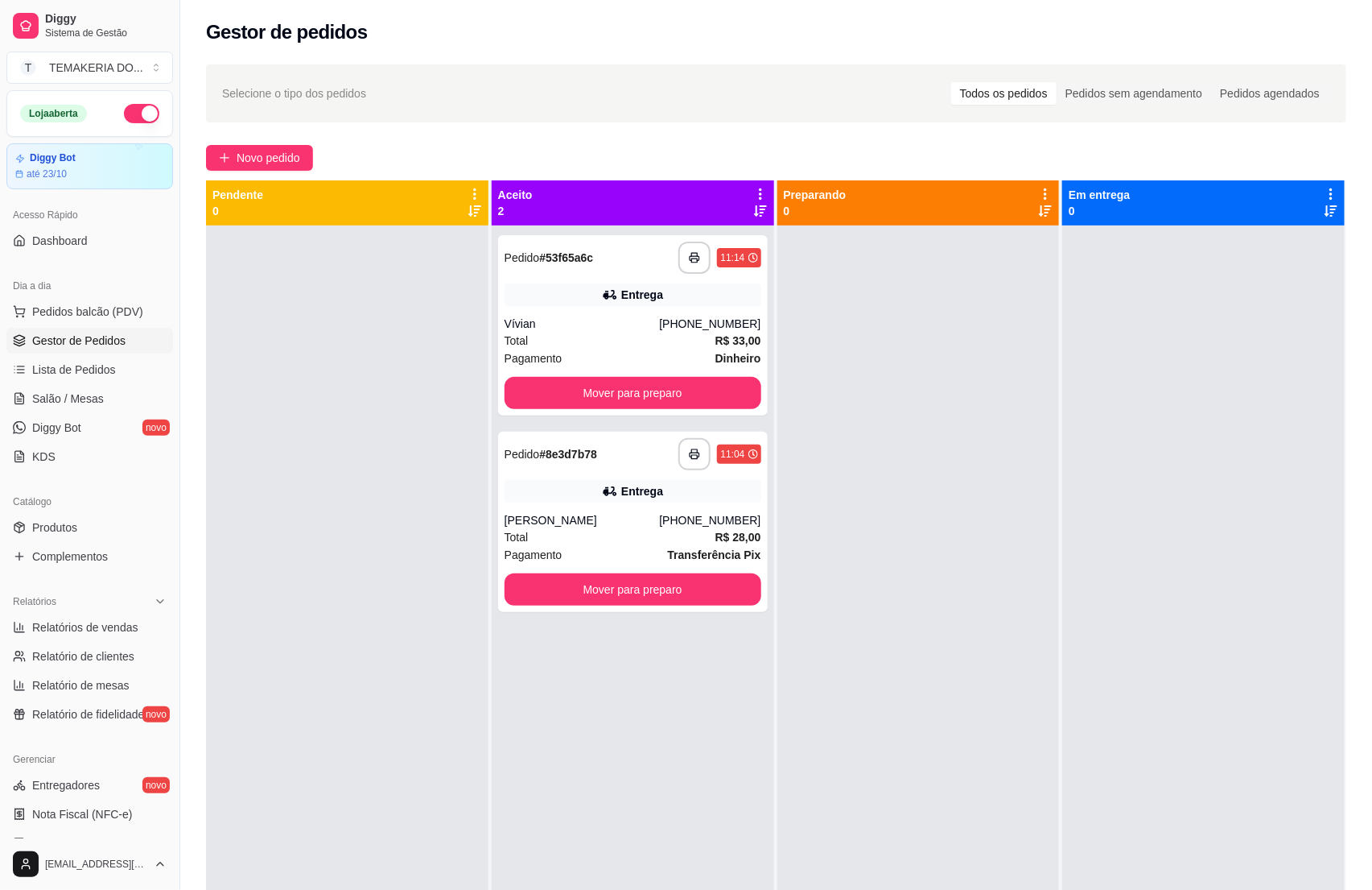
click at [319, 404] on div at bounding box center [347, 670] width 282 height 890
click at [37, 540] on link "Produtos" at bounding box center [90, 528] width 167 height 25
click at [37, 527] on span "Produtos" at bounding box center [55, 528] width 45 height 16
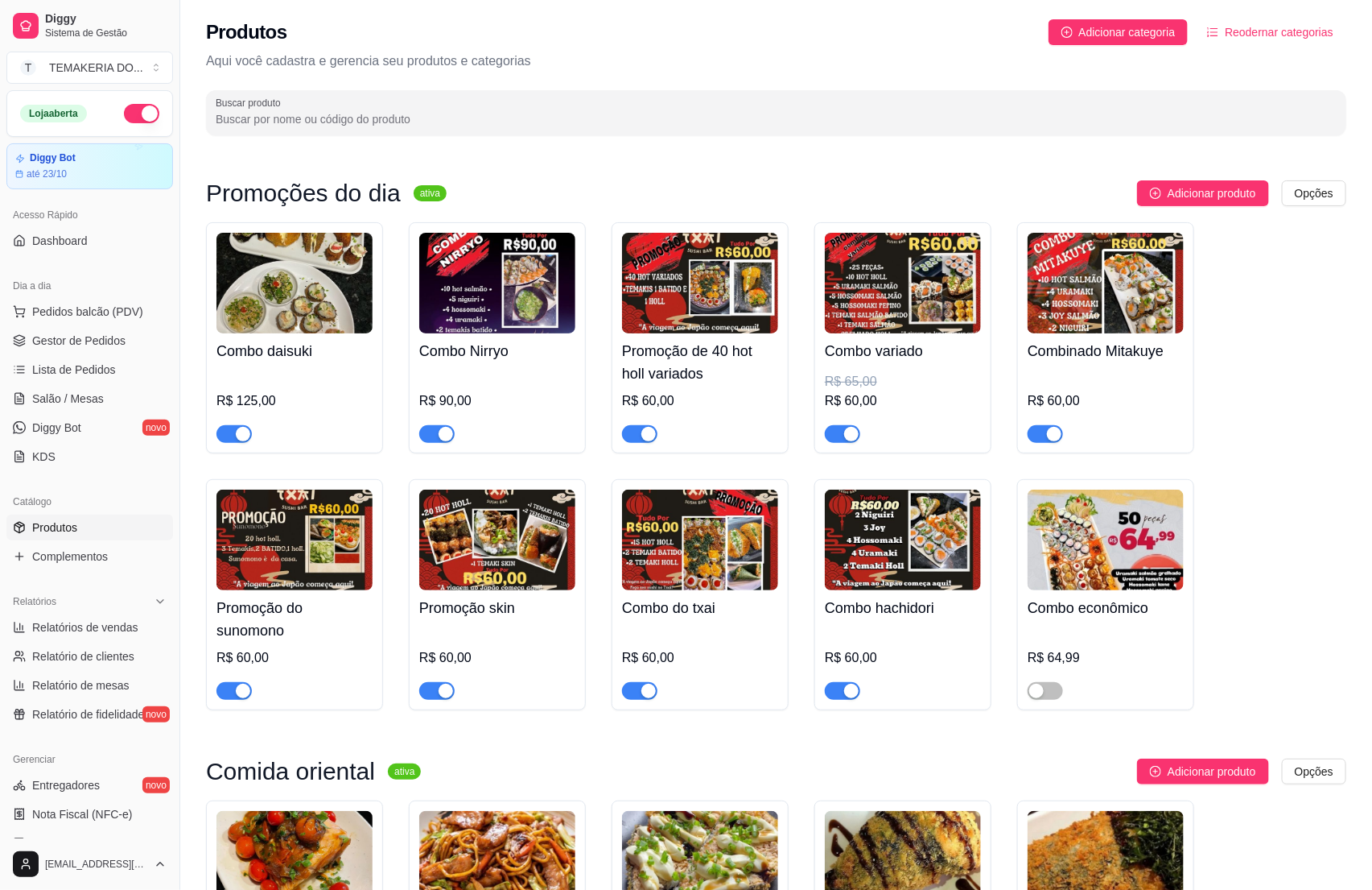
click at [37, 527] on span "Produtos" at bounding box center [55, 528] width 45 height 16
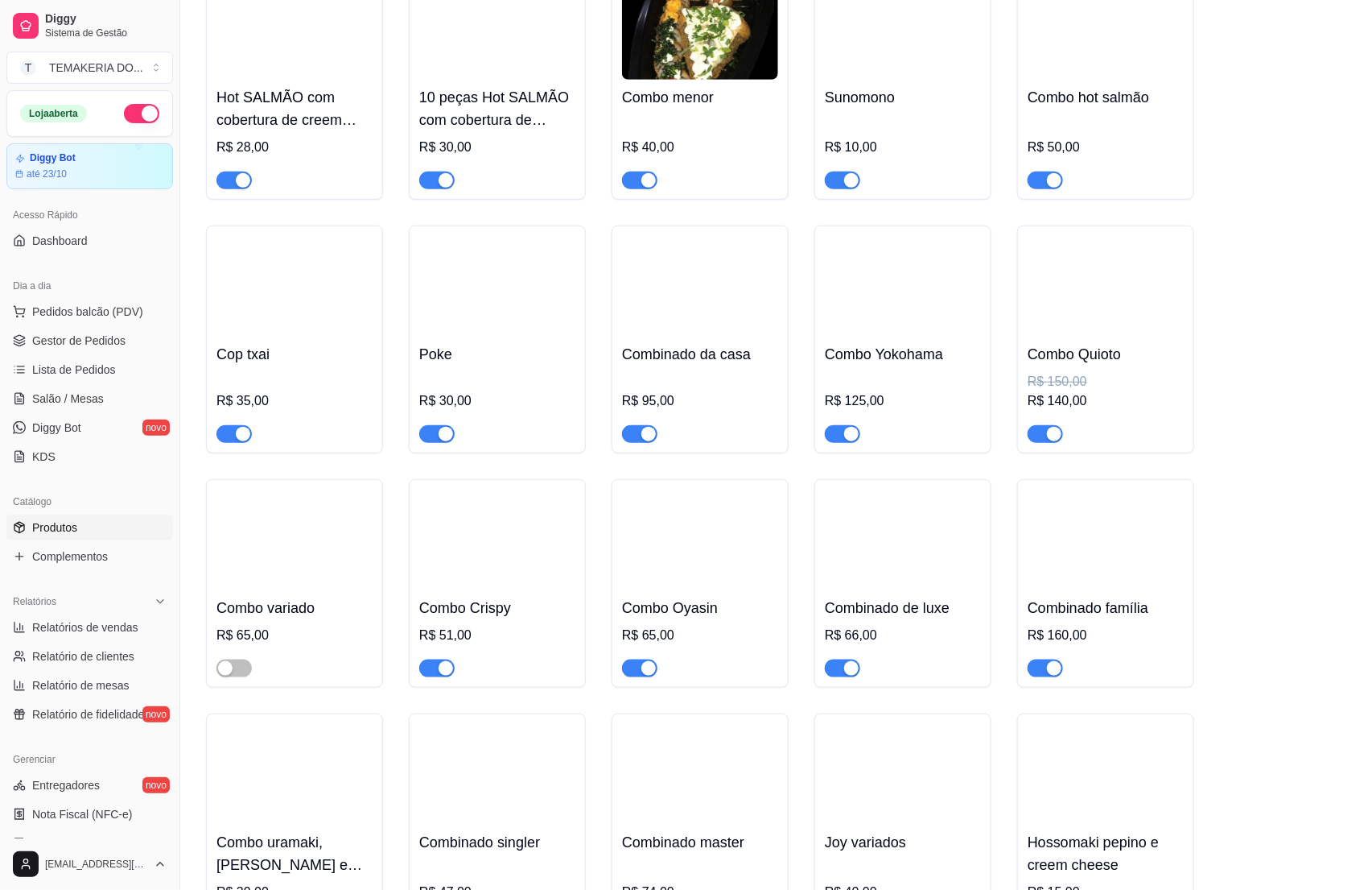
scroll to position [3261, 0]
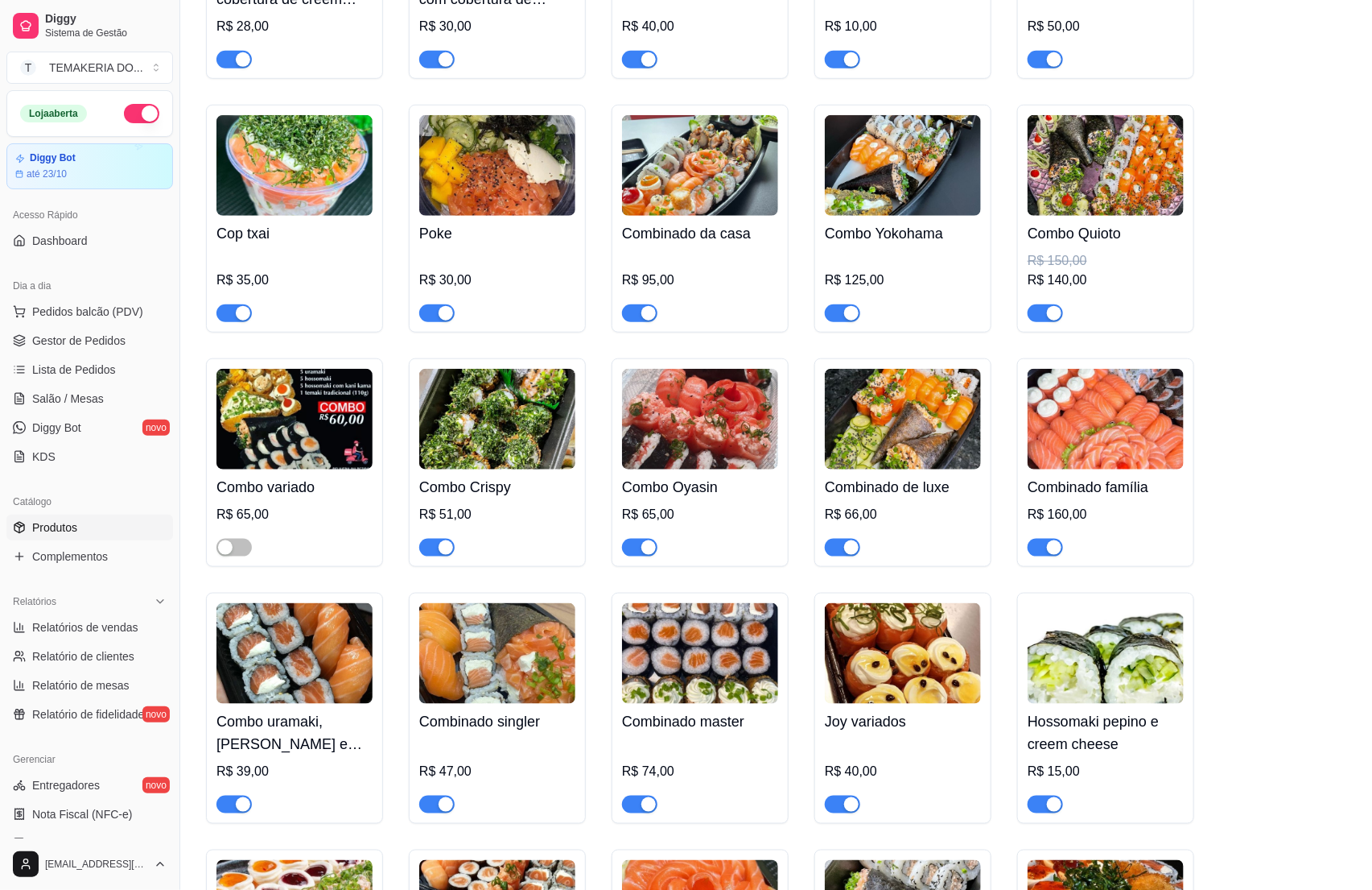
click at [548, 283] on div "R$ 30,00" at bounding box center [497, 286] width 156 height 71
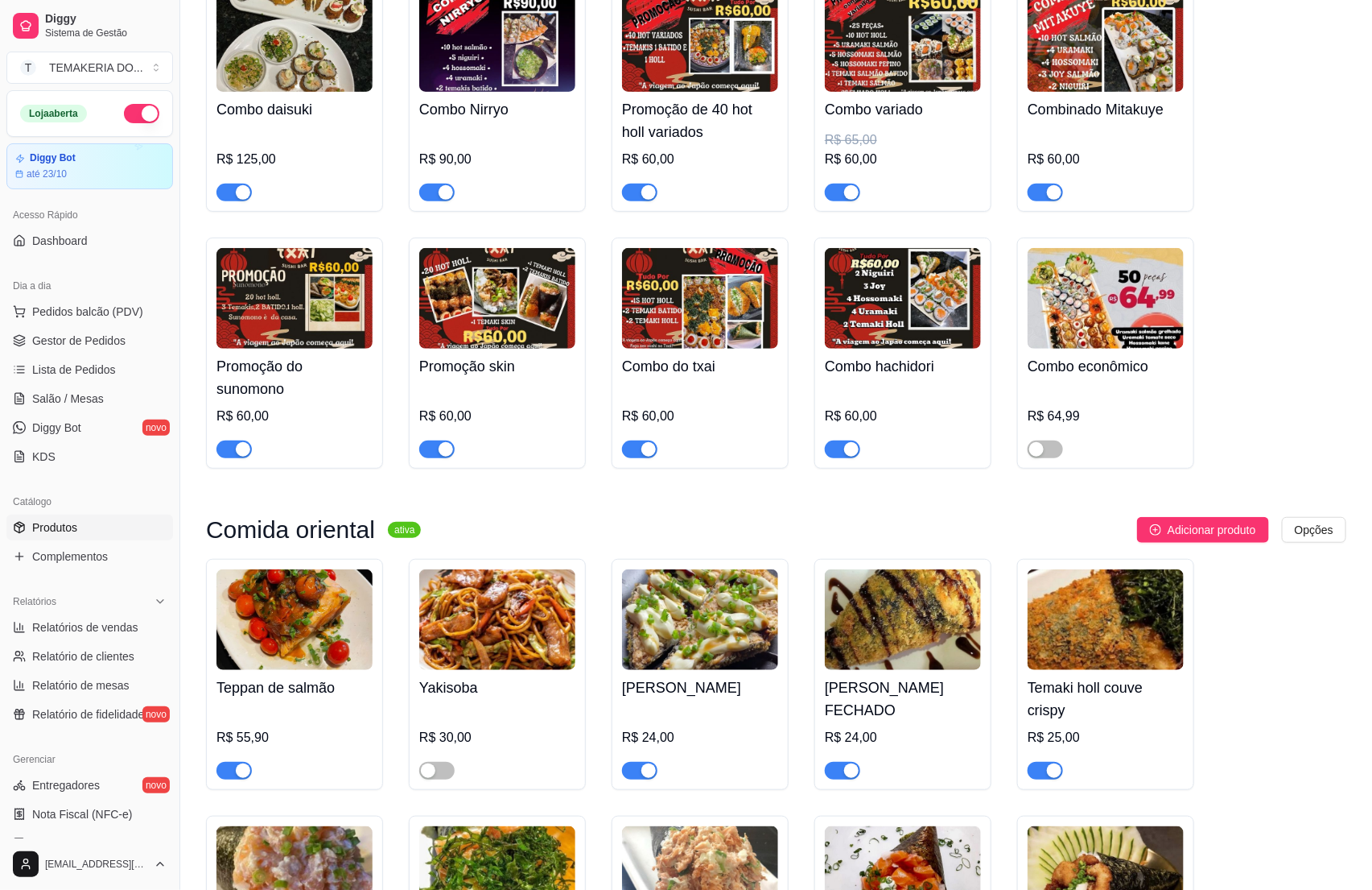
scroll to position [0, 0]
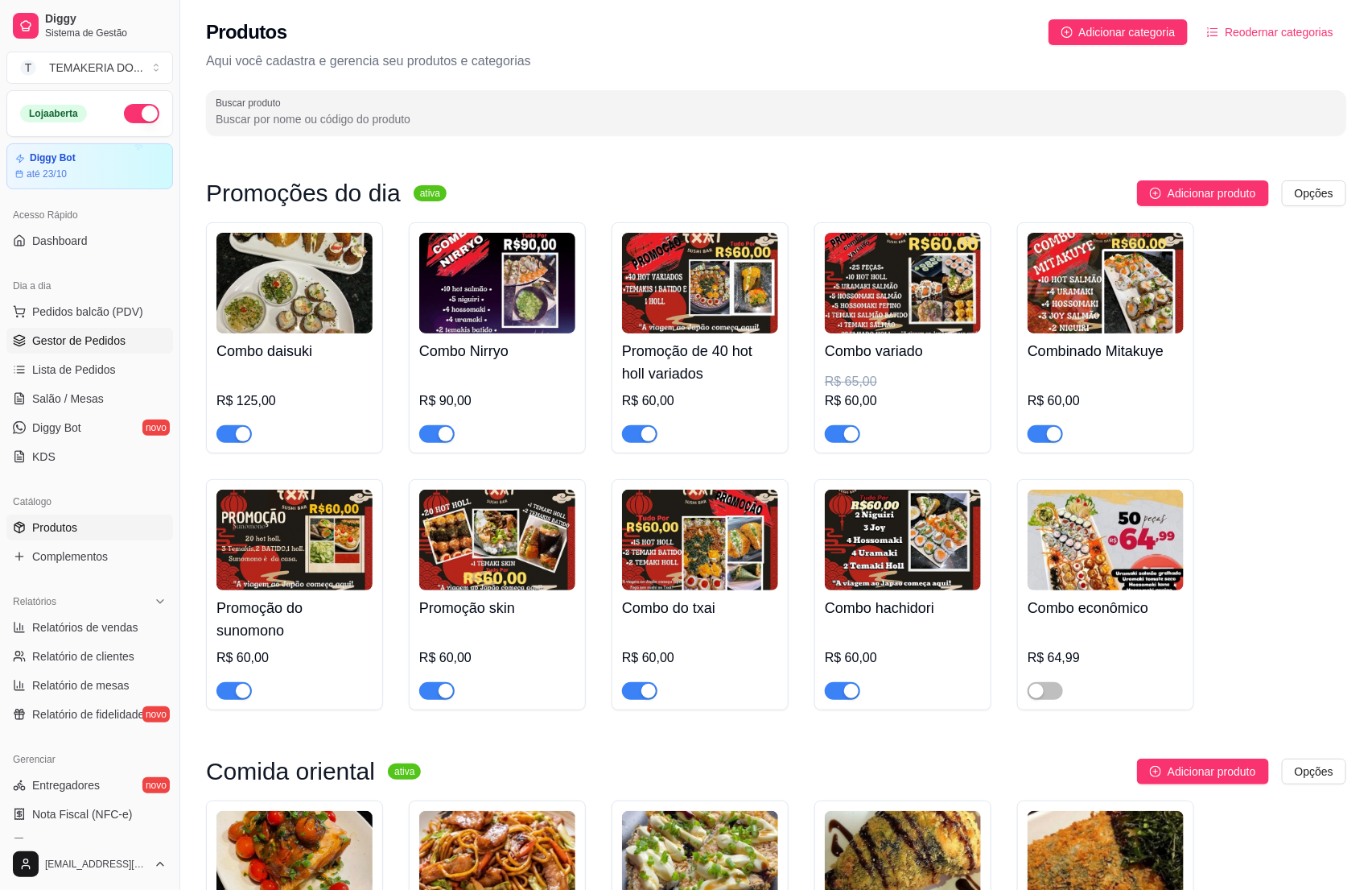
click at [85, 343] on span "Gestor de Pedidos" at bounding box center [79, 340] width 94 height 16
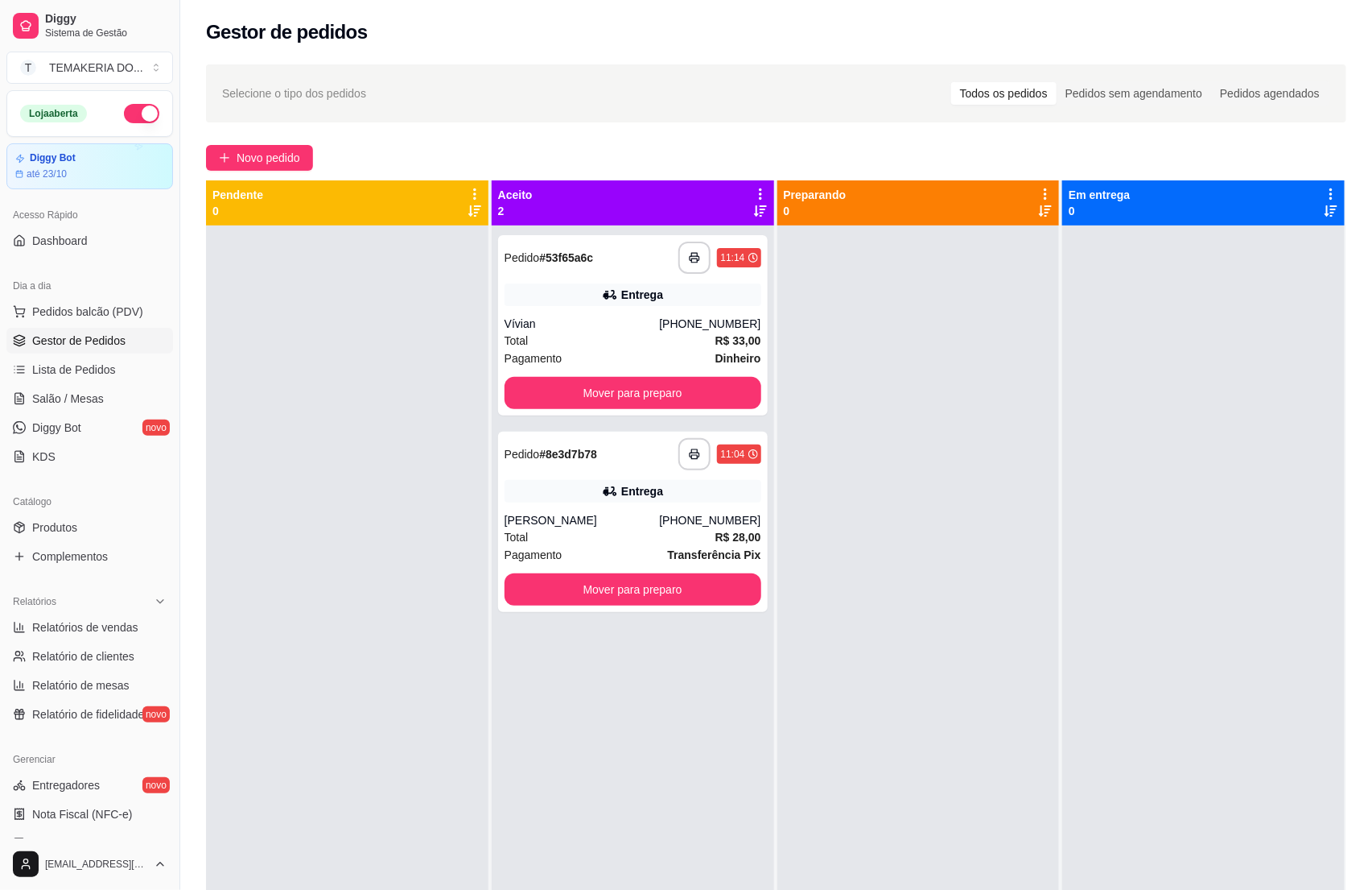
click at [1110, 682] on div at bounding box center [1203, 670] width 282 height 890
